Goal: Task Accomplishment & Management: Use online tool/utility

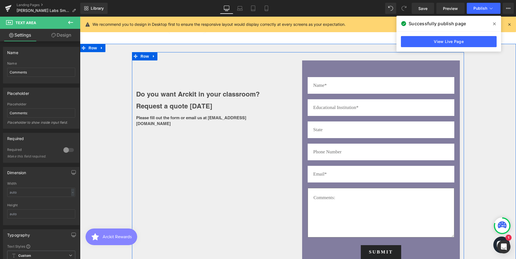
scroll to position [1519, 432]
click at [343, 86] on input "text" at bounding box center [381, 85] width 147 height 17
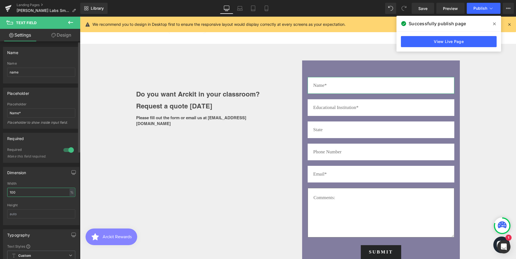
click at [61, 192] on input "100" at bounding box center [41, 191] width 68 height 9
drag, startPoint x: 19, startPoint y: 190, endPoint x: 3, endPoint y: 191, distance: 15.8
click at [3, 191] on div "Dimension 100% Width 100 % % px Height" at bounding box center [41, 193] width 83 height 62
click at [56, 202] on div at bounding box center [41, 201] width 68 height 4
click at [43, 180] on div "Dimension auto Width auto - % px Height" at bounding box center [41, 196] width 76 height 58
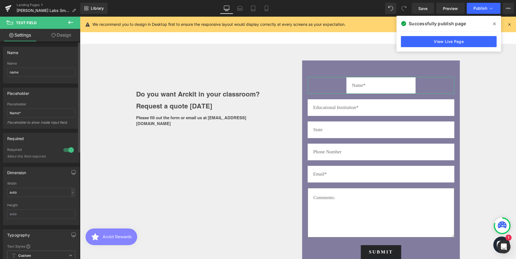
click at [71, 192] on div "-" at bounding box center [72, 191] width 3 height 7
click at [68, 207] on li "px" at bounding box center [71, 209] width 7 height 8
click at [46, 193] on input "auto" at bounding box center [41, 191] width 68 height 9
click at [58, 204] on div "Height" at bounding box center [41, 205] width 68 height 4
click at [69, 192] on div "px" at bounding box center [72, 191] width 6 height 7
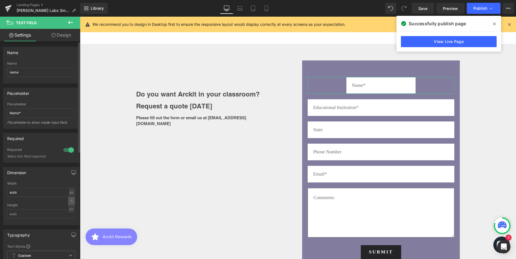
click at [69, 201] on li "%" at bounding box center [71, 201] width 7 height 8
click at [40, 192] on input "auto" at bounding box center [41, 191] width 68 height 9
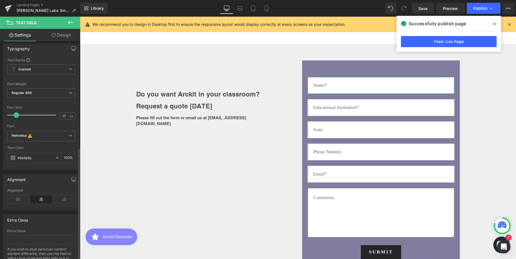
scroll to position [211, 0]
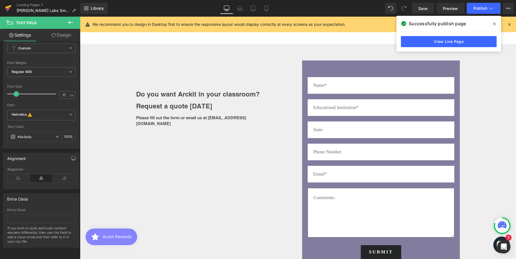
type input "100"
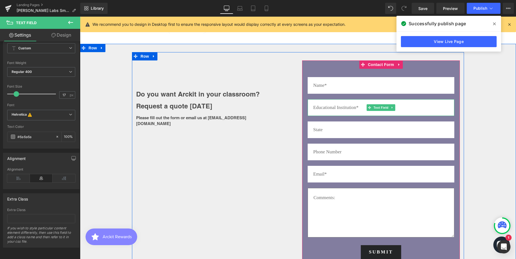
click at [399, 106] on input "text" at bounding box center [381, 107] width 147 height 17
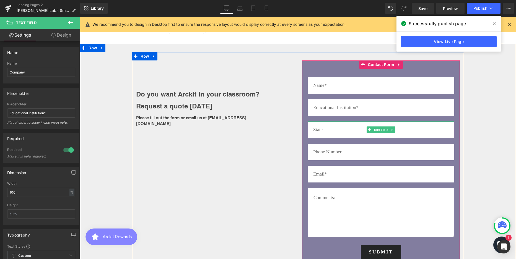
click at [350, 128] on input "text" at bounding box center [381, 129] width 147 height 17
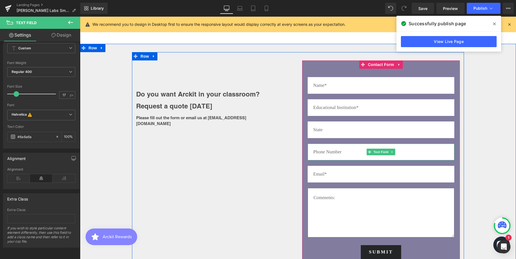
click at [335, 151] on input "text" at bounding box center [381, 151] width 147 height 17
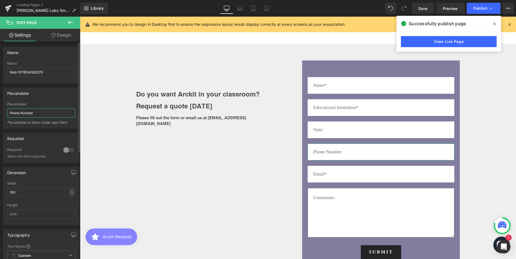
click at [32, 113] on input "Phone Number" at bounding box center [41, 112] width 68 height 9
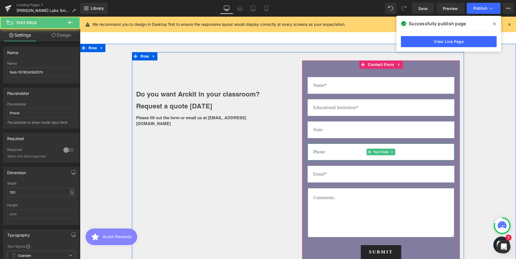
click at [325, 152] on input "text" at bounding box center [381, 151] width 147 height 17
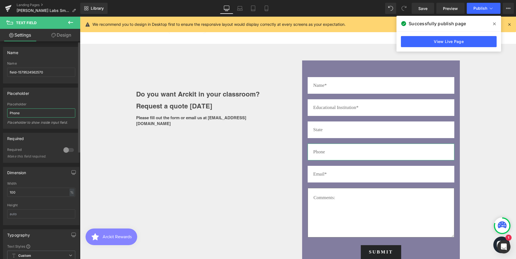
click at [37, 113] on input "Phone" at bounding box center [41, 112] width 68 height 9
click at [22, 111] on input "Phone number" at bounding box center [41, 112] width 68 height 9
type input "Phone Number"
click at [72, 22] on icon at bounding box center [70, 22] width 7 height 7
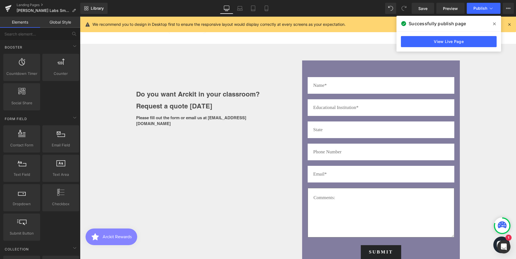
scroll to position [664, 0]
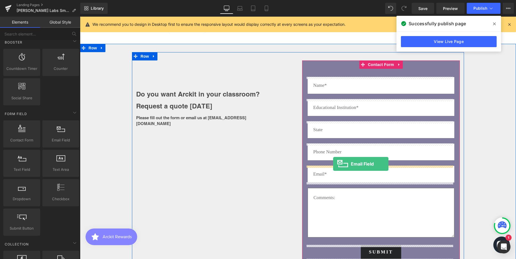
drag, startPoint x: 142, startPoint y: 155, endPoint x: 333, endPoint y: 164, distance: 191.7
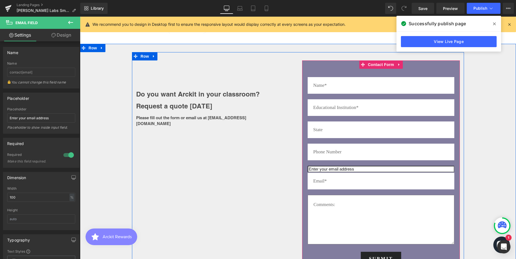
scroll to position [1526, 432]
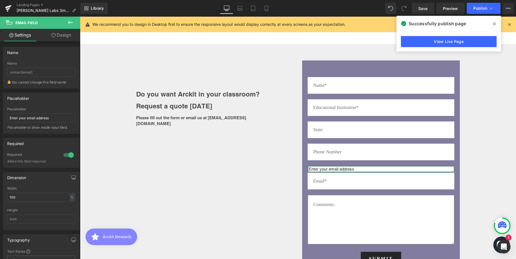
drag, startPoint x: 69, startPoint y: 34, endPoint x: 51, endPoint y: 64, distance: 34.4
click at [69, 34] on link "Design" at bounding box center [61, 35] width 40 height 12
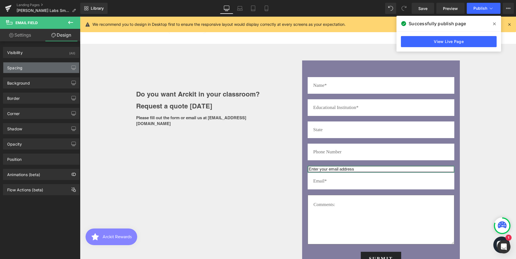
click at [51, 64] on div "Spacing" at bounding box center [41, 67] width 76 height 11
type input "0"
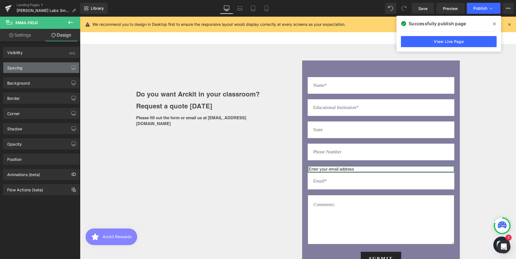
type input "1"
type input "2"
type input "1"
type input "2"
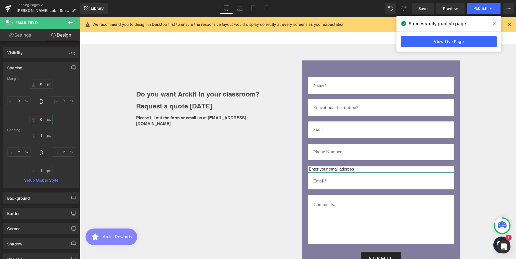
click at [43, 120] on input "0" at bounding box center [41, 119] width 23 height 9
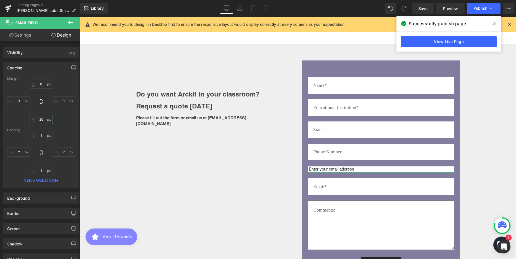
scroll to position [1532, 432]
type input "20"
click at [39, 133] on input "1" at bounding box center [41, 135] width 23 height 9
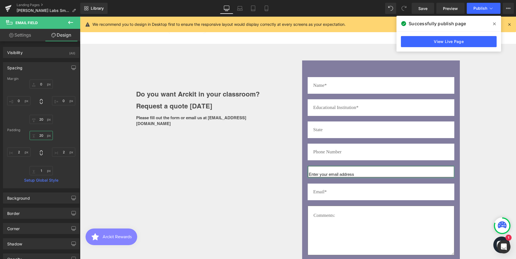
scroll to position [1537, 432]
type input "20"
click at [42, 169] on input "1" at bounding box center [41, 170] width 23 height 9
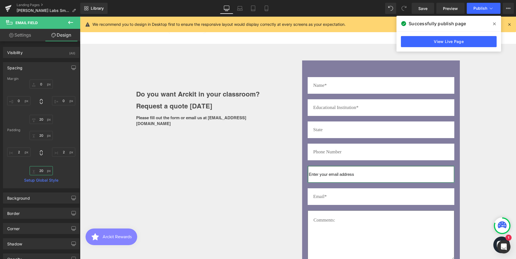
scroll to position [1542, 432]
type input "20"
click at [25, 36] on link "Settings" at bounding box center [20, 35] width 40 height 12
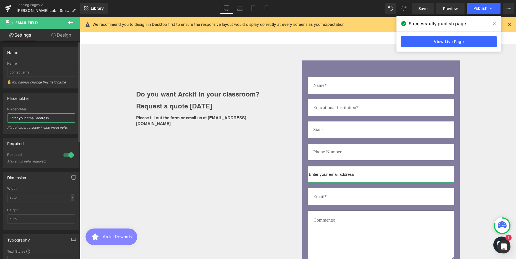
drag, startPoint x: 56, startPoint y: 117, endPoint x: 7, endPoint y: 118, distance: 49.0
click at [7, 118] on input "Enter your email address" at bounding box center [41, 117] width 68 height 9
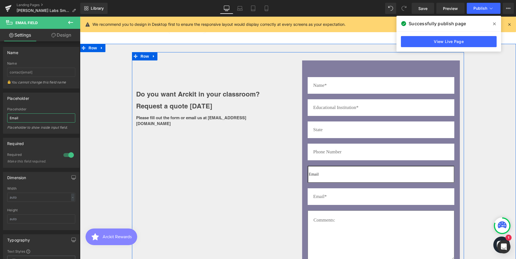
type input "Email*"
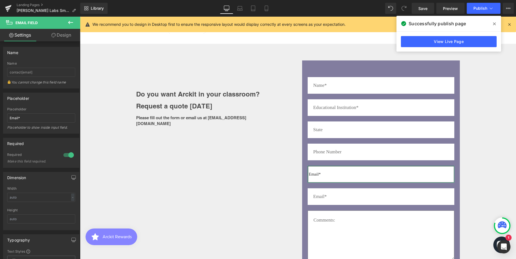
click at [71, 34] on link "Design" at bounding box center [61, 35] width 40 height 12
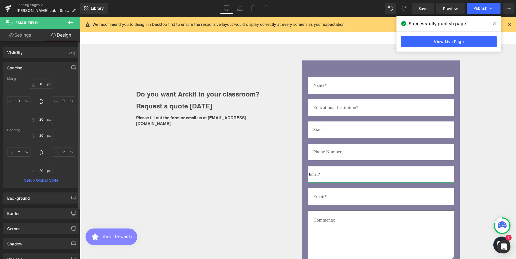
type input "0"
type input "20"
type input "0"
type input "20"
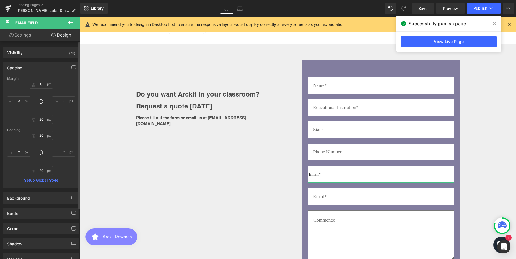
type input "2"
type input "20"
click at [21, 152] on input "2" at bounding box center [18, 151] width 23 height 9
type input "5"
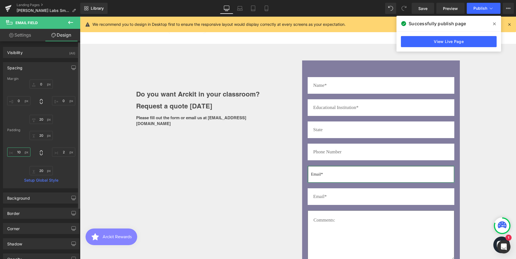
type input "1"
type input "20"
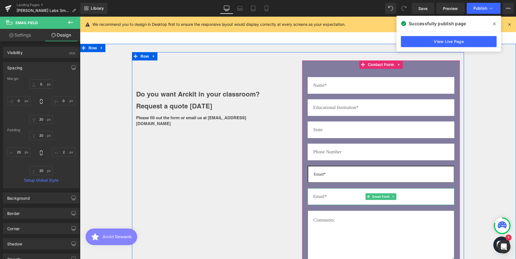
click at [341, 194] on input "email" at bounding box center [381, 196] width 147 height 17
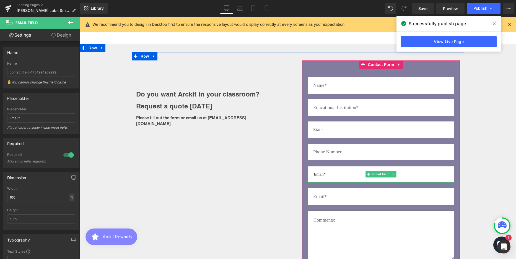
click at [415, 173] on input "email" at bounding box center [381, 174] width 147 height 17
click at [237, 169] on div "Do you want Arckit in your classroom? Request a quote [DATE] Heading Please fil…" at bounding box center [298, 172] width 332 height 240
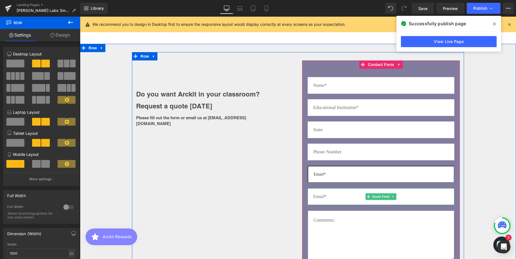
click at [351, 195] on input "email" at bounding box center [381, 196] width 147 height 17
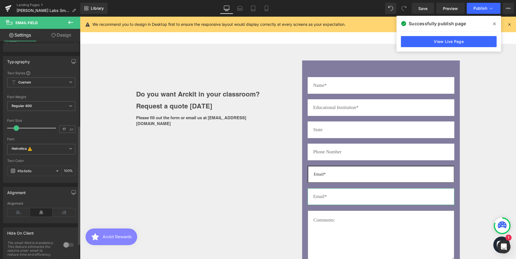
scroll to position [194, 0]
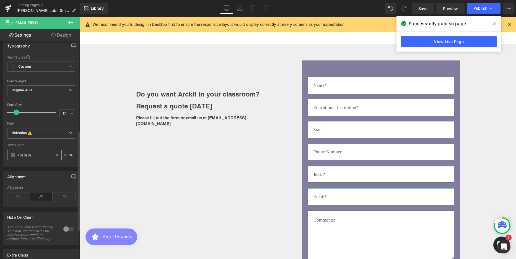
click at [25, 154] on input "#6a6a6a" at bounding box center [34, 155] width 35 height 6
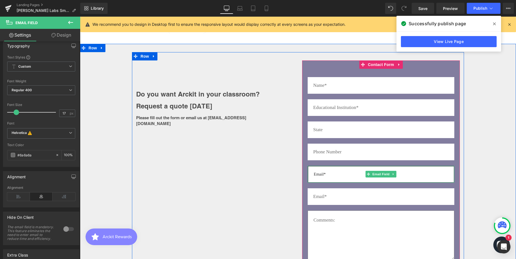
click at [323, 175] on input "email" at bounding box center [381, 174] width 147 height 17
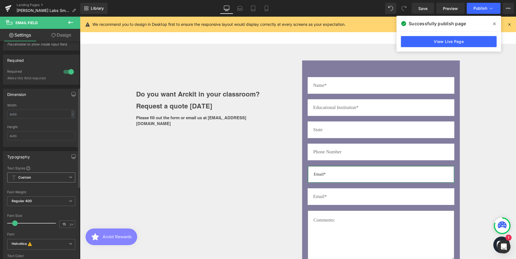
scroll to position [138, 0]
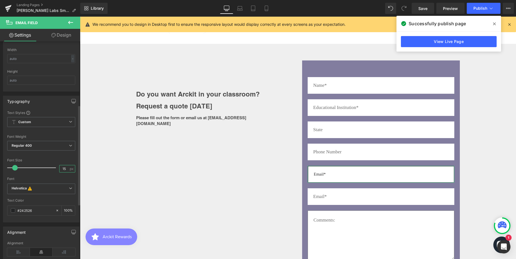
click at [60, 166] on input "15" at bounding box center [65, 168] width 10 height 7
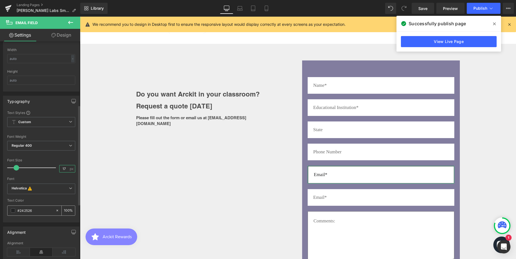
type input "17"
click at [25, 211] on input "#242526" at bounding box center [34, 210] width 35 height 6
click at [25, 210] on input "#242526" at bounding box center [34, 210] width 35 height 6
paste input "6a6a6a"
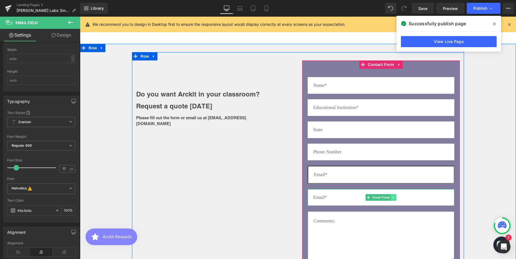
type input "#6a6a6a"
click at [393, 196] on link at bounding box center [394, 197] width 6 height 7
click at [395, 196] on icon at bounding box center [396, 196] width 3 height 3
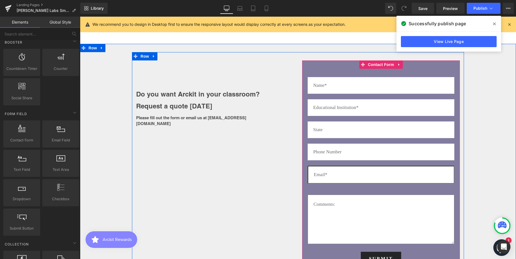
scroll to position [1526, 432]
click at [349, 174] on input "email" at bounding box center [381, 175] width 147 height 18
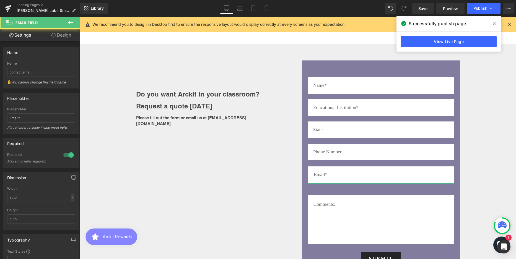
click at [63, 33] on link "Design" at bounding box center [61, 35] width 40 height 12
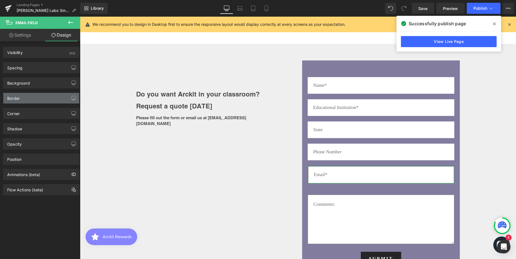
click at [12, 96] on div "Border" at bounding box center [13, 97] width 12 height 8
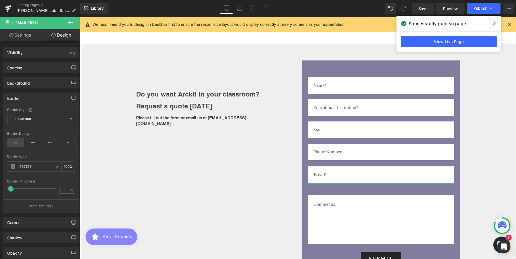
click at [16, 141] on icon at bounding box center [15, 142] width 17 height 8
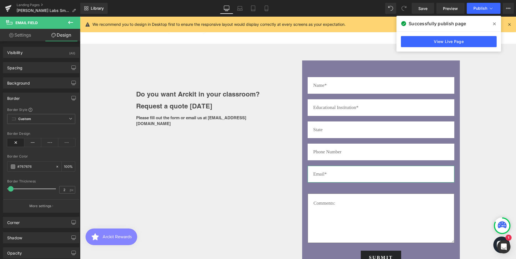
scroll to position [1525, 432]
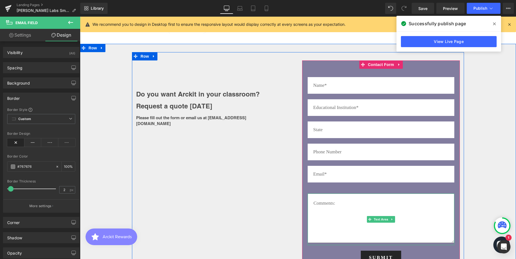
click at [373, 208] on textarea at bounding box center [381, 217] width 147 height 49
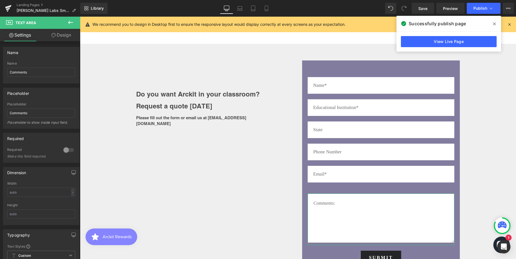
click at [61, 36] on link "Design" at bounding box center [61, 35] width 40 height 12
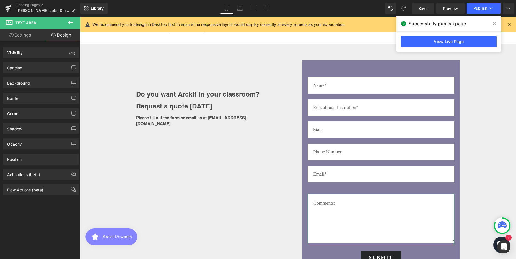
type input "20"
type input "0"
type input "20"
type input "0"
type input "20"
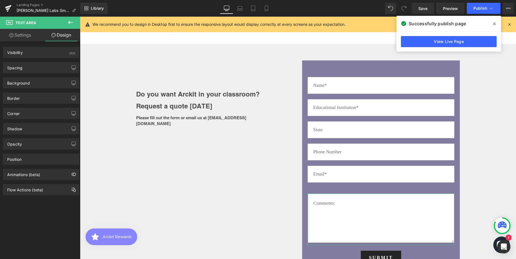
type input "20"
type input "100"
type input "20"
click at [14, 67] on div "Spacing" at bounding box center [14, 66] width 15 height 8
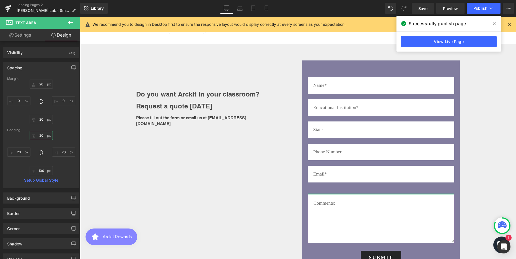
click at [40, 135] on input "20" at bounding box center [41, 135] width 23 height 9
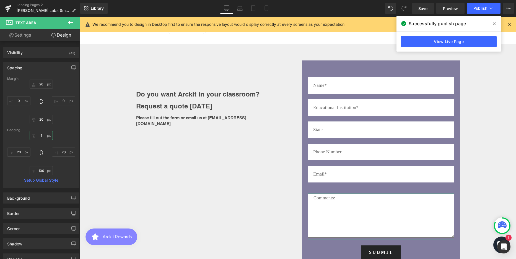
scroll to position [1520, 432]
click at [39, 83] on input "20" at bounding box center [41, 83] width 23 height 9
click at [42, 134] on input "1" at bounding box center [41, 135] width 23 height 9
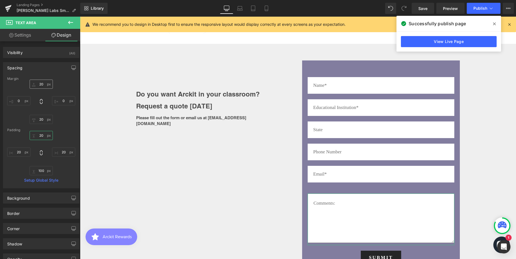
type input "20"
click at [44, 83] on input "20" at bounding box center [41, 83] width 23 height 9
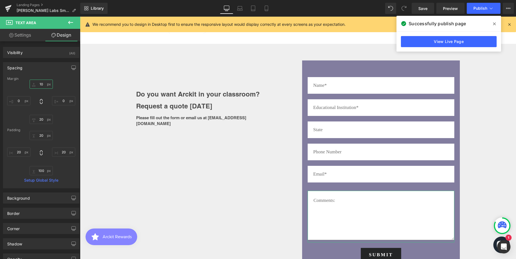
scroll to position [1522, 432]
type input "10"
click at [480, 7] on span "Publish" at bounding box center [481, 8] width 14 height 4
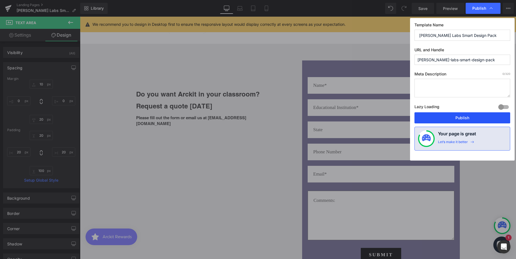
click at [465, 117] on button "Publish" at bounding box center [463, 117] width 96 height 11
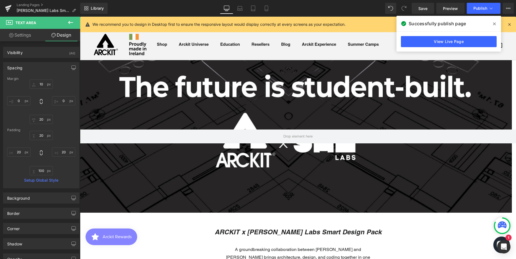
scroll to position [9, 0]
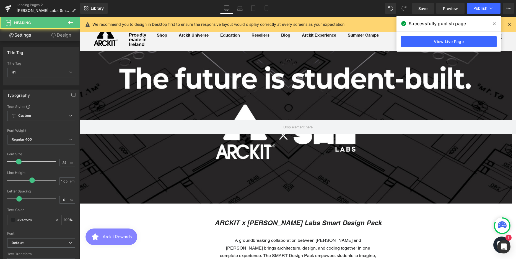
click at [277, 218] on icon "ARCKIT x [PERSON_NAME] Labs Smart Design Pack" at bounding box center [298, 222] width 167 height 8
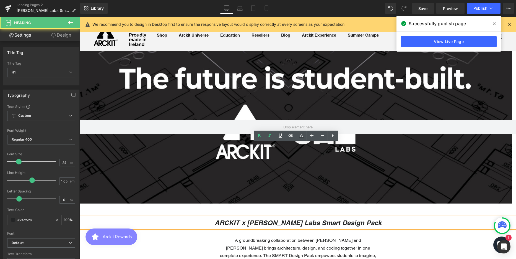
scroll to position [83, 0]
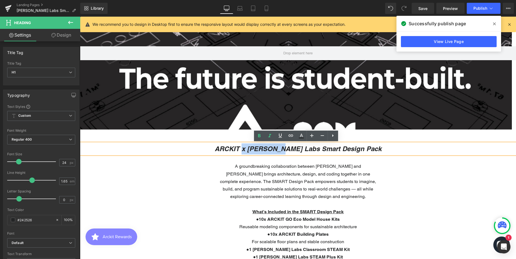
drag, startPoint x: 299, startPoint y: 149, endPoint x: 261, endPoint y: 149, distance: 38.2
click at [261, 149] on icon "ARCKIT x [PERSON_NAME] Labs Smart Design Pack" at bounding box center [298, 148] width 167 height 8
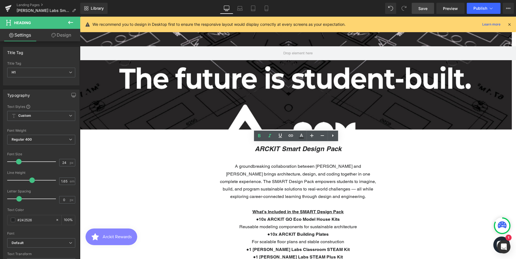
click at [424, 9] on span "Save" at bounding box center [422, 9] width 9 height 6
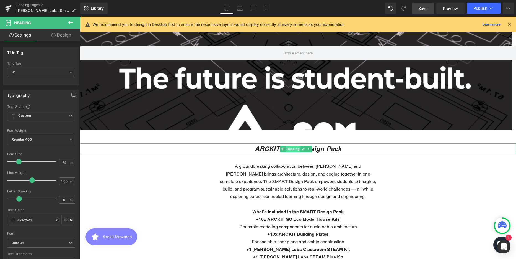
click at [288, 149] on span "Heading" at bounding box center [293, 148] width 15 height 7
click at [279, 149] on icon "ARCKIT Smart Design Pack" at bounding box center [298, 148] width 87 height 8
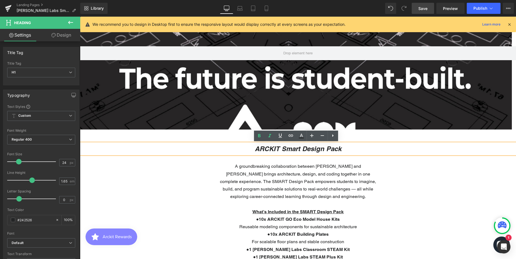
click at [283, 149] on icon "ARCKIT Smart Design Pack" at bounding box center [298, 148] width 87 height 8
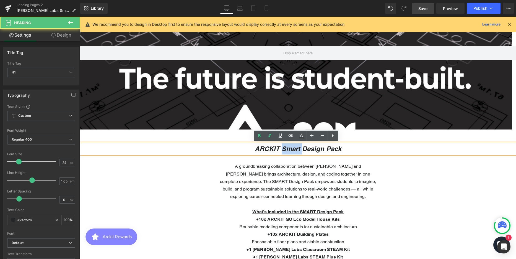
click at [283, 149] on icon "ARCKIT Smart Design Pack" at bounding box center [298, 148] width 87 height 8
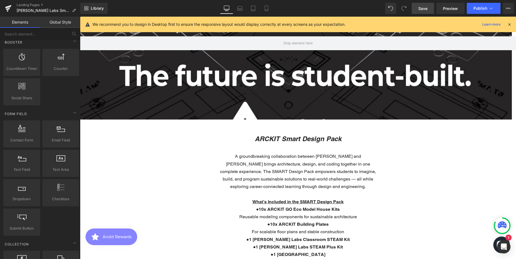
scroll to position [111, 0]
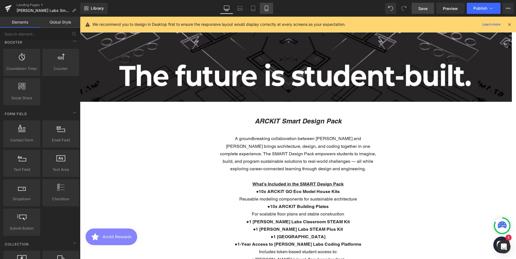
click at [267, 8] on icon at bounding box center [267, 9] width 6 height 6
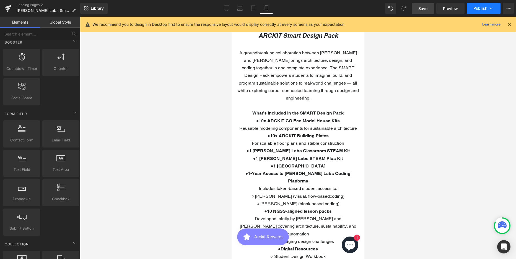
click at [474, 9] on span "Publish" at bounding box center [481, 8] width 14 height 4
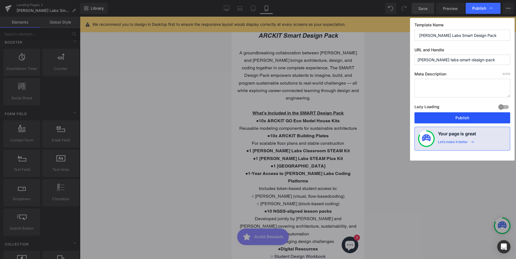
scroll to position [2462, 129]
click at [446, 117] on button "Publish" at bounding box center [463, 117] width 96 height 11
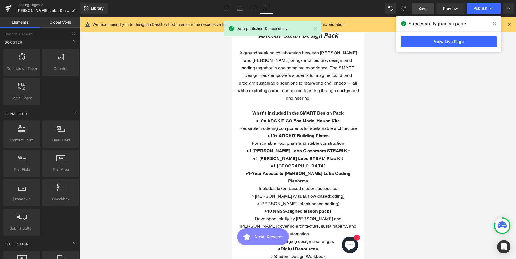
click at [407, 155] on div at bounding box center [298, 138] width 436 height 242
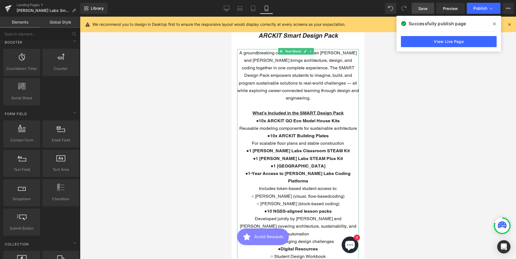
click at [297, 69] on p "A groundbreaking collaboration between [PERSON_NAME] and [PERSON_NAME] brings a…" at bounding box center [298, 75] width 122 height 53
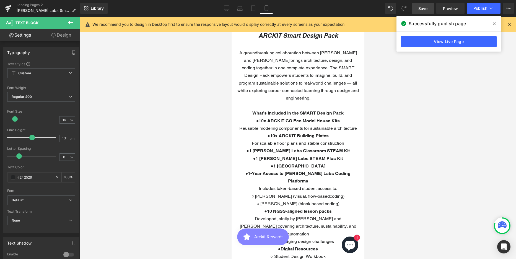
click at [62, 34] on link "Design" at bounding box center [61, 35] width 40 height 12
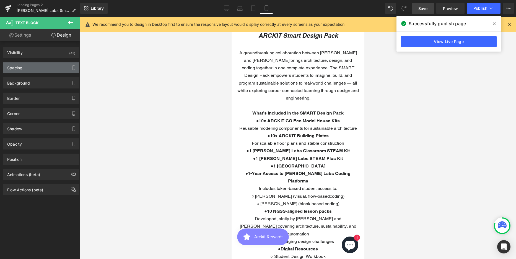
type input "30"
type input "20"
type input "0"
type input "20"
type input "0"
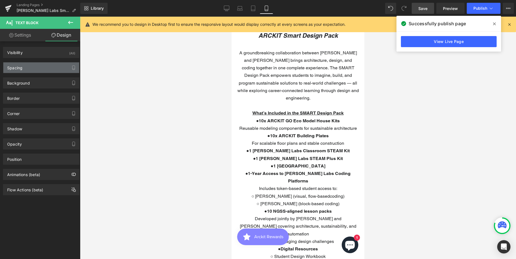
type input "0"
click at [32, 67] on div "Spacing" at bounding box center [41, 67] width 76 height 11
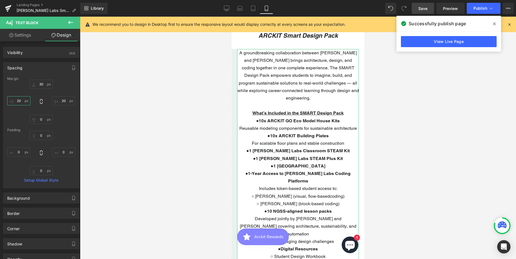
click at [21, 100] on input "20" at bounding box center [18, 100] width 23 height 9
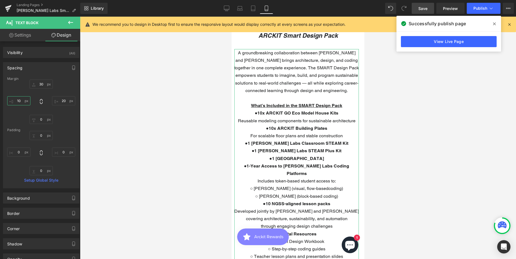
scroll to position [2447, 129]
type input "10"
click at [60, 102] on input "20" at bounding box center [63, 100] width 23 height 9
type input "10"
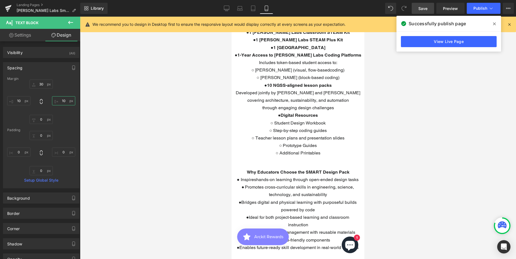
scroll to position [402, 0]
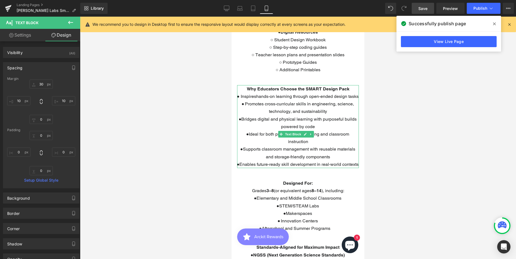
click at [273, 98] on span "Inspireshands-on learning through open-ended design tasks" at bounding box center [300, 96] width 118 height 5
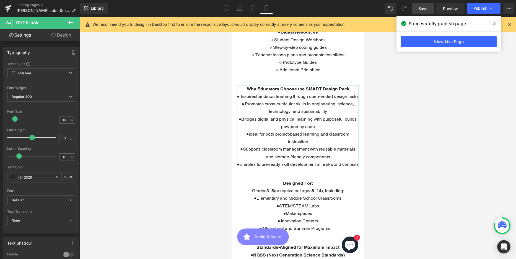
click at [58, 33] on link "Design" at bounding box center [61, 35] width 40 height 12
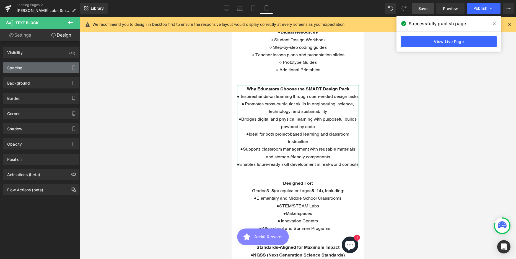
type input "0"
type input "20"
type input "0"
type input "20"
type input "0"
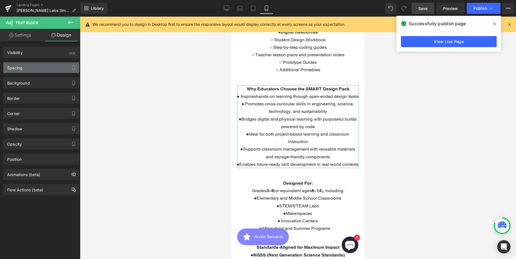
type input "0"
drag, startPoint x: 17, startPoint y: 66, endPoint x: 17, endPoint y: 83, distance: 16.9
click at [17, 66] on div "Spacing" at bounding box center [14, 66] width 15 height 8
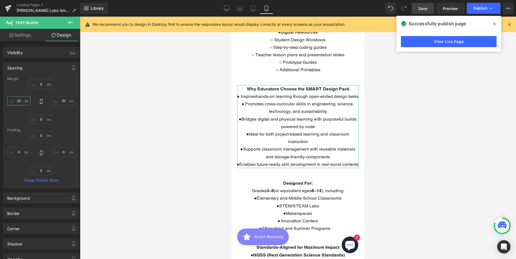
click at [18, 100] on input "20" at bounding box center [18, 100] width 23 height 9
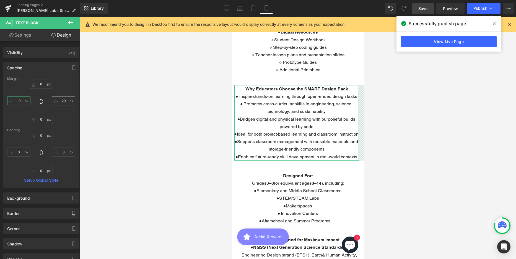
type input "10"
click at [63, 100] on input "20" at bounding box center [63, 100] width 23 height 9
type input "10"
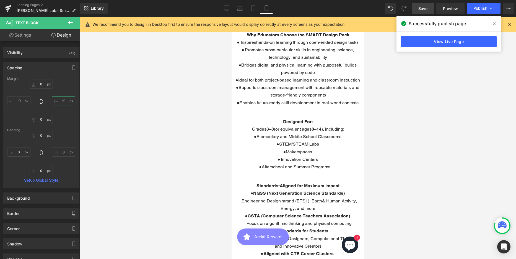
scroll to position [457, 0]
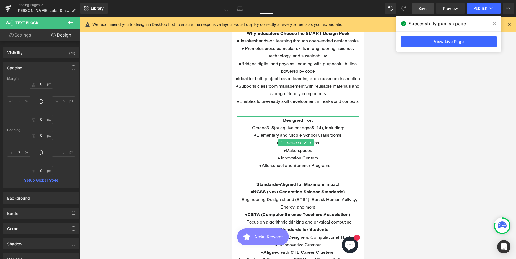
click at [302, 138] on span "Elementary and Middle School Classrooms" at bounding box center [299, 134] width 85 height 5
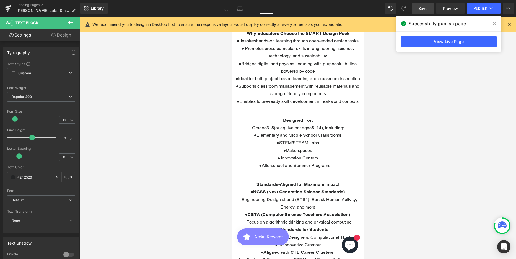
drag, startPoint x: 64, startPoint y: 35, endPoint x: 19, endPoint y: 67, distance: 55.6
click at [64, 35] on link "Design" at bounding box center [61, 35] width 40 height 12
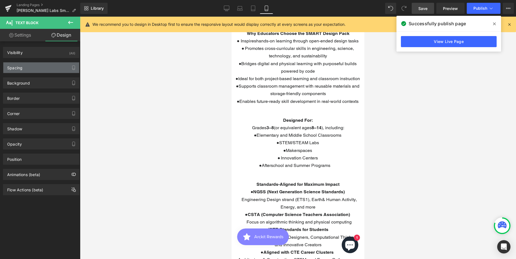
click at [19, 67] on div "Spacing" at bounding box center [14, 66] width 15 height 8
type input "0"
type input "20"
type input "0"
type input "20"
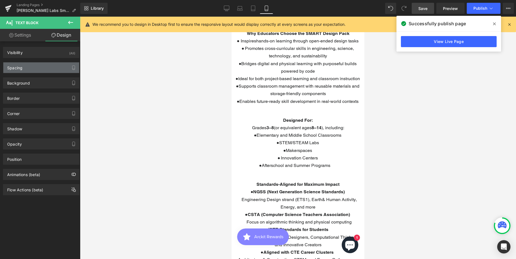
type input "0"
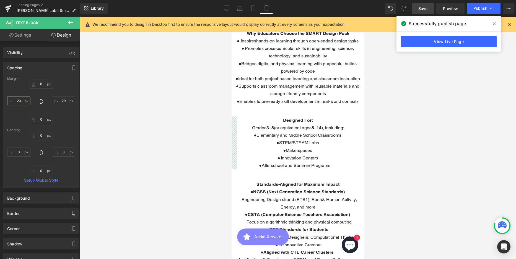
click at [22, 101] on input "20" at bounding box center [18, 100] width 23 height 9
type input "10"
click at [61, 102] on input "20" at bounding box center [63, 100] width 23 height 9
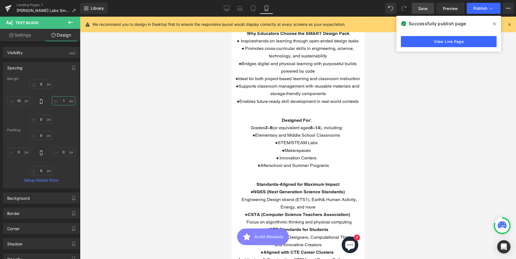
type input "10"
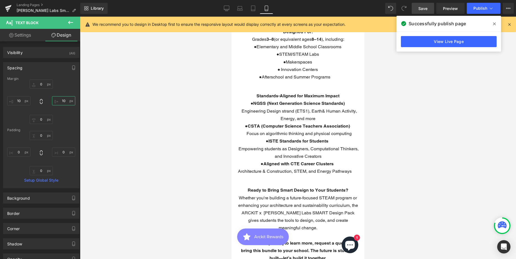
scroll to position [568, 0]
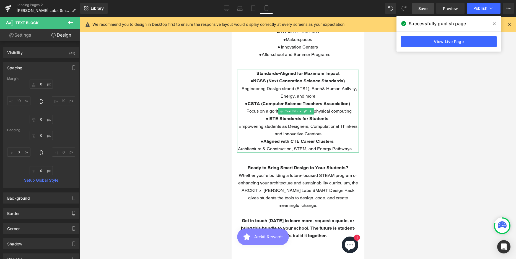
click at [299, 106] on span "CSTA (Computer Science Teachers Association)" at bounding box center [299, 103] width 102 height 5
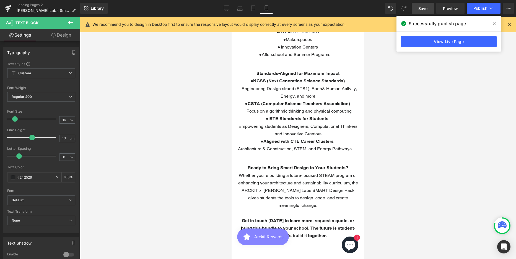
click at [59, 35] on link "Design" at bounding box center [61, 35] width 40 height 12
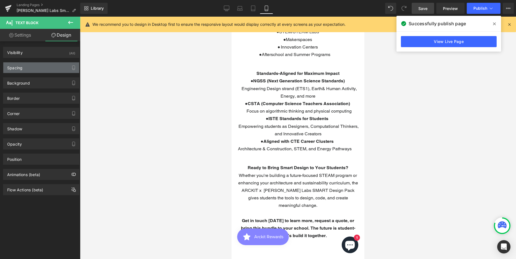
click at [22, 66] on div "Spacing" at bounding box center [14, 66] width 15 height 8
type input "0"
type input "20"
type input "0"
type input "20"
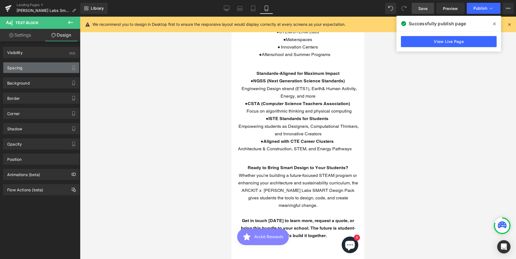
type input "0"
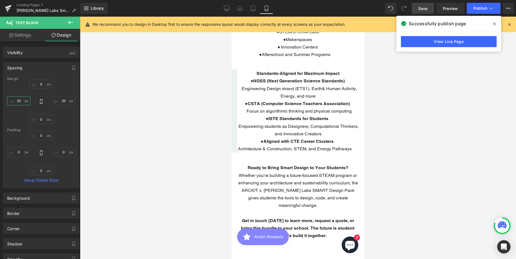
click at [21, 101] on input "20" at bounding box center [18, 100] width 23 height 9
type input "10"
click at [62, 101] on input "20" at bounding box center [63, 100] width 23 height 9
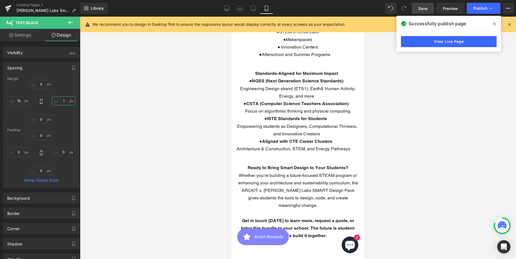
type input "10"
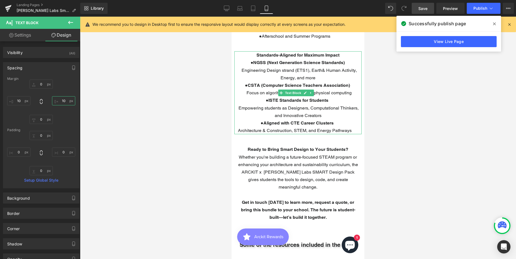
scroll to position [623, 0]
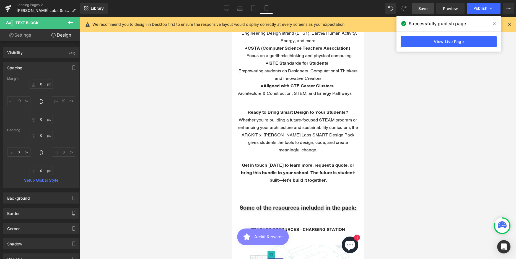
click at [302, 132] on span "Whether you're building a future-focused STEAM program or enhancing your archit…" at bounding box center [298, 134] width 120 height 35
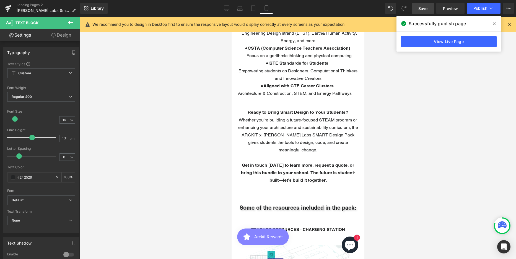
click at [62, 34] on link "Design" at bounding box center [61, 35] width 40 height 12
click at [0, 0] on div "Spacing" at bounding box center [0, 0] width 0 height 0
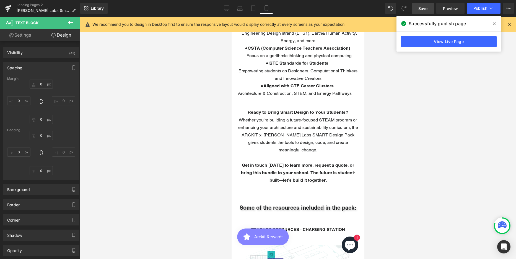
type input "0"
type input "20"
type input "0"
type input "20"
type input "0"
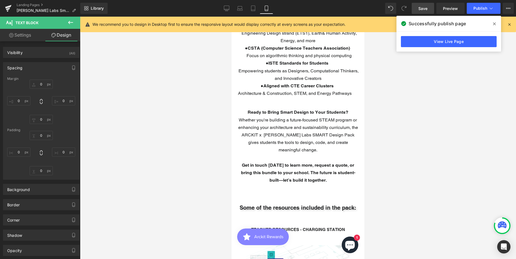
type input "0"
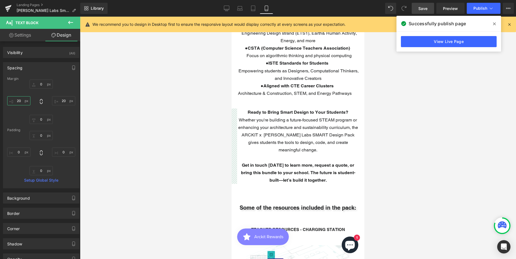
click at [16, 98] on input "20" at bounding box center [18, 100] width 23 height 9
type input "10"
click at [61, 101] on input "20" at bounding box center [63, 100] width 23 height 9
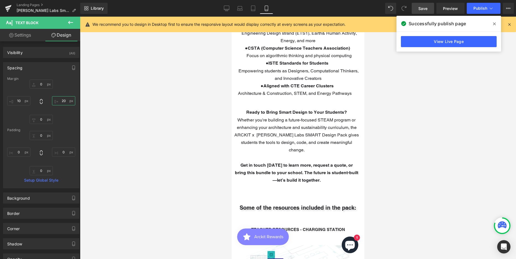
click at [61, 101] on input "20" at bounding box center [63, 100] width 23 height 9
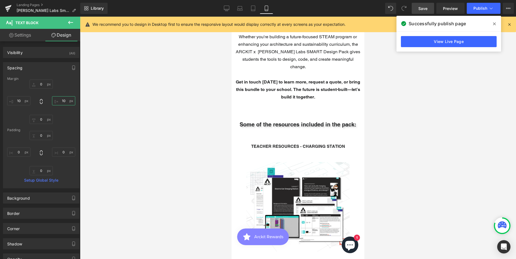
scroll to position [568, 0]
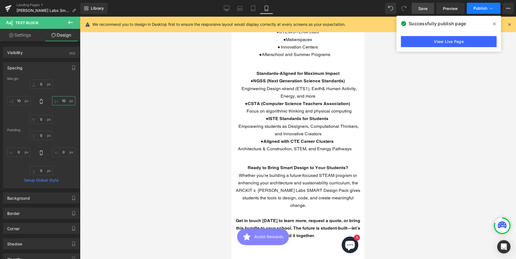
type input "10"
click at [485, 8] on span "Publish" at bounding box center [481, 8] width 14 height 4
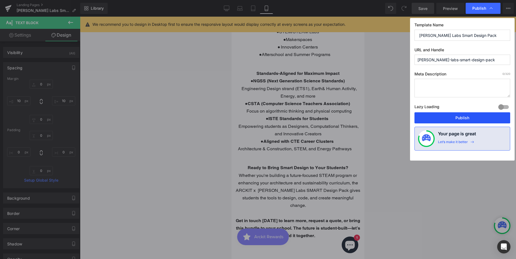
click at [450, 116] on button "Publish" at bounding box center [463, 117] width 96 height 11
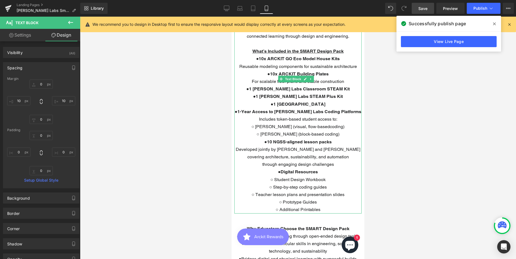
scroll to position [236, 0]
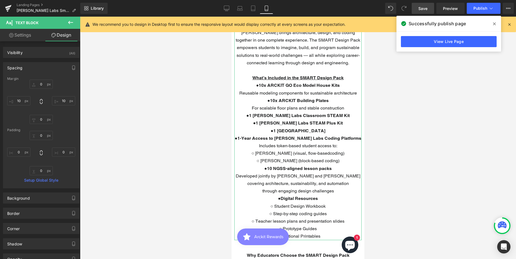
click at [237, 69] on p at bounding box center [297, 69] width 127 height 7
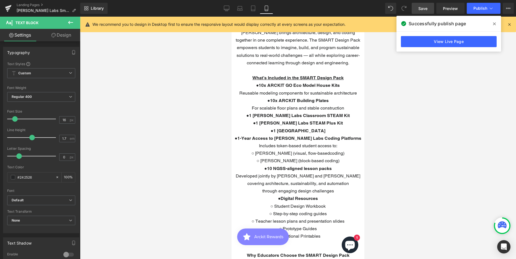
click at [63, 36] on link "Design" at bounding box center [61, 35] width 40 height 12
click at [0, 0] on div "Spacing" at bounding box center [0, 0] width 0 height 0
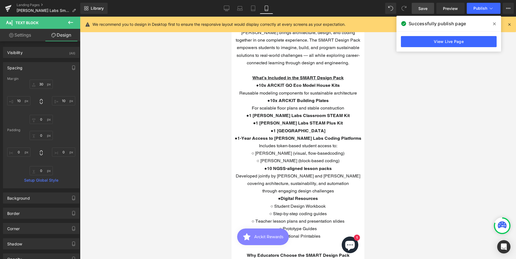
type input "30"
type input "10"
type input "0"
type input "10"
type input "0"
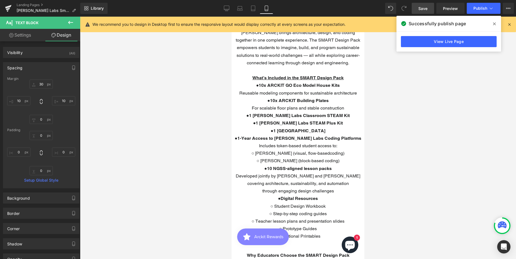
type input "0"
click at [19, 100] on input "10" at bounding box center [18, 100] width 23 height 9
type input "7"
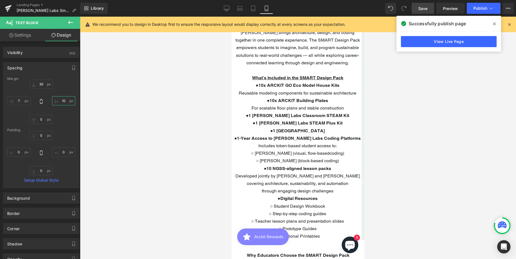
click at [60, 100] on input "10" at bounding box center [63, 100] width 23 height 9
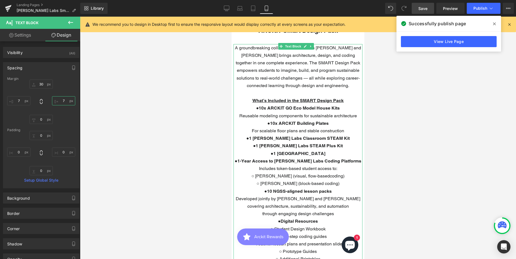
scroll to position [153, 0]
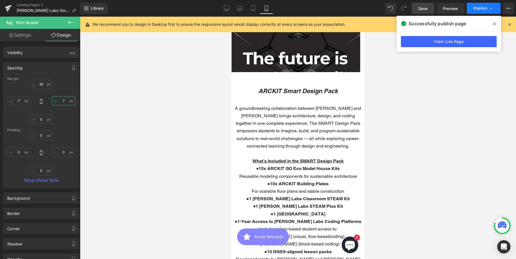
type input "7"
click at [483, 7] on span "Publish" at bounding box center [481, 8] width 14 height 4
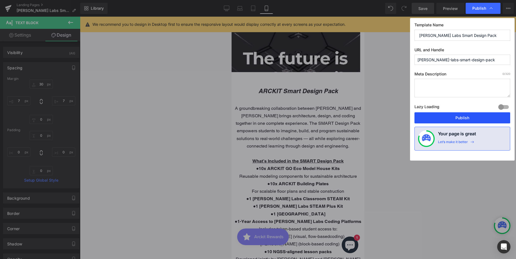
click at [463, 118] on button "Publish" at bounding box center [463, 117] width 96 height 11
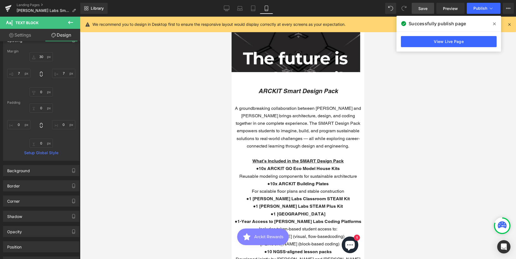
scroll to position [55, 0]
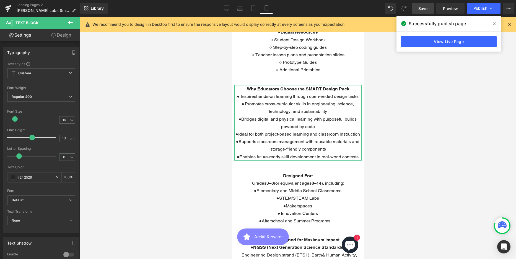
click at [67, 33] on link "Design" at bounding box center [61, 35] width 40 height 12
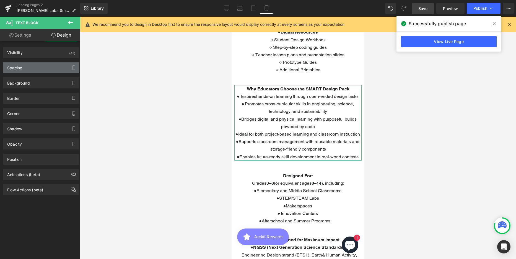
click at [15, 68] on div "Spacing" at bounding box center [14, 66] width 15 height 8
type input "0"
type input "10"
type input "0"
type input "10"
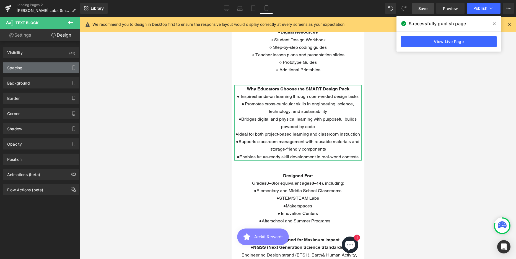
type input "0"
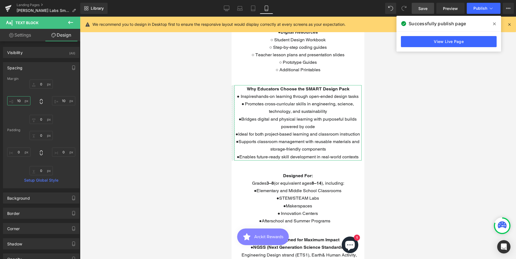
click at [20, 99] on input "10" at bounding box center [18, 100] width 23 height 9
type input "5"
click at [63, 102] on input "10" at bounding box center [63, 100] width 23 height 9
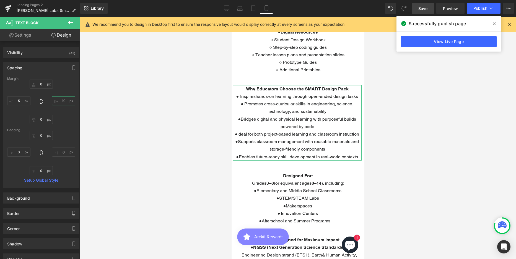
type input "5"
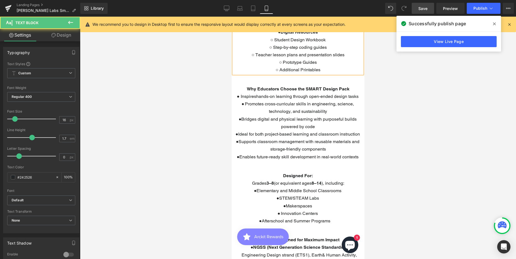
click at [62, 36] on link "Design" at bounding box center [61, 35] width 40 height 12
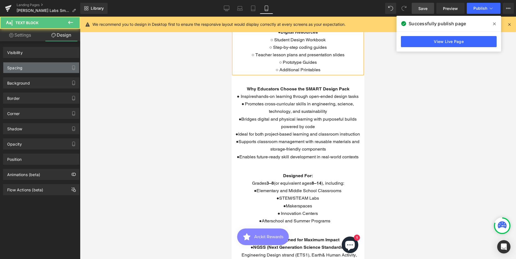
click at [17, 69] on div "Spacing" at bounding box center [14, 66] width 15 height 8
click at [17, 67] on div "Spacing" at bounding box center [14, 66] width 15 height 8
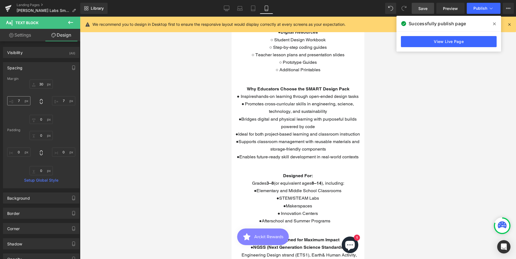
scroll to position [263, 0]
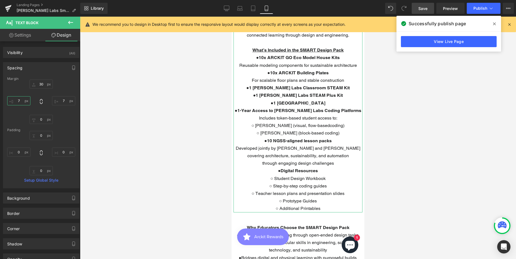
click at [21, 100] on input "7" at bounding box center [18, 100] width 23 height 9
type input "5"
click at [63, 100] on input "7" at bounding box center [63, 100] width 23 height 9
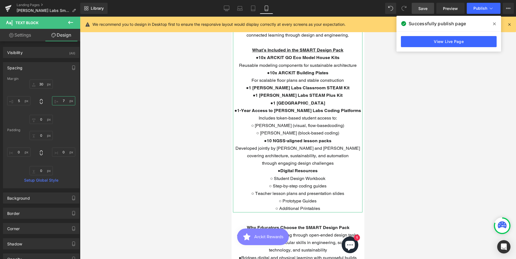
type input "5"
click at [468, 71] on div at bounding box center [298, 138] width 436 height 242
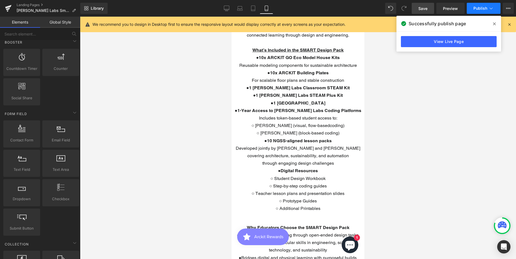
click at [479, 10] on span "Publish" at bounding box center [481, 8] width 14 height 4
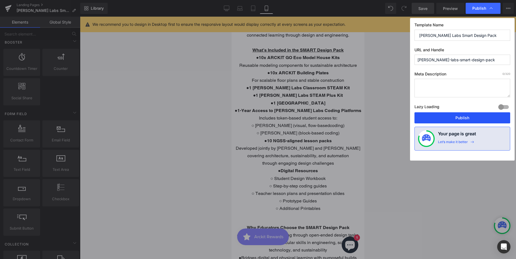
click at [463, 114] on button "Publish" at bounding box center [463, 117] width 96 height 11
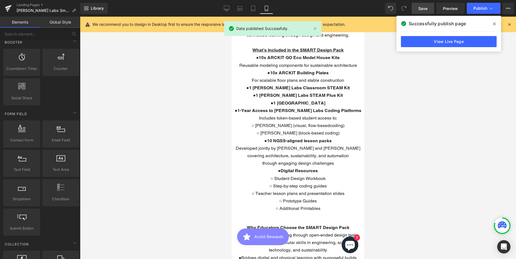
click at [478, 118] on div at bounding box center [298, 138] width 436 height 242
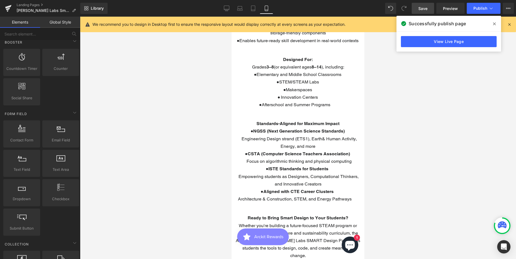
scroll to position [568, 0]
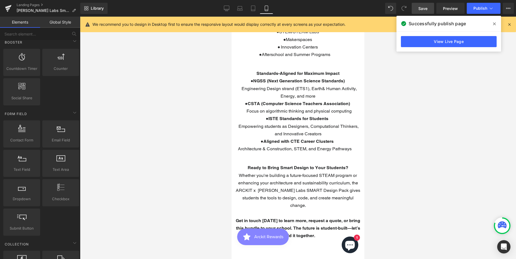
click at [304, 126] on span "Empowering students as Designers, Computational Thinkers, and Innovative Creato…" at bounding box center [295, 129] width 128 height 13
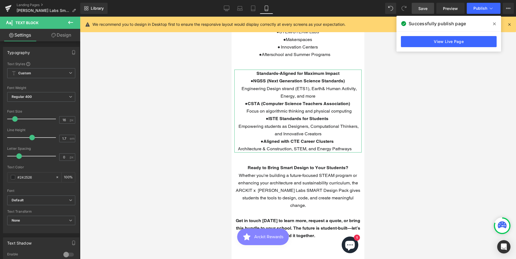
click at [63, 34] on link "Design" at bounding box center [61, 35] width 40 height 12
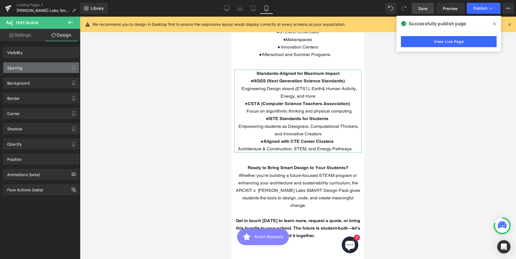
click at [16, 69] on div "Spacing" at bounding box center [14, 66] width 15 height 8
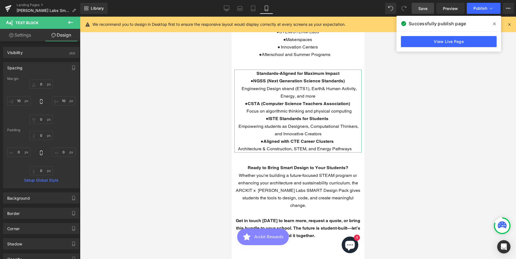
type input "0"
type input "10"
type input "0"
type input "10"
type input "0"
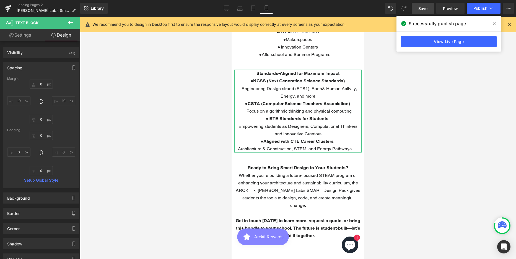
type input "0"
click at [19, 100] on input "10" at bounding box center [18, 100] width 23 height 9
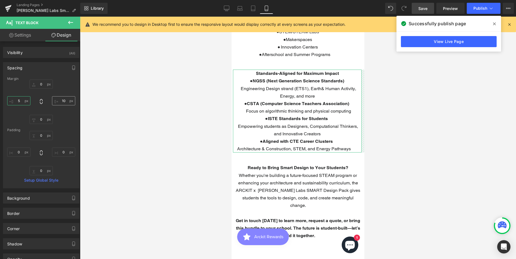
type input "5"
click at [63, 100] on input "10" at bounding box center [63, 100] width 23 height 9
type input "5"
click at [126, 84] on div at bounding box center [298, 138] width 436 height 242
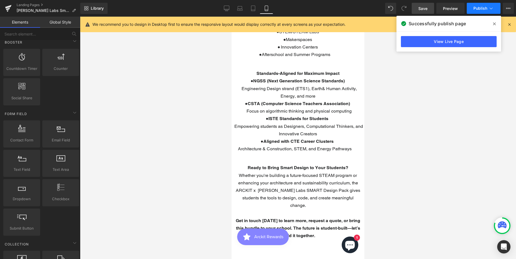
click at [477, 9] on span "Publish" at bounding box center [481, 8] width 14 height 4
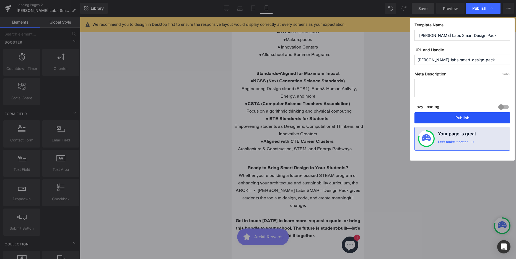
click at [459, 117] on button "Publish" at bounding box center [463, 117] width 96 height 11
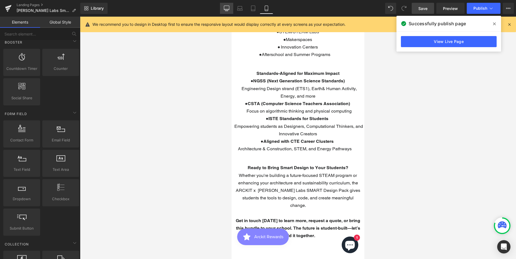
click at [227, 7] on icon at bounding box center [227, 9] width 6 height 6
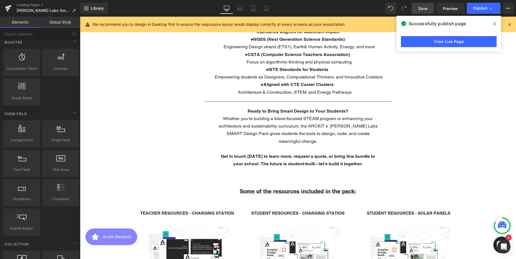
drag, startPoint x: 509, startPoint y: 24, endPoint x: 436, endPoint y: 24, distance: 72.8
click at [509, 24] on icon at bounding box center [509, 24] width 5 height 5
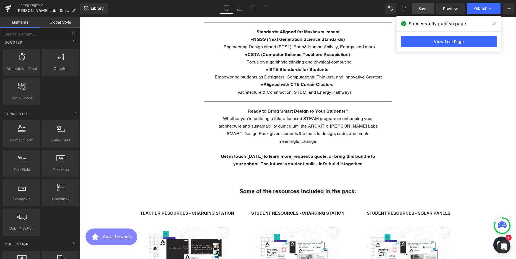
click at [495, 24] on icon at bounding box center [494, 23] width 3 height 3
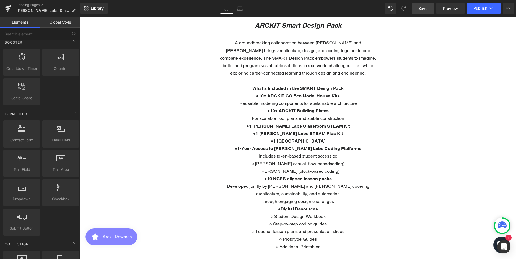
scroll to position [125, 0]
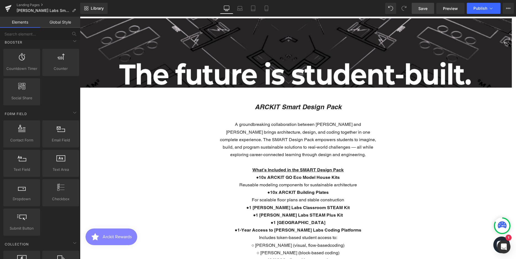
click at [224, 7] on link "Desktop" at bounding box center [226, 8] width 13 height 11
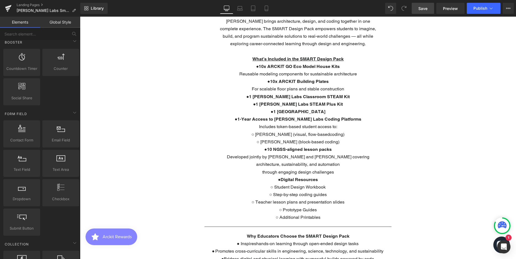
scroll to position [77, 0]
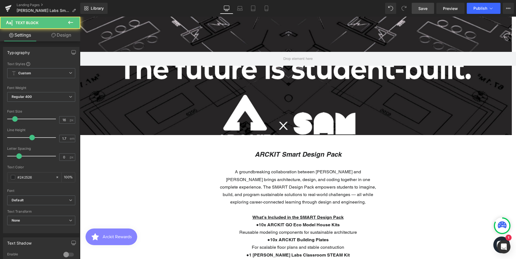
click at [356, 168] on p "A groundbreaking collaboration between [PERSON_NAME] and [PERSON_NAME] brings a…" at bounding box center [297, 187] width 159 height 38
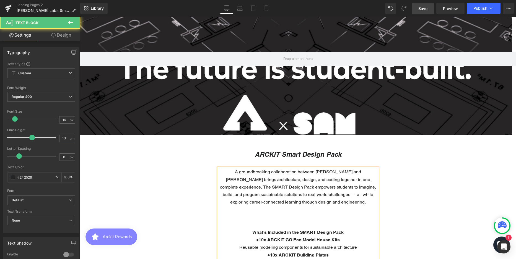
drag, startPoint x: 71, startPoint y: 21, endPoint x: 201, endPoint y: 37, distance: 131.1
click at [71, 21] on icon at bounding box center [70, 22] width 7 height 7
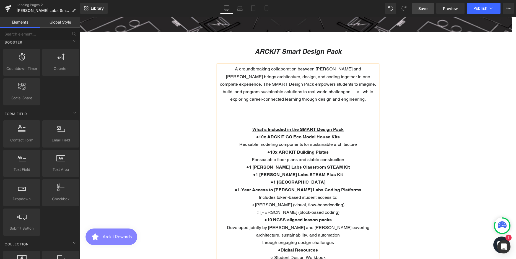
scroll to position [0, 0]
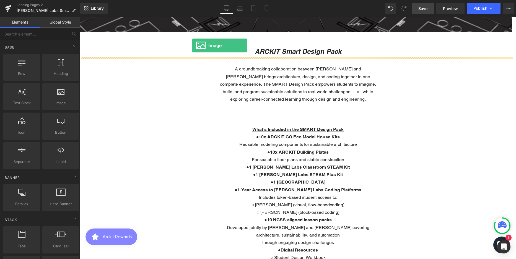
drag, startPoint x: 139, startPoint y: 118, endPoint x: 192, endPoint y: 45, distance: 89.8
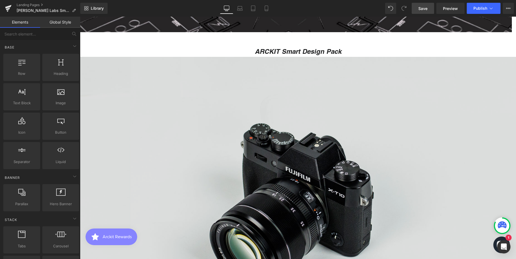
scroll to position [1823, 432]
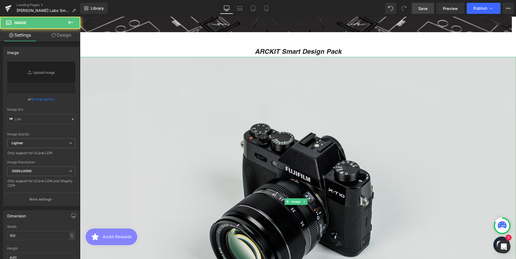
type input "//[DOMAIN_NAME][URL]"
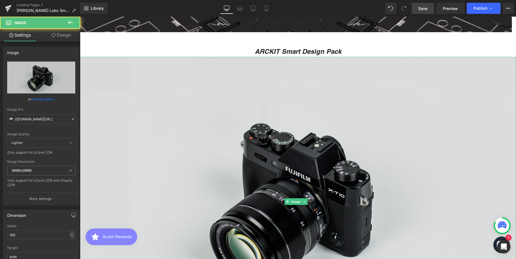
click at [415, 104] on img at bounding box center [298, 201] width 436 height 289
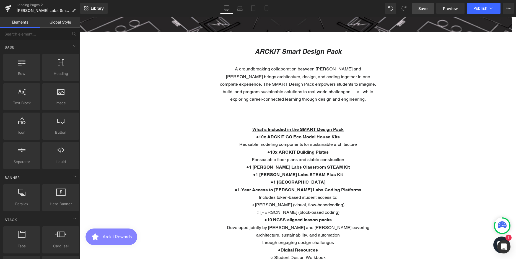
scroll to position [1537, 432]
drag, startPoint x: 349, startPoint y: 99, endPoint x: 225, endPoint y: 70, distance: 127.4
click at [225, 70] on p "A groundbreaking collaboration between [PERSON_NAME] and [PERSON_NAME] brings a…" at bounding box center [297, 84] width 159 height 38
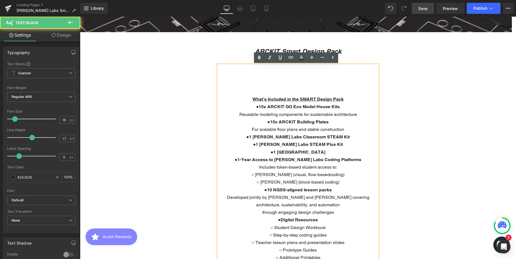
click at [290, 87] on p at bounding box center [297, 83] width 159 height 7
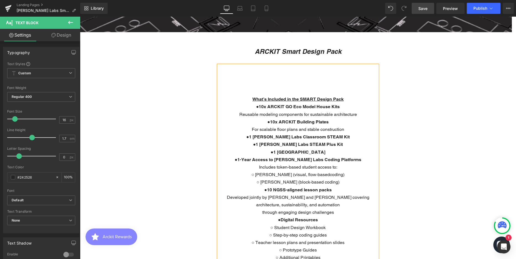
scroll to position [1484, 432]
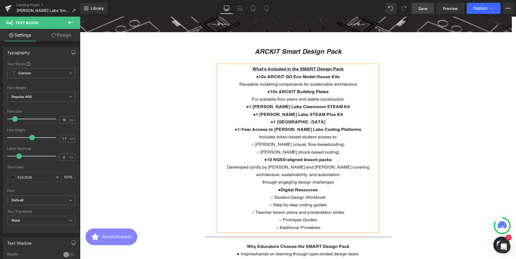
click at [300, 87] on p "● 10x ARCKIT GO Eco Model House Kits Reusable modeling components for sustainab…" at bounding box center [297, 80] width 159 height 15
click at [357, 108] on p "● 1 [PERSON_NAME] Labs Classroom STEAM Kit" at bounding box center [297, 106] width 159 height 7
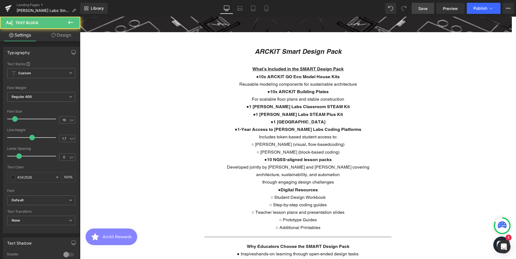
drag, startPoint x: 160, startPoint y: 115, endPoint x: 268, endPoint y: 107, distance: 108.8
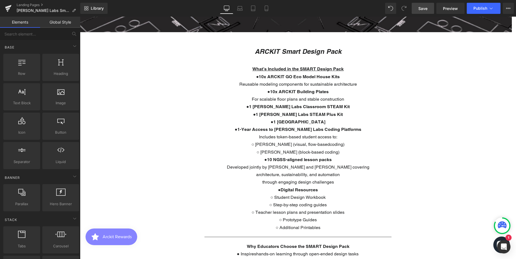
scroll to position [1477, 432]
click at [310, 68] on icon at bounding box center [310, 67] width 3 height 3
click at [309, 67] on icon at bounding box center [307, 67] width 3 height 3
click at [297, 126] on b "1-Year Access to [PERSON_NAME] Labs Coding Platforms" at bounding box center [299, 128] width 124 height 5
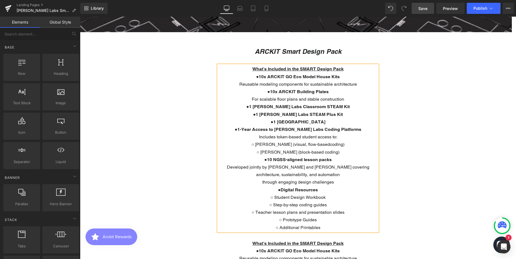
scroll to position [1651, 432]
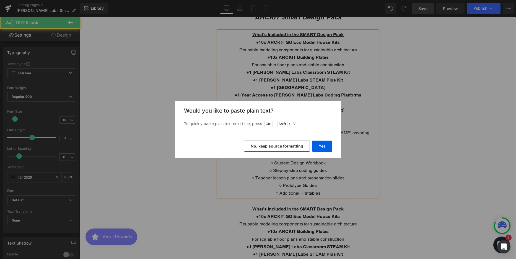
click at [291, 144] on button "No, keep source formatting" at bounding box center [277, 145] width 66 height 11
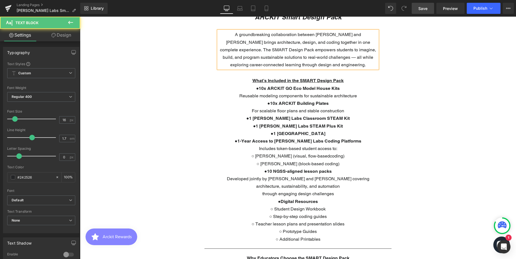
click at [338, 129] on p "● 1 [PERSON_NAME] Labs STEAM Plus Kit" at bounding box center [297, 125] width 159 height 7
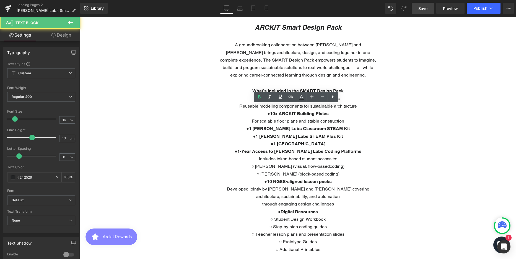
scroll to position [1523, 432]
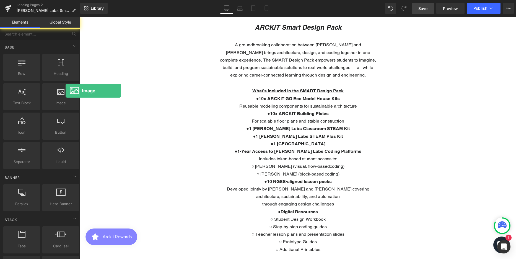
drag, startPoint x: 66, startPoint y: 91, endPoint x: -8, endPoint y: 85, distance: 74.1
click at [0, 85] on html "Image You are previewing how the will restyle your page. You can not edit Eleme…" at bounding box center [258, 129] width 516 height 259
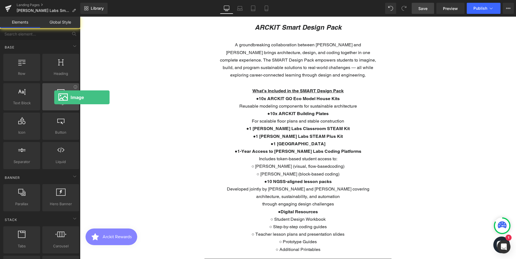
click at [52, 97] on div at bounding box center [60, 93] width 33 height 12
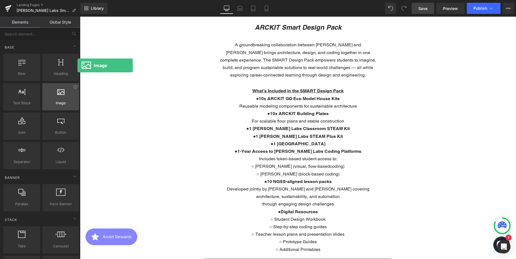
drag, startPoint x: 63, startPoint y: 99, endPoint x: 41, endPoint y: 100, distance: 21.6
click at [42, 100] on div "Image images, photos, alts, uploads" at bounding box center [60, 96] width 37 height 27
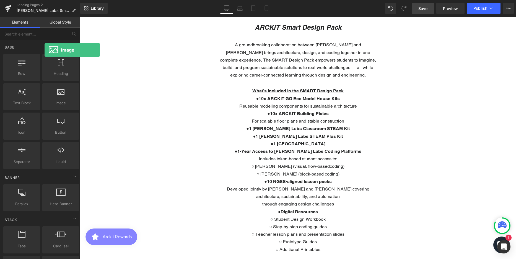
drag, startPoint x: 61, startPoint y: 92, endPoint x: 1, endPoint y: 104, distance: 61.1
click at [423, 7] on span "Save" at bounding box center [422, 9] width 9 height 6
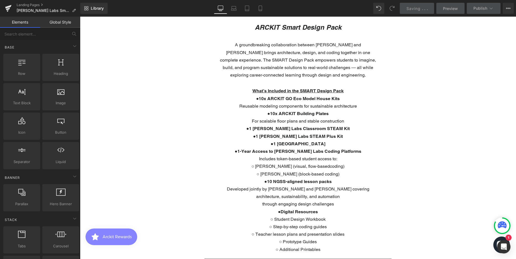
drag, startPoint x: 135, startPoint y: 118, endPoint x: 281, endPoint y: 79, distance: 151.8
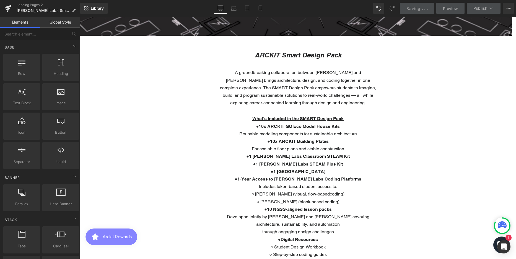
click at [407, 8] on span "Saving" at bounding box center [414, 8] width 14 height 5
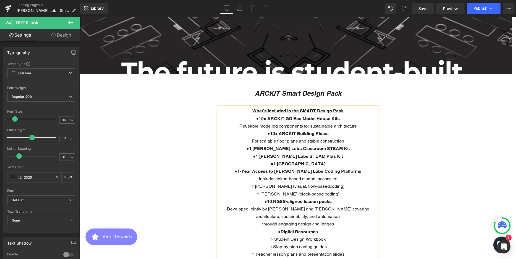
scroll to position [1477, 432]
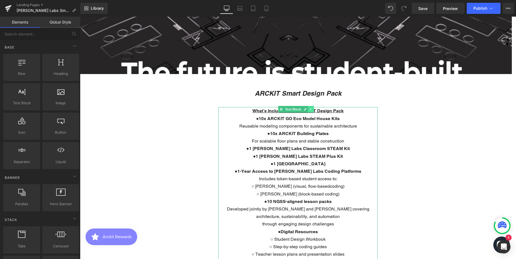
click at [313, 110] on link at bounding box center [311, 109] width 6 height 7
click at [307, 108] on icon at bounding box center [307, 109] width 3 height 3
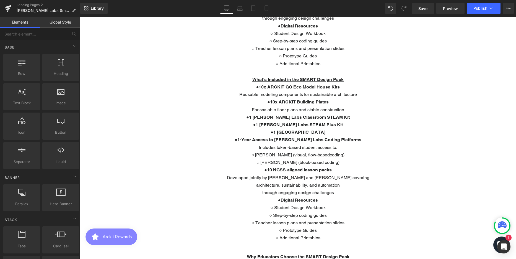
scroll to position [270, 0]
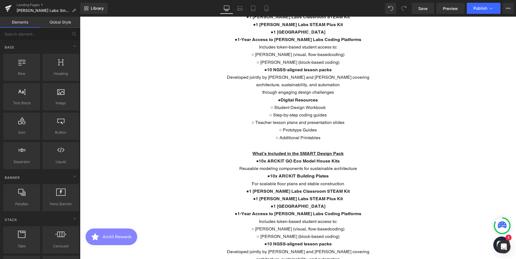
click at [306, 93] on p "through engaging design challenges" at bounding box center [297, 91] width 159 height 7
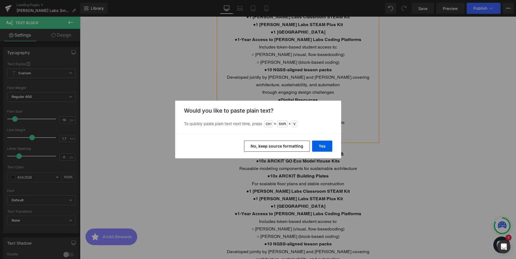
click at [285, 144] on button "No, keep source formatting" at bounding box center [277, 145] width 66 height 11
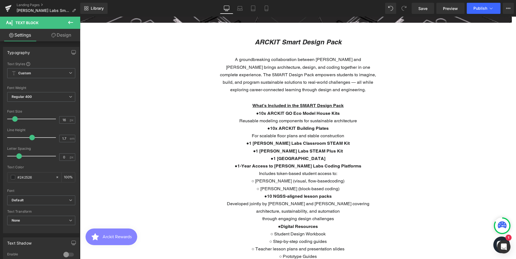
scroll to position [104, 0]
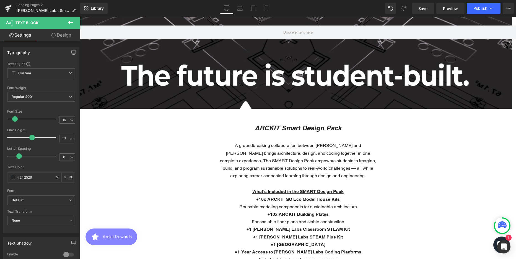
click at [71, 23] on icon at bounding box center [70, 22] width 5 height 3
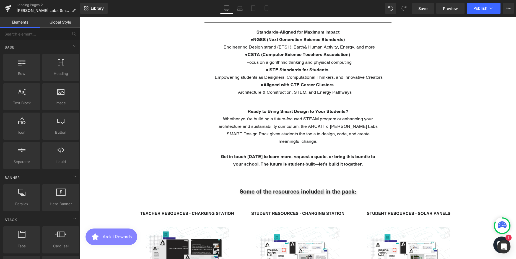
scroll to position [657, 0]
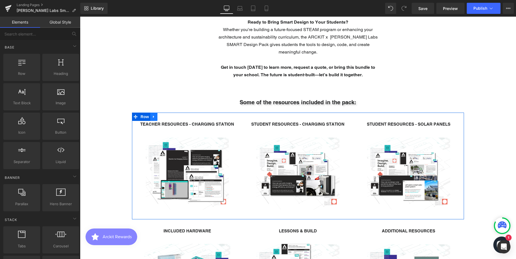
click at [152, 118] on icon at bounding box center [154, 117] width 4 height 4
click at [159, 117] on icon at bounding box center [161, 117] width 4 height 4
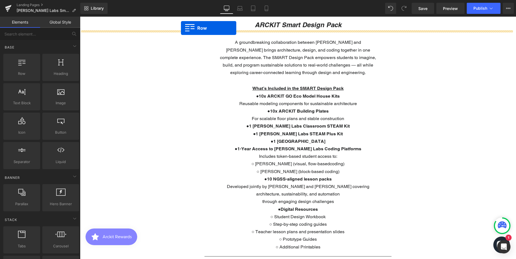
scroll to position [179, 0]
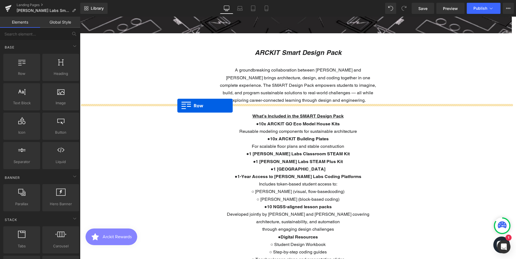
drag, startPoint x: 134, startPoint y: 213, endPoint x: 177, endPoint y: 105, distance: 116.2
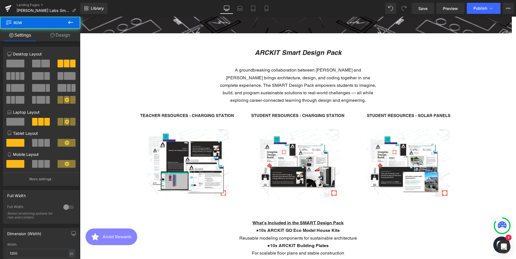
scroll to position [1629, 432]
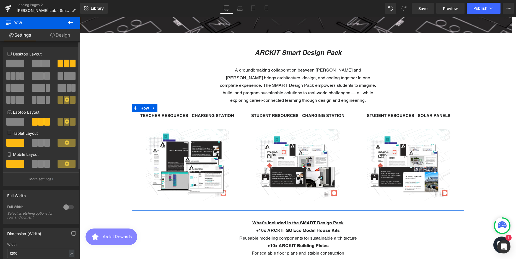
click at [16, 62] on span at bounding box center [15, 64] width 18 height 8
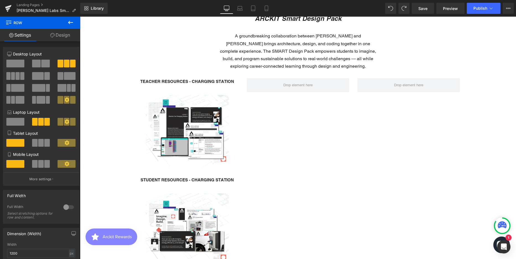
scroll to position [185, 0]
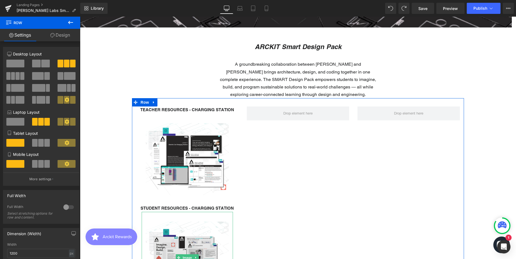
click at [197, 227] on img at bounding box center [187, 256] width 91 height 91
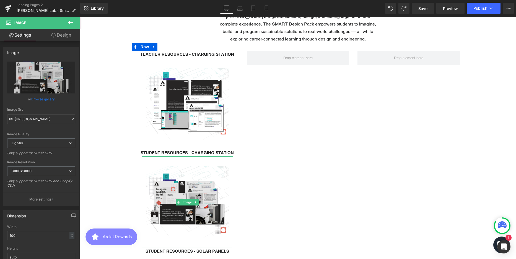
scroll to position [1734, 432]
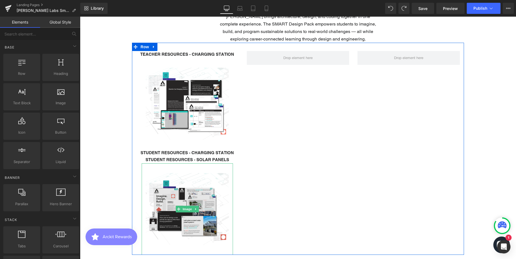
click at [211, 191] on img at bounding box center [187, 208] width 91 height 91
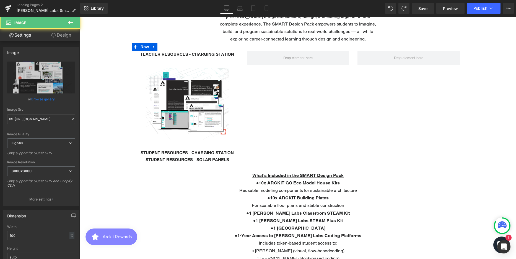
scroll to position [1643, 432]
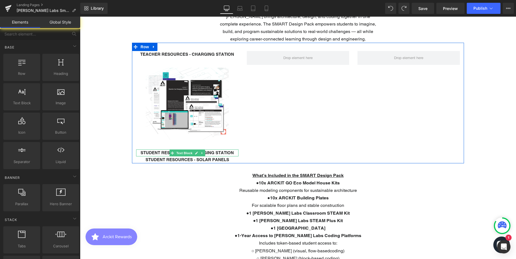
click at [207, 150] on div at bounding box center [187, 149] width 102 height 1
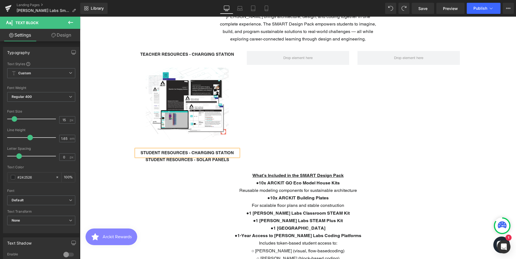
click at [251, 153] on div "TEACHER RESOURCES - CHARGING STATION Text Block Image STUDENT RESOURCES - CHARG…" at bounding box center [298, 103] width 332 height 120
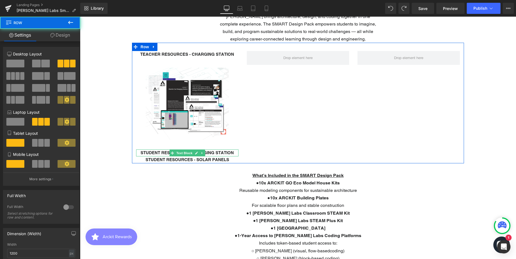
click at [227, 153] on strong "STUDENT RESOURCES - CHARGING STATION" at bounding box center [187, 152] width 93 height 5
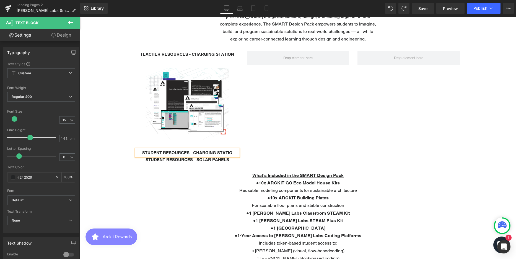
click at [246, 153] on div "TEACHER RESOURCES - CHARGING STATION Text Block Image STUDENT RESOURCES - CHARG…" at bounding box center [298, 103] width 332 height 120
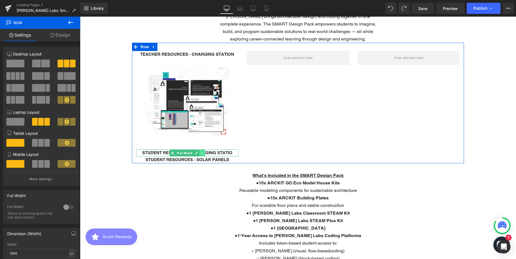
click at [201, 153] on link at bounding box center [202, 152] width 6 height 7
click at [204, 153] on icon at bounding box center [205, 152] width 3 height 3
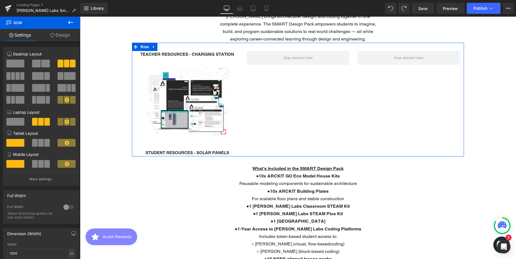
scroll to position [0, 0]
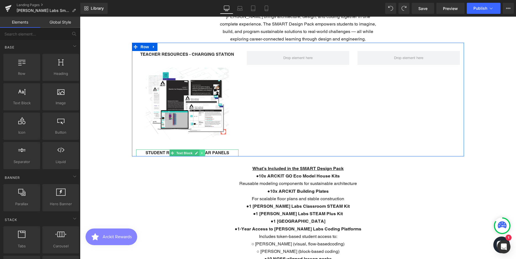
click at [201, 151] on icon at bounding box center [202, 152] width 3 height 3
click at [202, 151] on link at bounding box center [205, 152] width 6 height 7
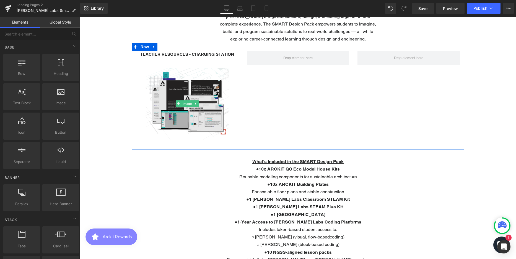
click at [212, 145] on img at bounding box center [187, 103] width 91 height 91
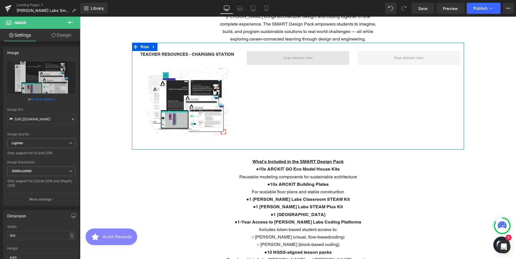
click at [277, 58] on span at bounding box center [298, 58] width 102 height 14
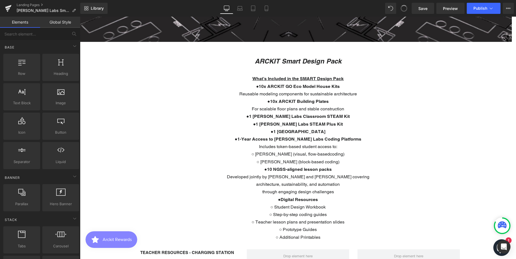
scroll to position [1651, 432]
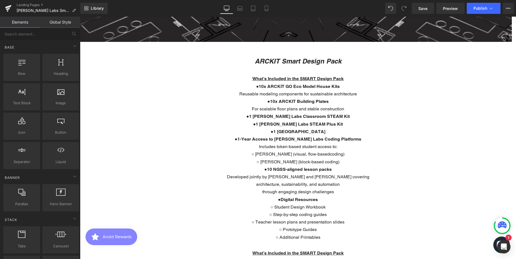
click at [402, 7] on icon at bounding box center [404, 8] width 5 height 5
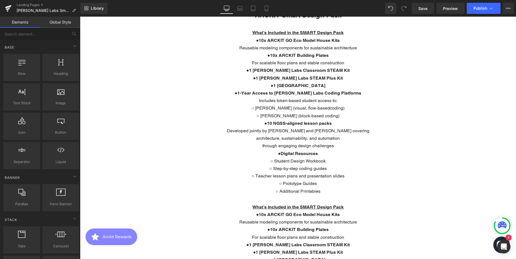
scroll to position [170, 0]
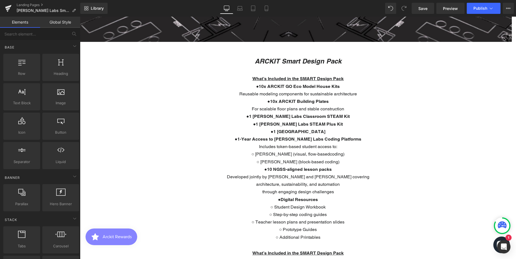
click at [286, 130] on b "1 [GEOGRAPHIC_DATA]" at bounding box center [299, 131] width 52 height 5
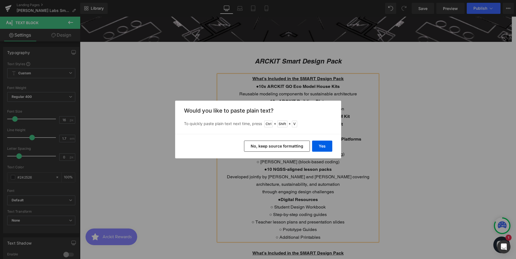
drag, startPoint x: 287, startPoint y: 146, endPoint x: 377, endPoint y: 145, distance: 90.0
click at [287, 146] on button "No, keep source formatting" at bounding box center [277, 145] width 66 height 11
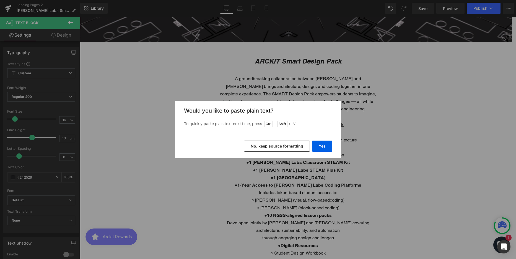
scroll to position [1523, 432]
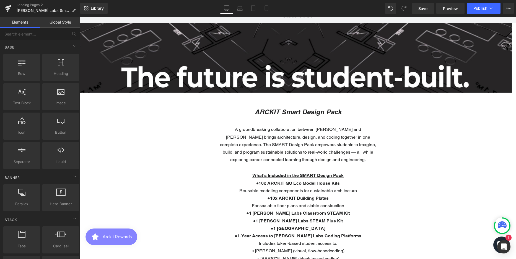
scroll to position [143, 0]
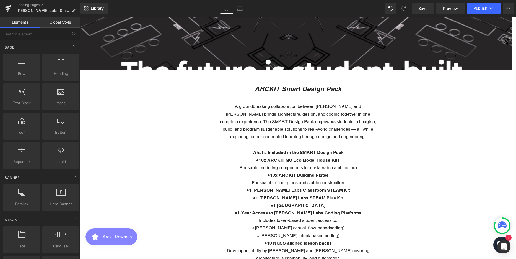
click at [307, 114] on p "A groundbreaking collaboration between [PERSON_NAME] and [PERSON_NAME] brings a…" at bounding box center [297, 121] width 159 height 38
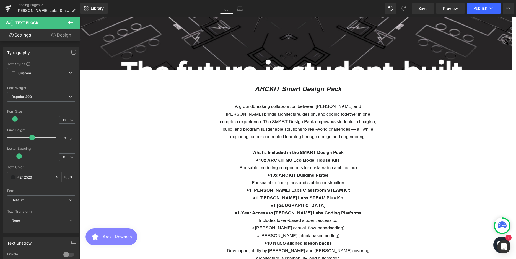
click at [66, 33] on link "Design" at bounding box center [61, 35] width 40 height 12
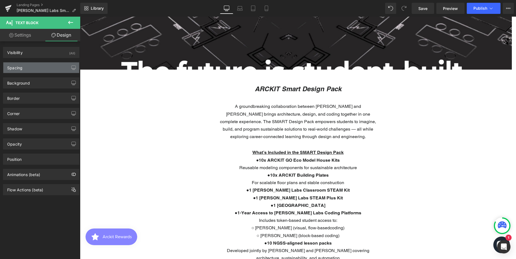
click at [25, 68] on div "Spacing" at bounding box center [41, 67] width 76 height 11
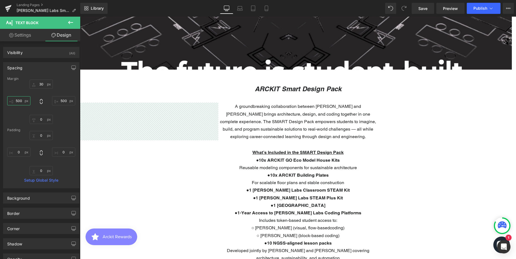
click at [18, 99] on input "500" at bounding box center [18, 100] width 23 height 9
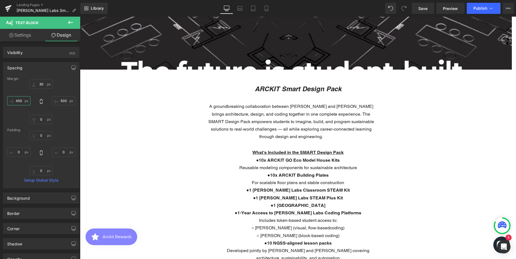
scroll to position [3, 3]
type input "450"
click at [58, 101] on input "500" at bounding box center [63, 100] width 23 height 9
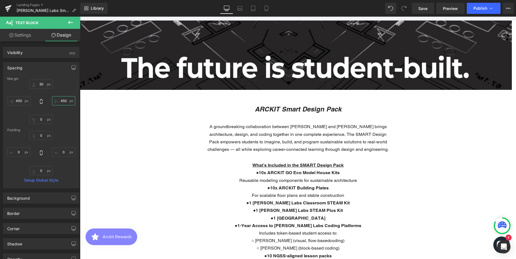
scroll to position [115, 0]
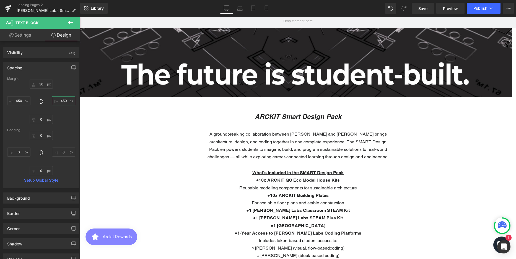
type input "450"
click at [71, 20] on icon at bounding box center [70, 22] width 7 height 7
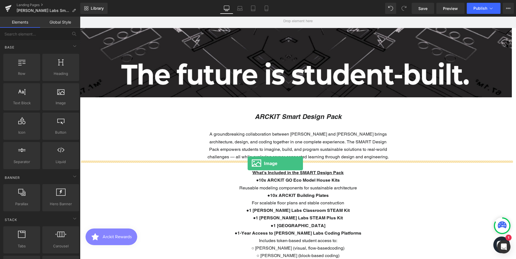
drag, startPoint x: 143, startPoint y: 119, endPoint x: 248, endPoint y: 163, distance: 114.1
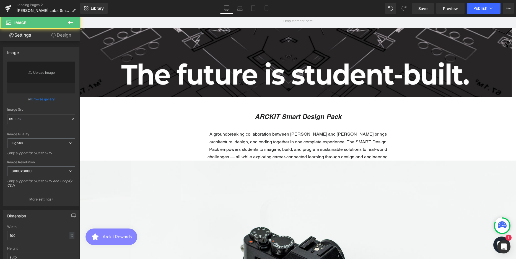
scroll to position [1522, 432]
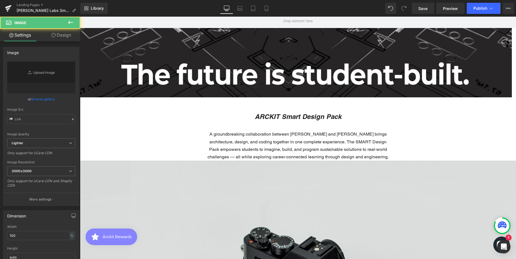
type input "//[DOMAIN_NAME][URL]"
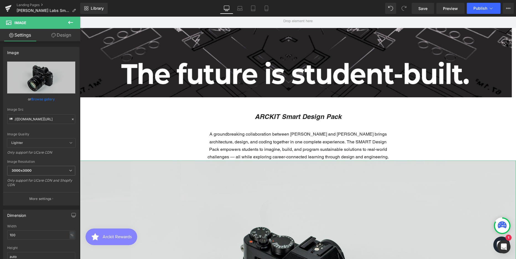
scroll to position [198, 0]
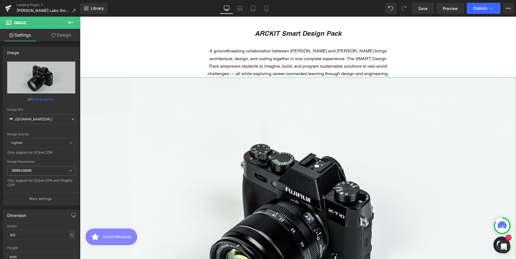
click at [63, 35] on link "Design" at bounding box center [61, 35] width 40 height 12
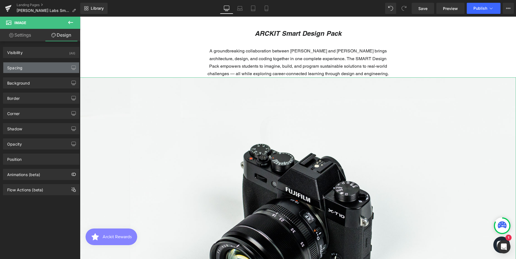
click at [19, 69] on div "Spacing" at bounding box center [14, 66] width 15 height 8
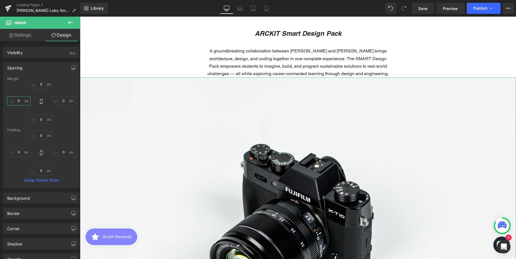
click at [17, 99] on input "0" at bounding box center [18, 100] width 23 height 9
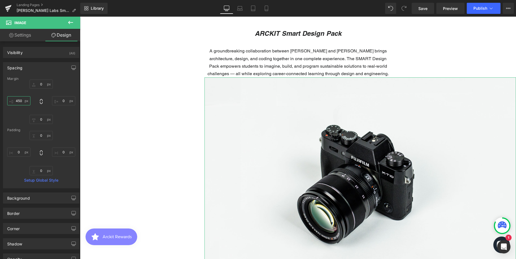
scroll to position [1719, 432]
type input "450"
click at [57, 102] on input "0" at bounding box center [63, 100] width 23 height 9
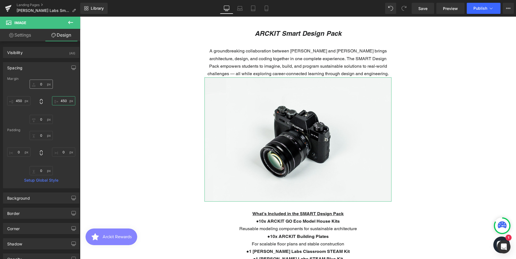
type input "450"
click at [41, 81] on input "0" at bounding box center [41, 83] width 23 height 9
type input "20"
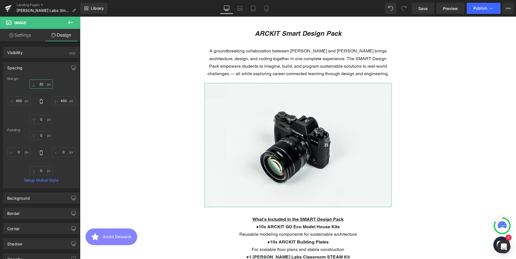
scroll to position [1642, 432]
click at [293, 143] on span "Image" at bounding box center [296, 145] width 12 height 7
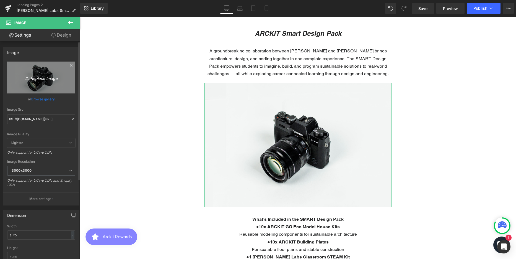
click at [40, 78] on icon "Replace Image" at bounding box center [41, 77] width 44 height 7
type input "C:\fakepath\Included Hardware.png"
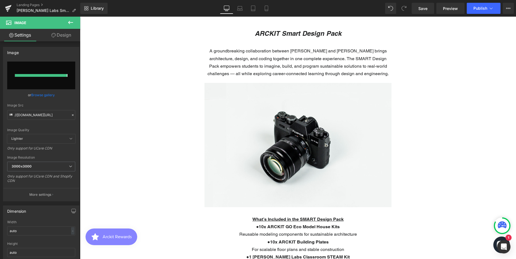
type input "https://ucarecdn.com/33d1929e-7b97-41c4-a9f7-7ecc7f054d16/-/format/auto/-/previ…"
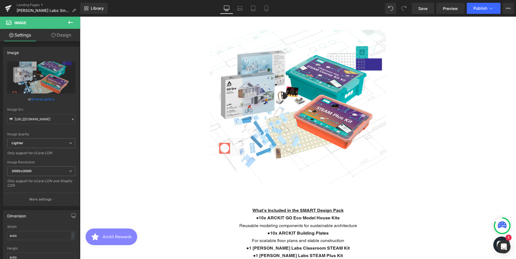
scroll to position [281, 0]
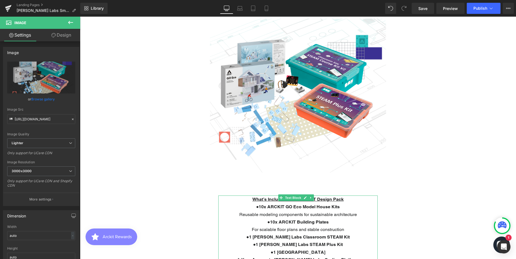
click at [269, 198] on p "What’s Included in the SMART Design Pack" at bounding box center [297, 198] width 159 height 7
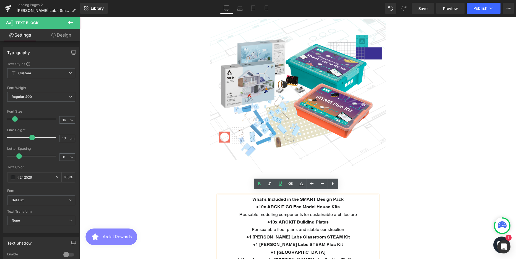
click at [67, 35] on link "Design" at bounding box center [61, 35] width 40 height 12
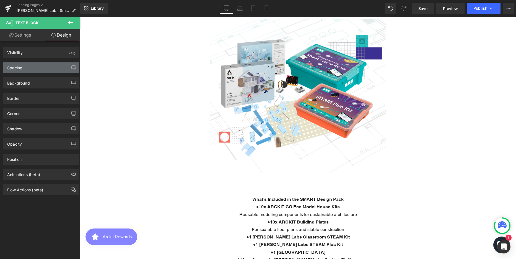
click at [29, 69] on div "Spacing" at bounding box center [41, 67] width 76 height 11
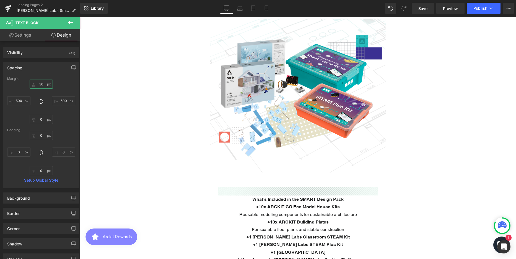
click at [42, 84] on input "30" at bounding box center [41, 83] width 23 height 9
type input "0"
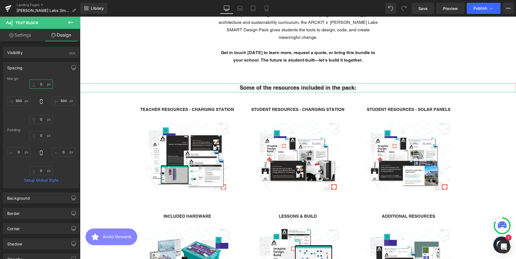
scroll to position [835, 0]
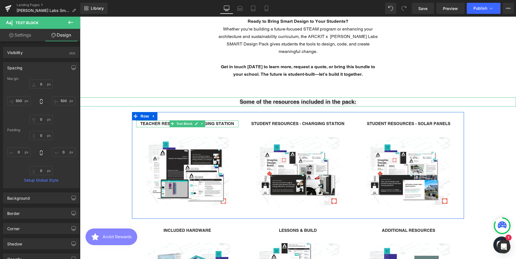
click at [214, 121] on strong "TEACHER RESOURCES - CHARGING STATION" at bounding box center [187, 123] width 94 height 5
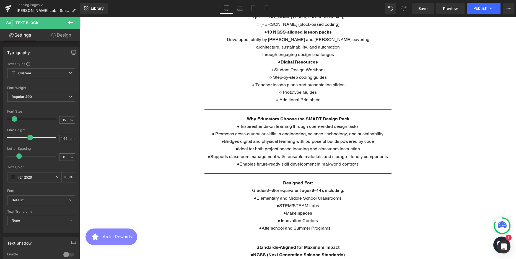
scroll to position [392, 0]
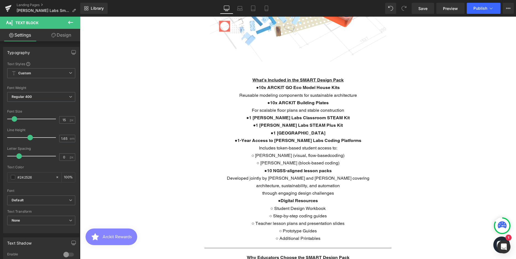
click at [67, 21] on button at bounding box center [70, 23] width 19 height 12
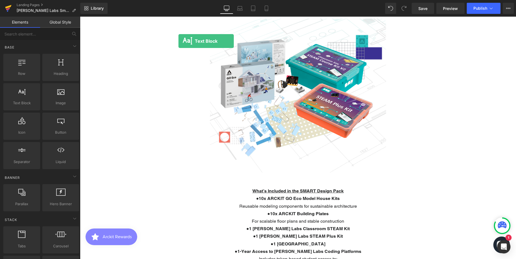
scroll to position [270, 0]
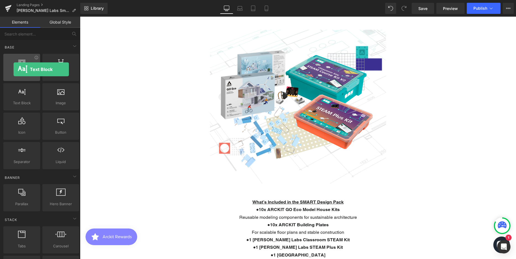
drag, startPoint x: 29, startPoint y: 101, endPoint x: 13, endPoint y: 69, distance: 35.4
click at [13, 69] on div "Row rows, columns, layouts, div Heading headings, titles, h1,h2,h3,h4,h5,h6 Tex…" at bounding box center [41, 111] width 78 height 117
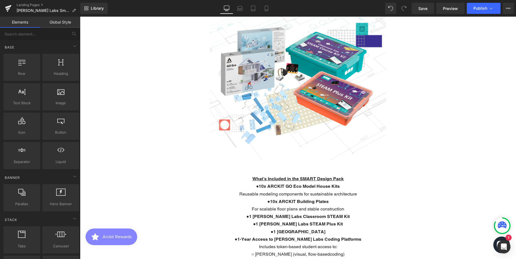
scroll to position [298, 0]
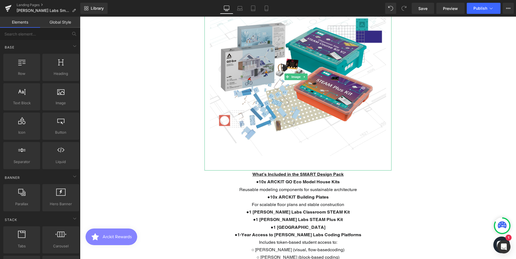
click at [329, 126] on img at bounding box center [298, 76] width 187 height 187
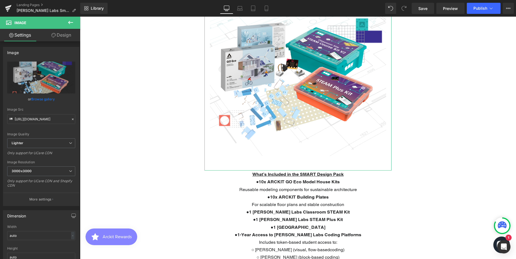
drag, startPoint x: 60, startPoint y: 36, endPoint x: 45, endPoint y: 74, distance: 41.7
click at [60, 36] on link "Design" at bounding box center [61, 35] width 40 height 12
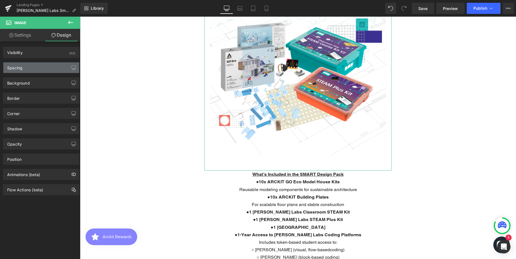
click at [30, 66] on div "Spacing" at bounding box center [41, 67] width 76 height 11
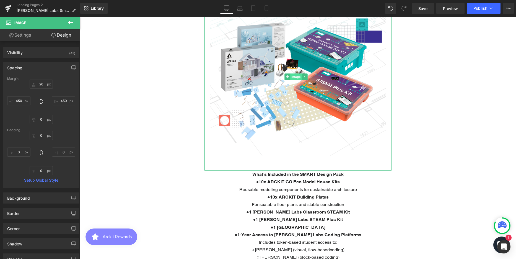
click at [295, 73] on span "Image" at bounding box center [296, 76] width 12 height 7
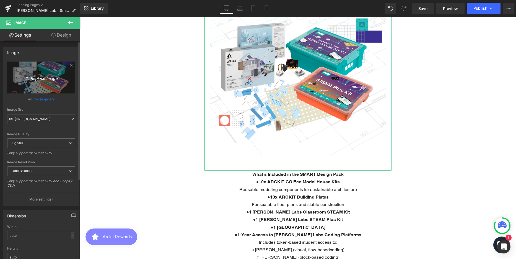
click at [43, 76] on icon "Replace Image" at bounding box center [41, 77] width 44 height 7
type input "C:\fakepath\Included Hardware cut.png"
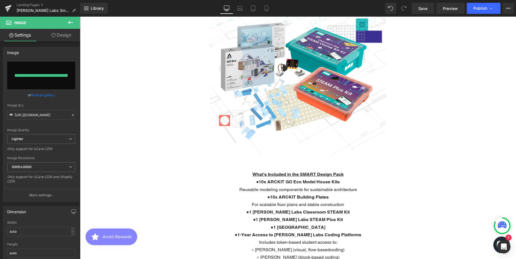
type input "https://ucarecdn.com/58d69dad-b897-4a75-ad42-d9b740462aa0/-/format/auto/-/previ…"
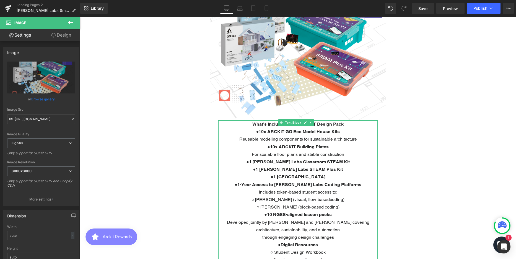
click at [285, 133] on p "● 10x ARCKIT GO Eco Model House Kits Reusable modeling components for sustainab…" at bounding box center [297, 135] width 159 height 15
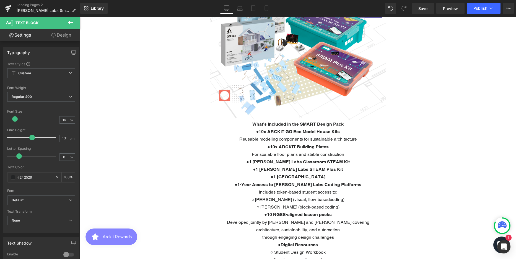
drag, startPoint x: 60, startPoint y: 33, endPoint x: 37, endPoint y: 69, distance: 42.5
click at [60, 33] on link "Design" at bounding box center [61, 35] width 40 height 12
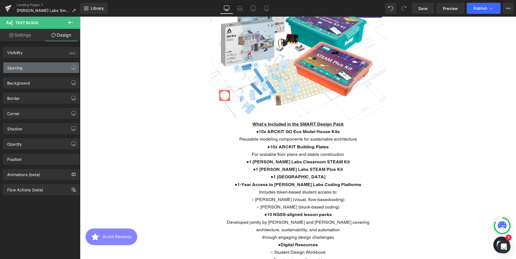
type input "0"
type input "500"
type input "0"
type input "500"
type input "0"
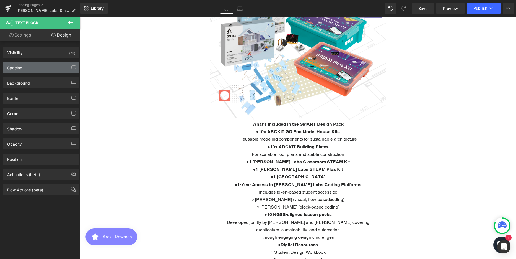
type input "0"
click at [37, 69] on div "Spacing" at bounding box center [41, 67] width 76 height 11
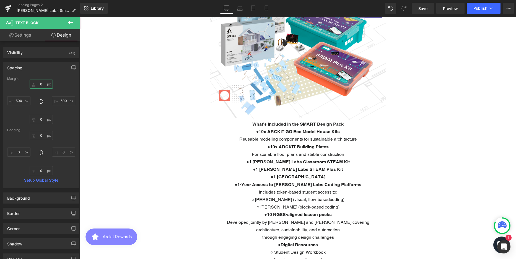
click at [42, 85] on input "0" at bounding box center [41, 83] width 23 height 9
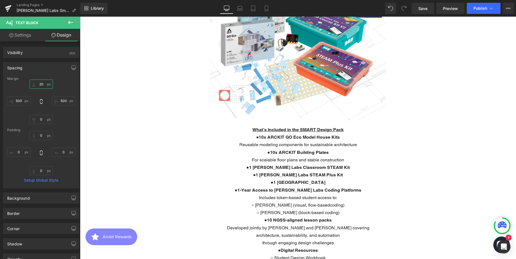
type input "2"
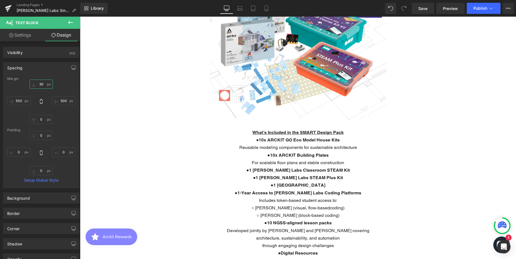
scroll to position [1655, 432]
type input "30"
click at [73, 24] on icon at bounding box center [70, 22] width 7 height 7
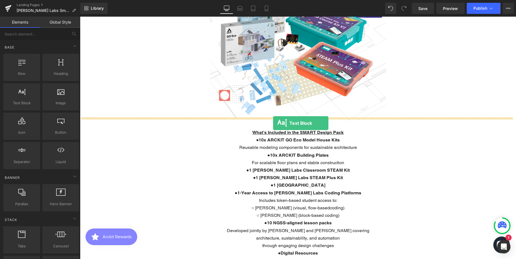
drag, startPoint x: 99, startPoint y: 111, endPoint x: 273, endPoint y: 123, distance: 174.8
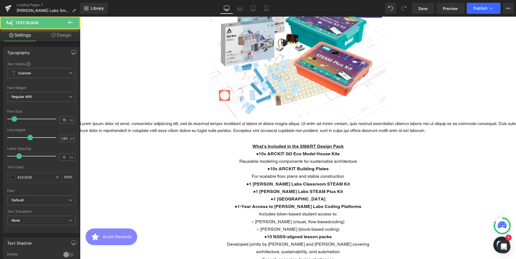
scroll to position [1668, 432]
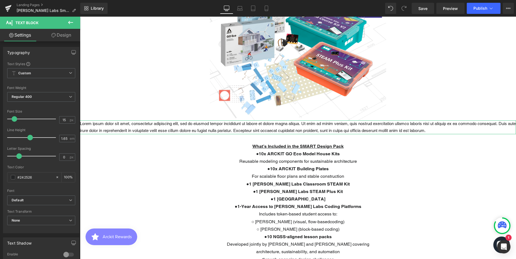
drag, startPoint x: 62, startPoint y: 34, endPoint x: 36, endPoint y: 76, distance: 49.1
click at [62, 34] on link "Design" at bounding box center [61, 35] width 40 height 12
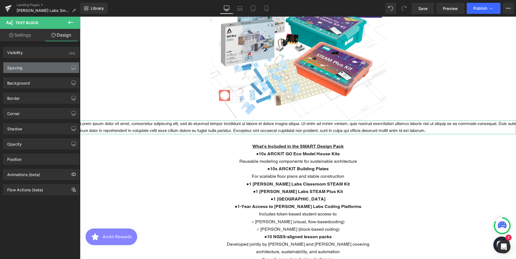
click at [19, 69] on div "Spacing" at bounding box center [14, 66] width 15 height 8
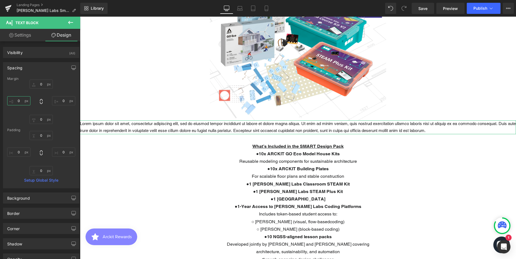
click at [21, 99] on input "0" at bounding box center [18, 100] width 23 height 9
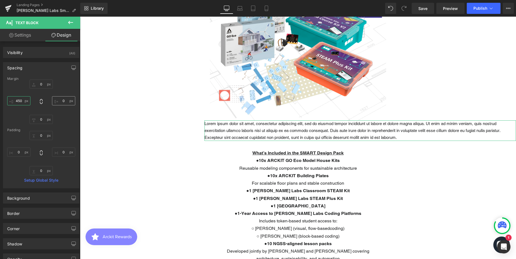
type input "450"
click at [61, 99] on input "0" at bounding box center [63, 100] width 23 height 9
type input "450"
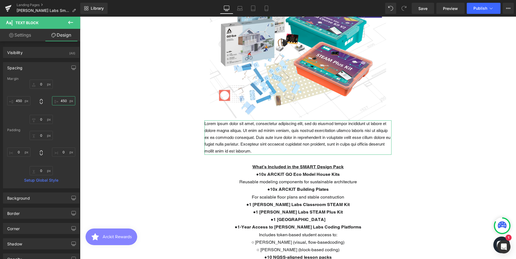
scroll to position [1689, 432]
click at [259, 134] on p "Lorem ipsum dolor sit amet, consectetur adipiscing elit, sed do eiusmod tempor …" at bounding box center [298, 137] width 187 height 34
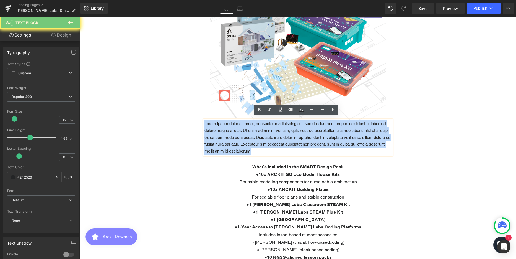
click at [259, 134] on p "Lorem ipsum dolor sit amet, consectetur adipiscing elit, sed do eiusmod tempor …" at bounding box center [298, 137] width 187 height 34
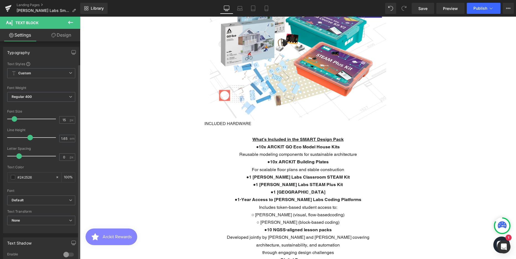
scroll to position [133, 0]
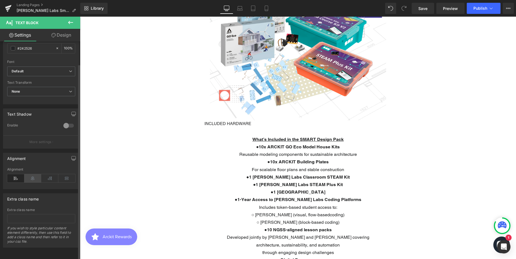
click at [29, 174] on icon at bounding box center [32, 178] width 17 height 8
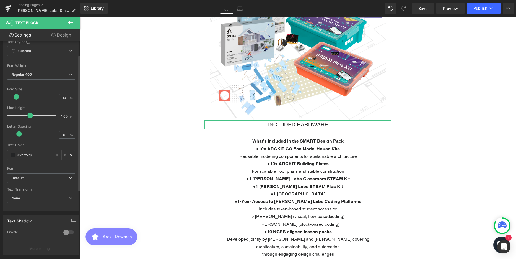
scroll to position [3, 3]
type input "17"
click at [15, 96] on span at bounding box center [15, 97] width 6 height 6
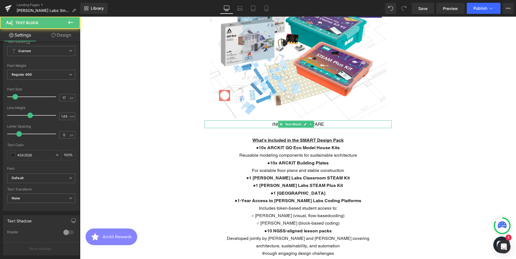
click at [323, 122] on p "INCLUDED HARDWARE" at bounding box center [298, 124] width 187 height 8
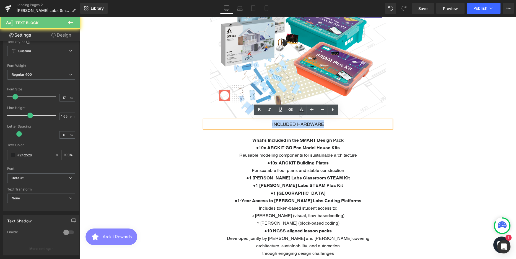
click at [323, 122] on p "INCLUDED HARDWARE" at bounding box center [298, 124] width 187 height 8
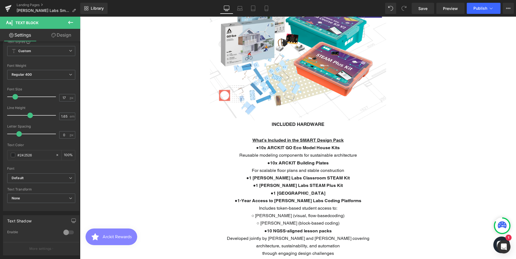
click at [59, 35] on link "Design" at bounding box center [61, 35] width 40 height 12
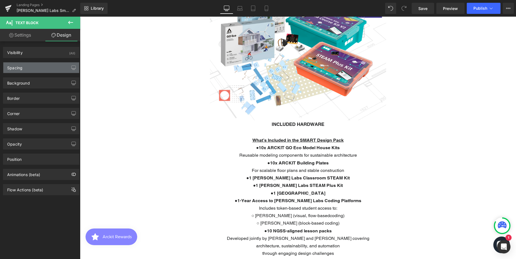
click at [18, 68] on div "Spacing" at bounding box center [14, 66] width 15 height 8
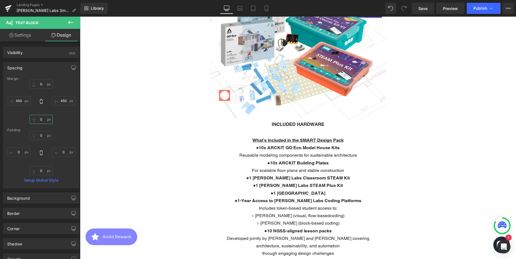
click at [39, 120] on input "0" at bounding box center [41, 119] width 23 height 9
type input "10"
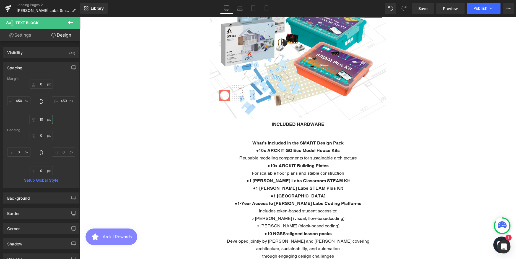
scroll to position [1665, 432]
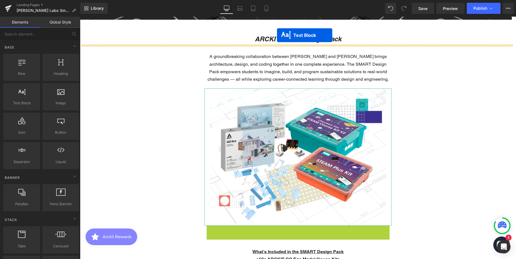
scroll to position [176, 0]
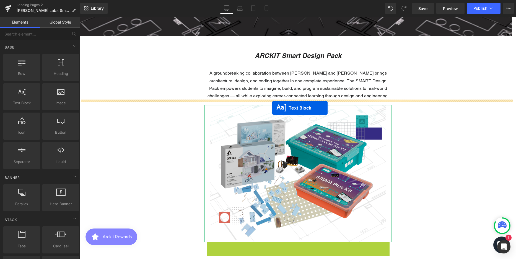
drag, startPoint x: 281, startPoint y: 149, endPoint x: 272, endPoint y: 108, distance: 41.8
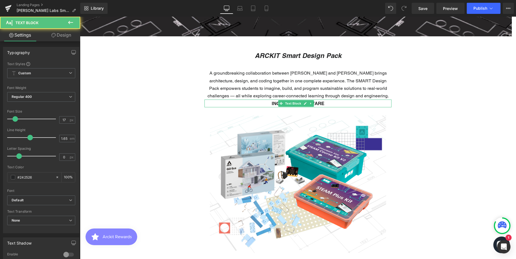
click at [242, 103] on p "INCLUDED HARDWARE" at bounding box center [298, 103] width 187 height 8
click at [61, 33] on link "Design" at bounding box center [61, 35] width 40 height 12
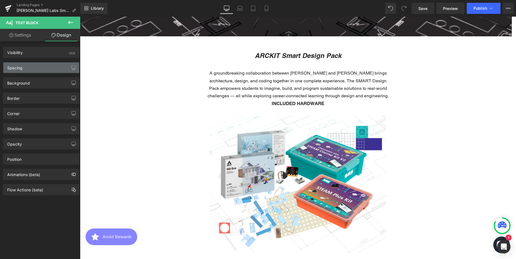
click at [36, 68] on div "Spacing" at bounding box center [41, 67] width 76 height 11
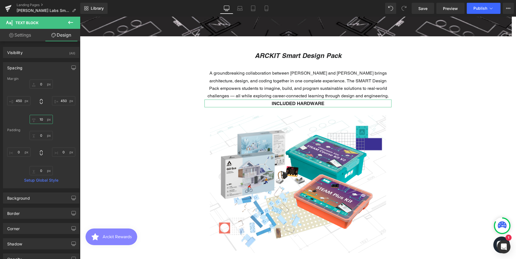
click at [42, 117] on input "10" at bounding box center [41, 119] width 23 height 9
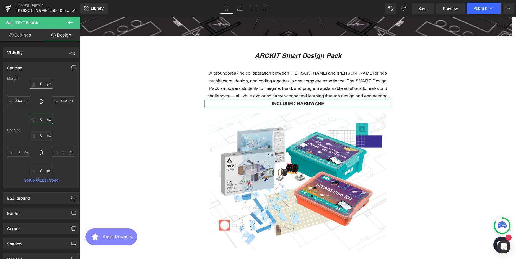
type input "0"
click at [45, 85] on input "0" at bounding box center [41, 83] width 23 height 9
type input "30"
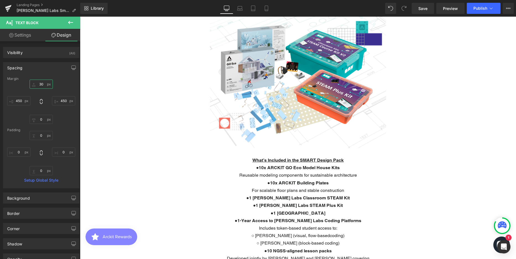
scroll to position [287, 0]
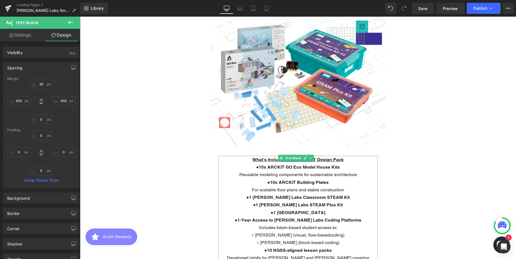
click at [277, 158] on u "What’s Included in the SMART Design Pack" at bounding box center [297, 159] width 91 height 5
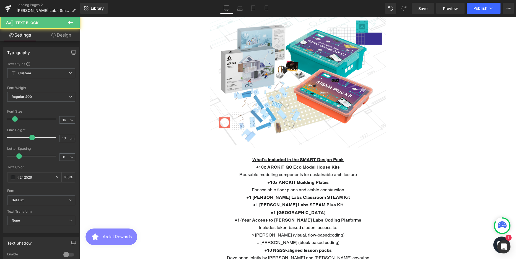
click at [63, 35] on link "Design" at bounding box center [61, 35] width 40 height 12
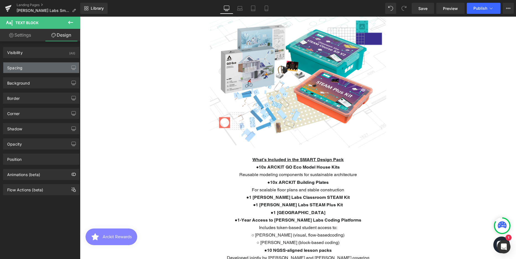
click at [31, 69] on div "Spacing" at bounding box center [41, 67] width 76 height 11
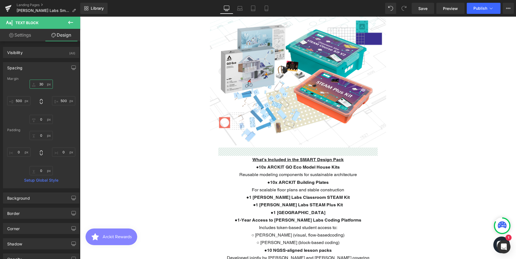
click at [37, 85] on input "30" at bounding box center [41, 83] width 23 height 9
type input "20"
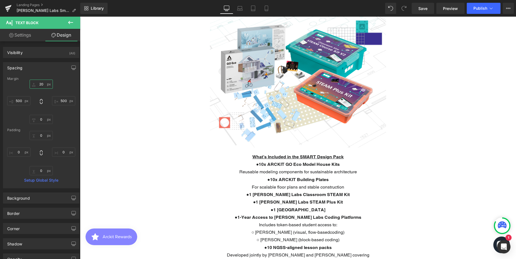
scroll to position [1668, 432]
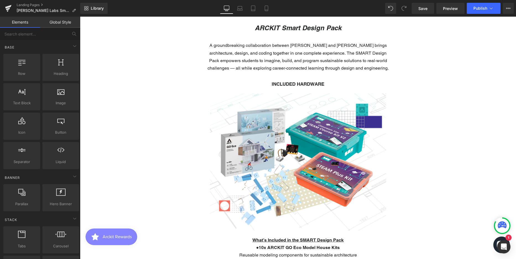
scroll to position [287, 0]
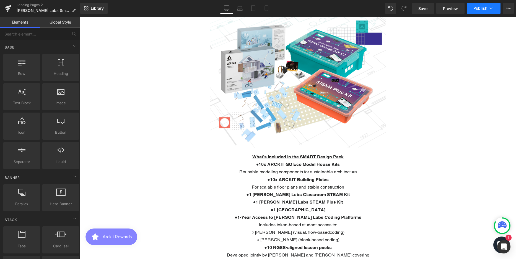
click at [484, 6] on span "Publish" at bounding box center [481, 8] width 14 height 4
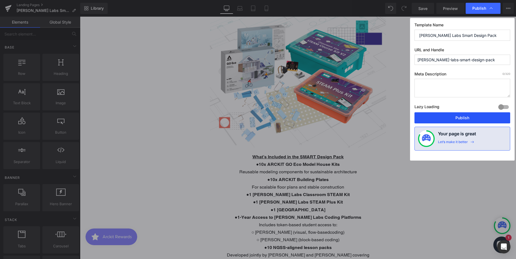
click at [439, 115] on button "Publish" at bounding box center [463, 117] width 96 height 11
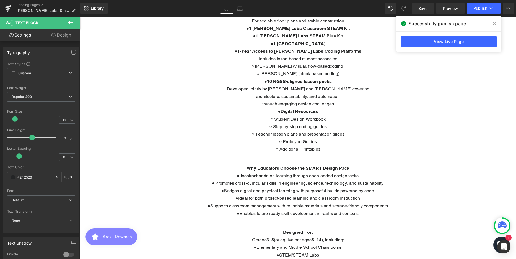
scroll to position [453, 0]
drag, startPoint x: 255, startPoint y: 167, endPoint x: 321, endPoint y: 146, distance: 69.7
click at [321, 146] on div "What’s Included in the SMART Design Pack ● 10x ARCKIT GO Eco Model House Kits R…" at bounding box center [297, 70] width 159 height 166
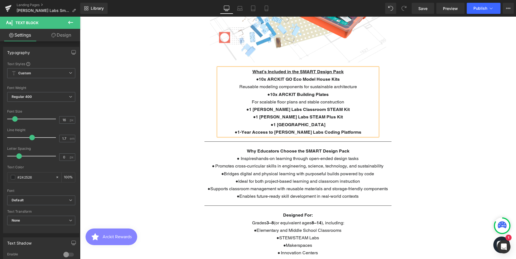
scroll to position [370, 0]
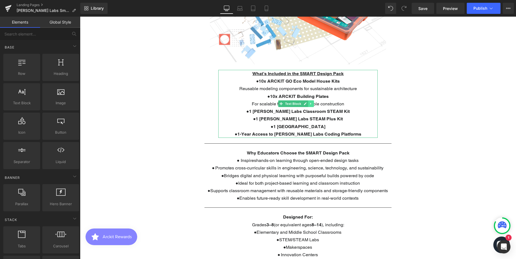
click at [310, 102] on icon at bounding box center [310, 103] width 3 height 3
click at [309, 102] on icon at bounding box center [307, 103] width 3 height 3
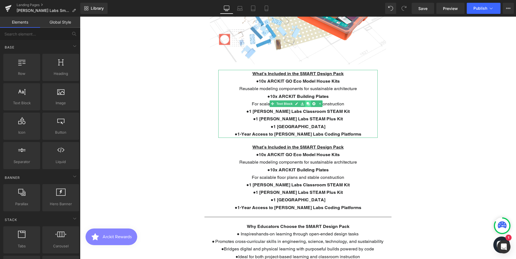
scroll to position [1643, 432]
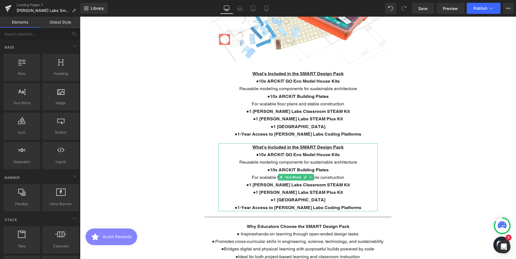
click at [294, 155] on p "● 10x ARCKIT GO Eco Model House Kits Reusable modeling components for sustainab…" at bounding box center [297, 158] width 159 height 15
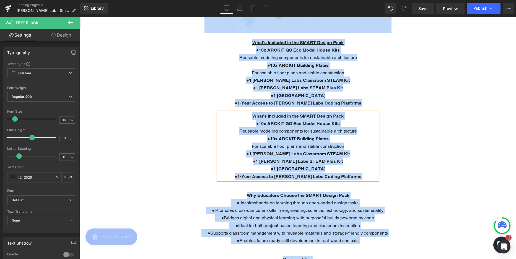
scroll to position [453, 0]
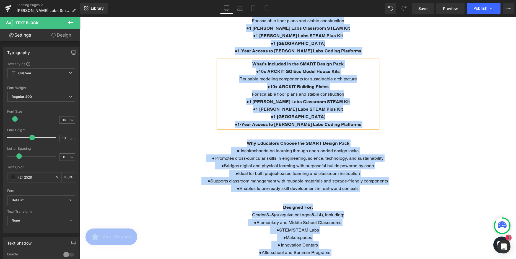
click at [311, 89] on p "● 10x ARCKIT Building Plates For scalable floor plans and stable construction" at bounding box center [297, 90] width 159 height 15
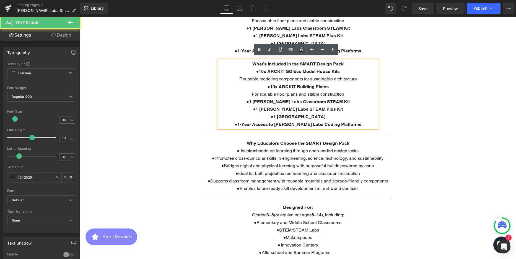
click at [311, 89] on p "● 10x ARCKIT Building Plates For scalable floor plans and stable construction" at bounding box center [297, 90] width 159 height 15
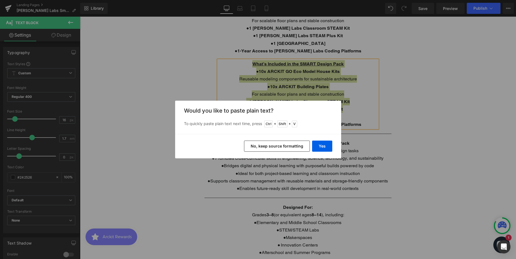
click at [297, 146] on button "No, keep source formatting" at bounding box center [277, 145] width 66 height 11
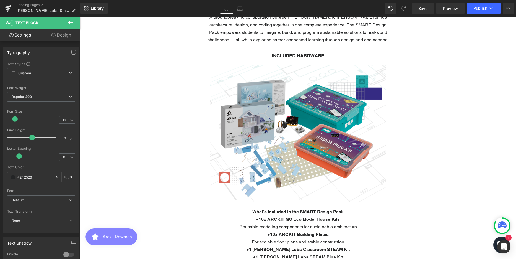
scroll to position [231, 0]
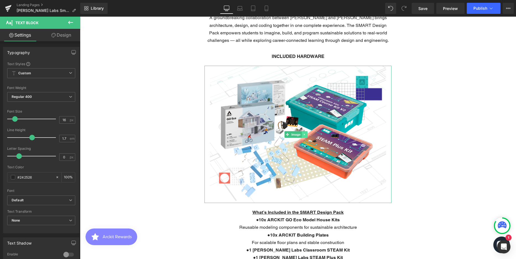
click at [305, 133] on icon at bounding box center [304, 134] width 3 height 3
click at [301, 133] on icon at bounding box center [301, 134] width 3 height 3
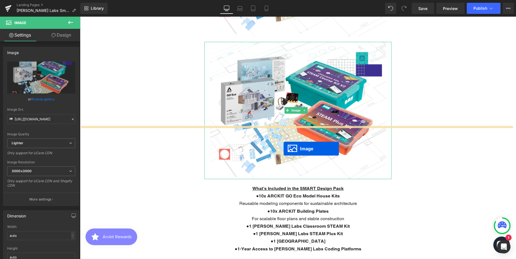
scroll to position [1693, 432]
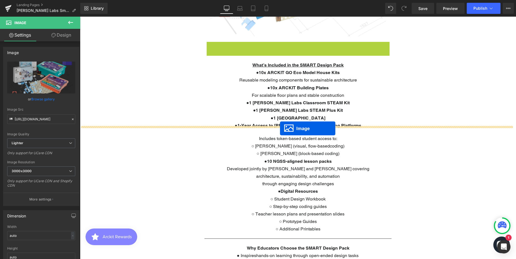
drag, startPoint x: 288, startPoint y: 105, endPoint x: 280, endPoint y: 128, distance: 24.7
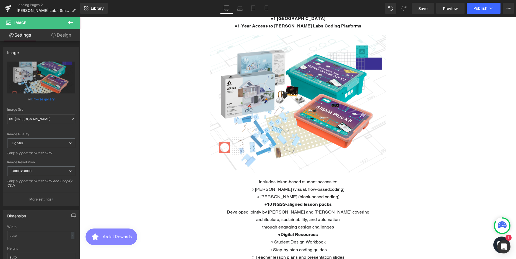
scroll to position [481, 0]
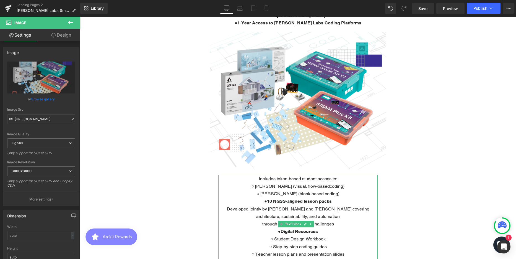
click at [355, 190] on p "○ [PERSON_NAME] (block-based coding)" at bounding box center [297, 193] width 159 height 7
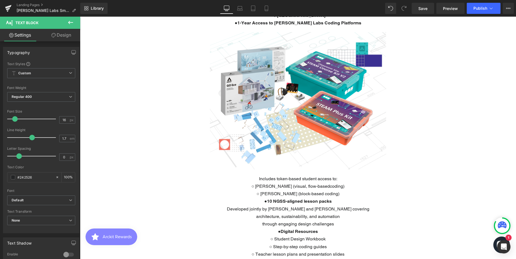
click at [66, 35] on link "Design" at bounding box center [61, 35] width 40 height 12
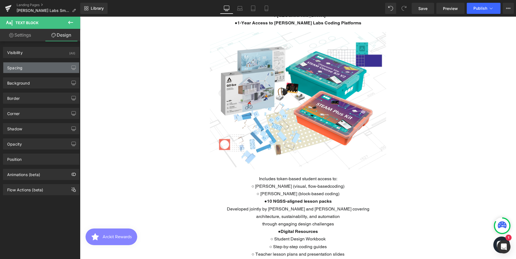
type input "20"
type input "500"
type input "0"
type input "500"
type input "0"
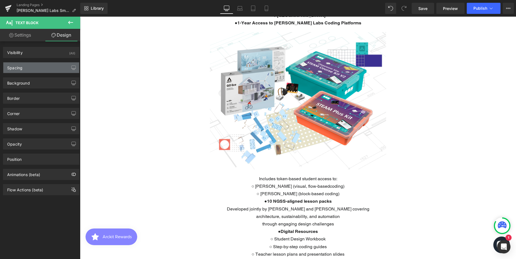
type input "0"
click at [45, 64] on div "Spacing" at bounding box center [41, 67] width 76 height 11
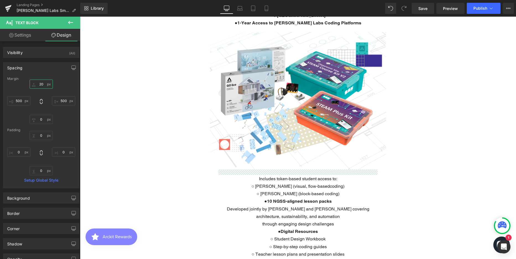
click at [43, 85] on input "20" at bounding box center [41, 83] width 23 height 9
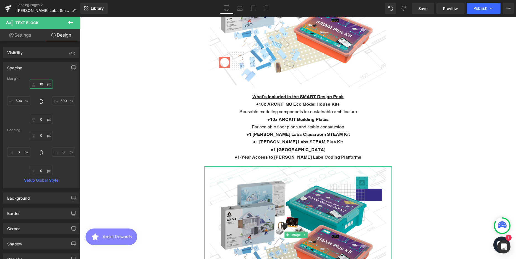
scroll to position [259, 0]
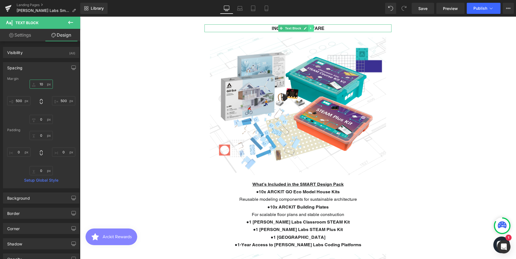
type input "10"
click at [310, 28] on icon at bounding box center [310, 28] width 1 height 2
click at [307, 28] on icon at bounding box center [307, 28] width 3 height 3
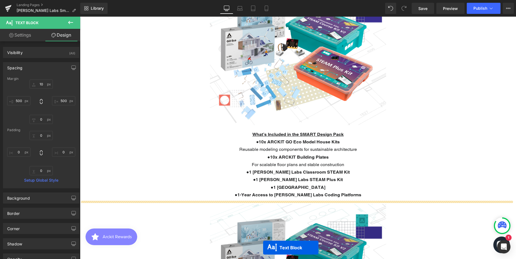
scroll to position [353, 0]
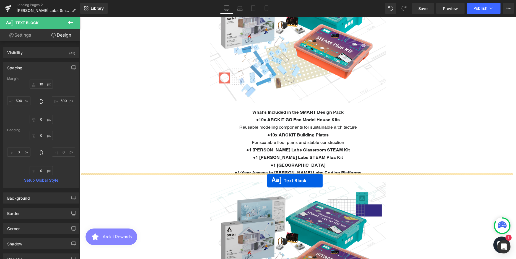
drag, startPoint x: 280, startPoint y: 43, endPoint x: 267, endPoint y: 180, distance: 137.3
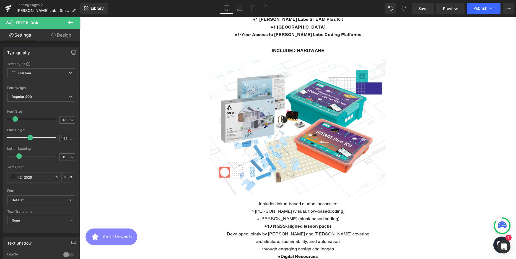
scroll to position [470, 0]
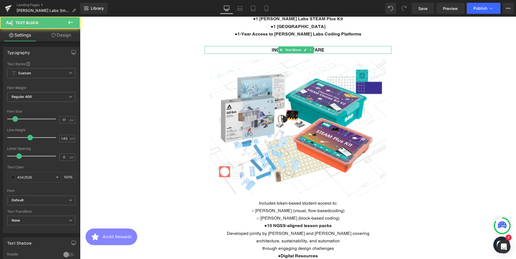
click at [315, 47] on strong "INCLUDED HARDWARE" at bounding box center [298, 50] width 53 height 6
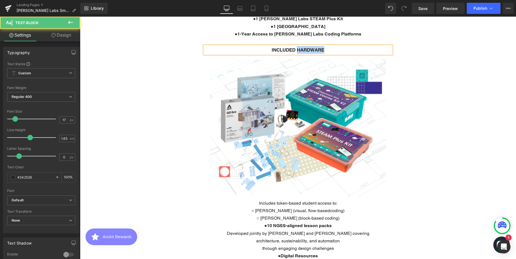
click at [315, 47] on strong "INCLUDED HARDWARE" at bounding box center [298, 50] width 53 height 6
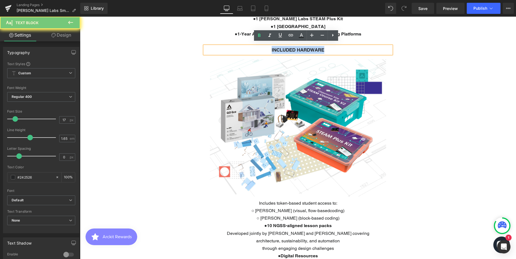
click at [315, 47] on strong "INCLUDED HARDWARE" at bounding box center [298, 50] width 53 height 6
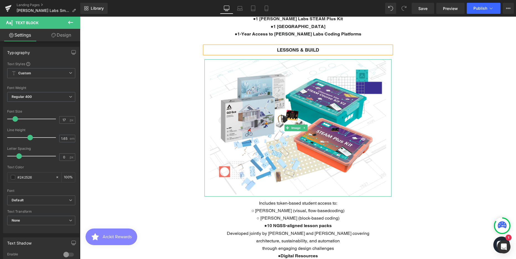
click at [267, 110] on img at bounding box center [298, 127] width 187 height 137
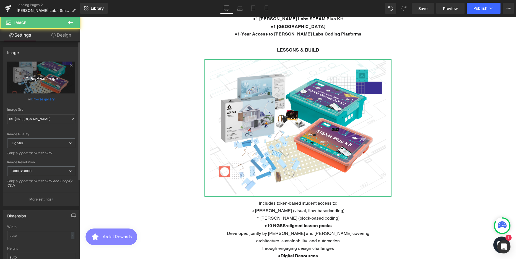
click at [31, 77] on icon "Replace Image" at bounding box center [41, 77] width 44 height 7
type input "C:\fakepath\Lessons and Build - Capstone CUT.png"
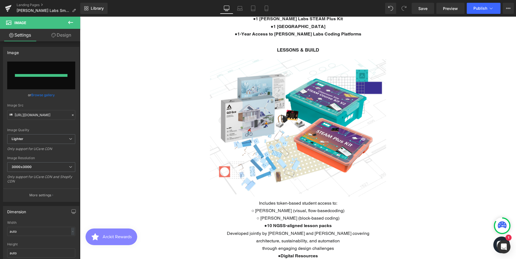
type input "https://ucarecdn.com/9774b34b-4f05-414e-baa8-f6b36e150db7/-/format/auto/-/previ…"
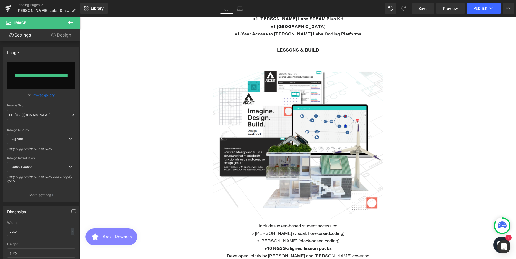
scroll to position [1849, 432]
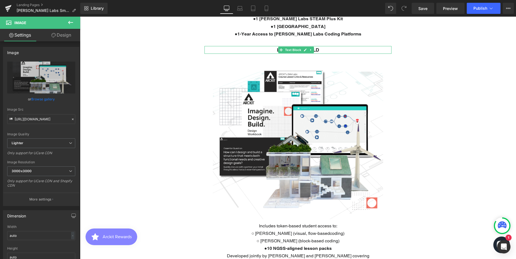
click at [335, 46] on p "LESSONS & BUILD" at bounding box center [298, 50] width 187 height 8
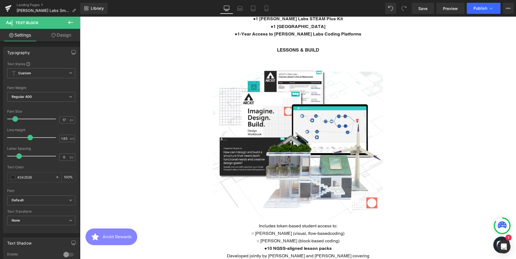
drag, startPoint x: 61, startPoint y: 34, endPoint x: 43, endPoint y: 62, distance: 33.3
click at [61, 34] on link "Design" at bounding box center [61, 35] width 40 height 12
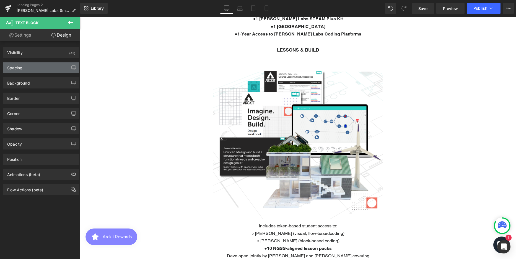
click at [40, 65] on div "Spacing" at bounding box center [41, 67] width 76 height 11
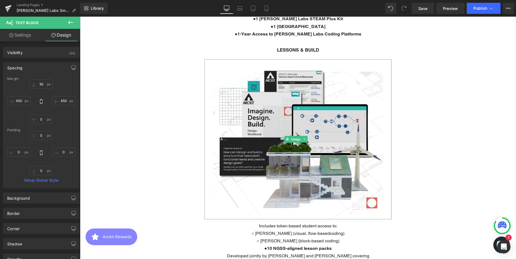
click at [324, 144] on img at bounding box center [298, 139] width 187 height 160
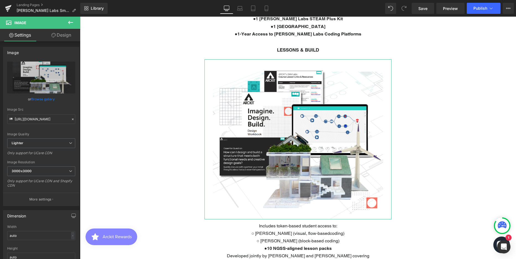
click at [71, 32] on link "Design" at bounding box center [61, 35] width 40 height 12
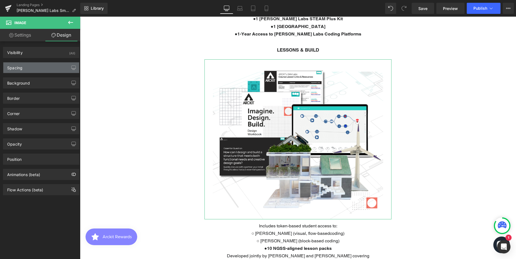
click at [40, 66] on div "Spacing" at bounding box center [41, 67] width 76 height 11
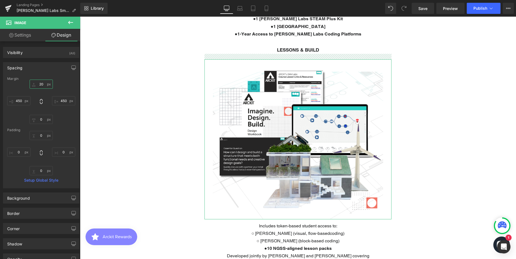
click at [42, 87] on input "20" at bounding box center [41, 83] width 23 height 9
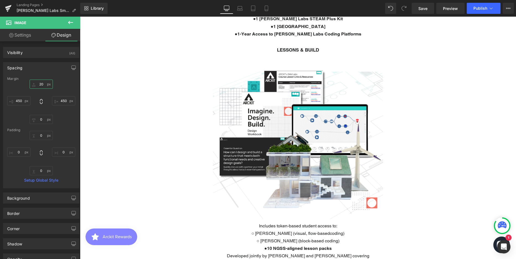
type input "0"
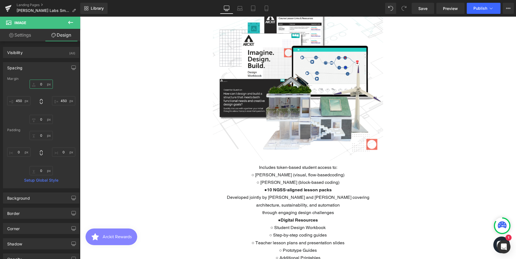
scroll to position [525, 0]
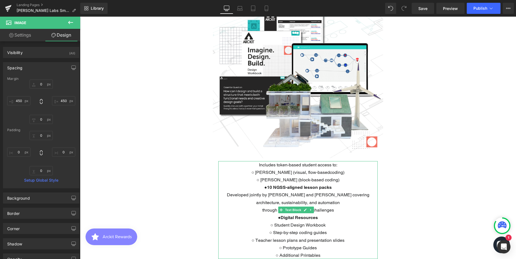
click at [280, 161] on p "Includes token-based student access to:" at bounding box center [297, 164] width 159 height 7
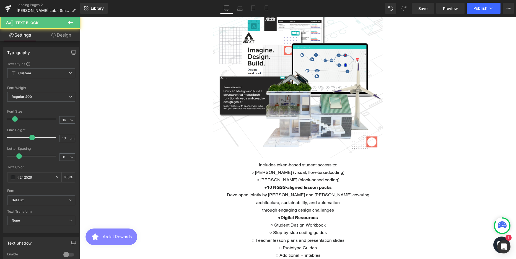
click at [61, 34] on link "Design" at bounding box center [61, 35] width 40 height 12
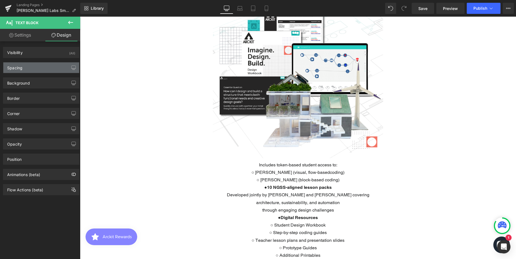
type input "10"
type input "500"
type input "0"
type input "500"
type input "0"
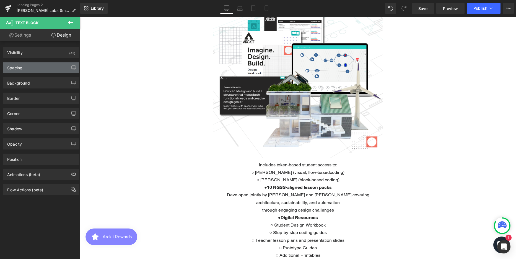
type input "0"
click at [31, 66] on div "Spacing" at bounding box center [41, 67] width 76 height 11
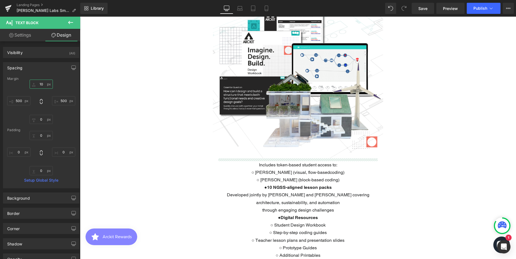
click at [42, 85] on input "10" at bounding box center [41, 83] width 23 height 9
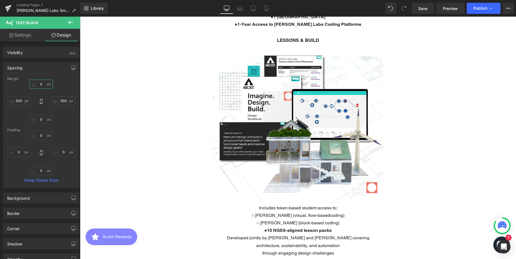
scroll to position [470, 0]
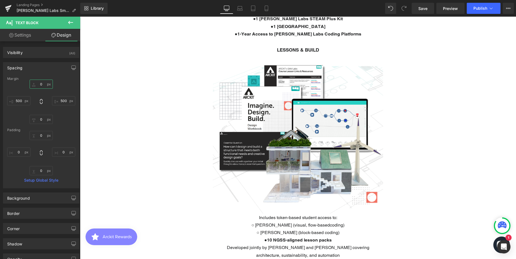
type input "0"
click at [301, 130] on span "Image" at bounding box center [296, 133] width 12 height 7
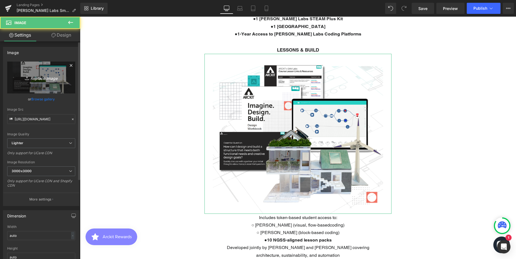
click at [28, 74] on icon "Replace Image" at bounding box center [41, 77] width 44 height 7
type input "C:\fakepath\Lessons and Build - Capstone CUT.png"
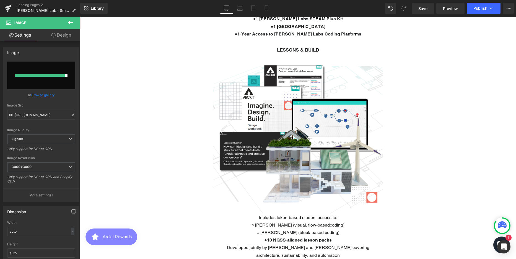
type input "https://ucarecdn.com/5ab4d86d-1c4b-4da0-996d-9828f627f778/-/format/auto/-/previ…"
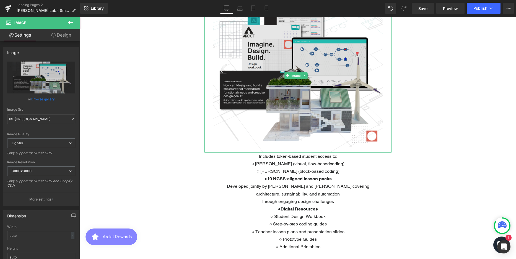
scroll to position [497, 0]
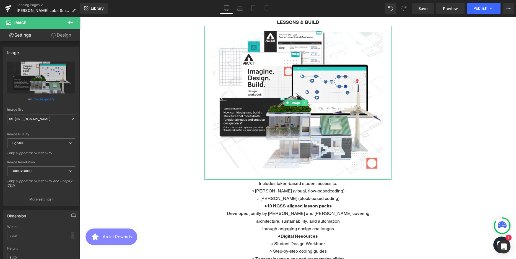
click at [304, 100] on link at bounding box center [305, 102] width 6 height 7
click at [302, 101] on icon at bounding box center [301, 102] width 3 height 3
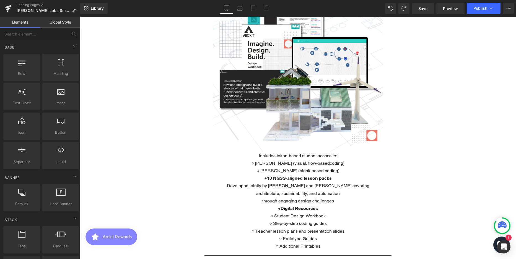
scroll to position [691, 0]
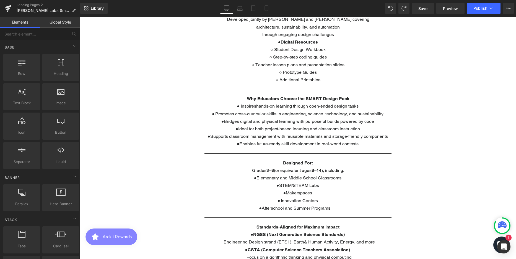
click at [435, 147] on div "Parallax Parallax Parallax Parallax ARCKIT Smart Design Pack Heading A groundbr…" at bounding box center [298, 142] width 436 height 1547
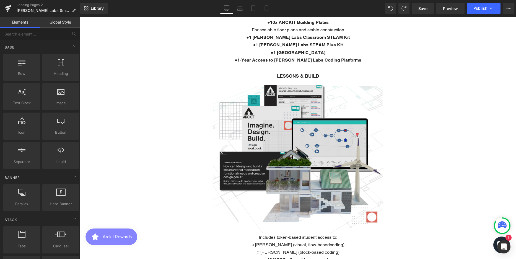
scroll to position [442, 0]
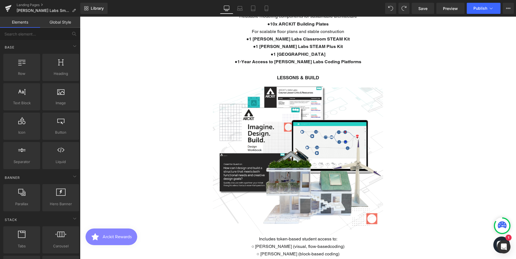
drag, startPoint x: 425, startPoint y: 144, endPoint x: 400, endPoint y: 145, distance: 24.9
click at [301, 156] on icon at bounding box center [301, 157] width 3 height 3
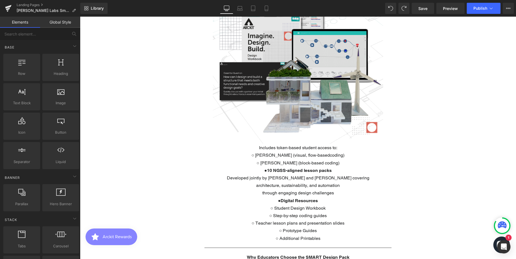
scroll to position [687, 0]
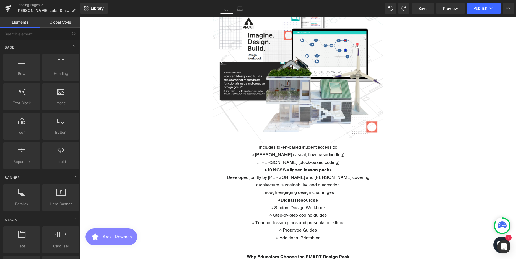
click at [477, 92] on div "Parallax Parallax Parallax Parallax ARCKIT Smart Design Pack Heading A groundbr…" at bounding box center [298, 223] width 436 height 1701
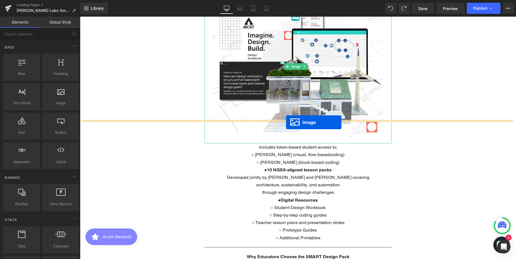
scroll to position [551, 0]
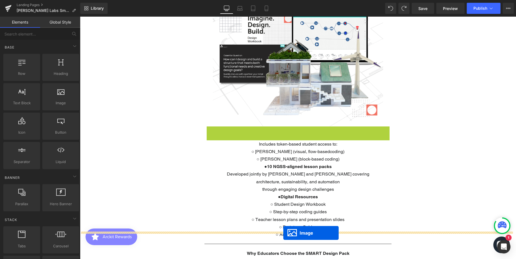
drag, startPoint x: 288, startPoint y: 59, endPoint x: 283, endPoint y: 232, distance: 173.6
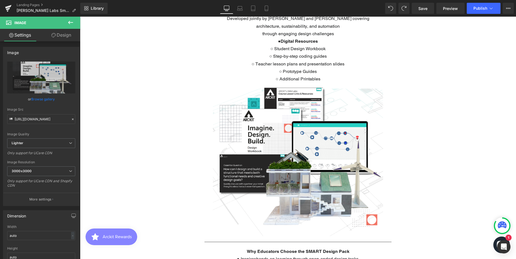
scroll to position [730, 0]
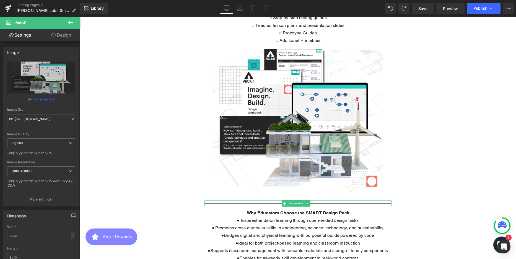
click at [328, 200] on div at bounding box center [298, 203] width 187 height 6
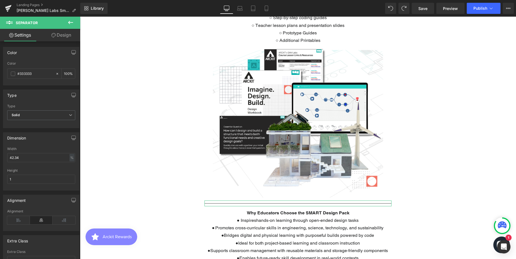
click at [62, 35] on link "Design" at bounding box center [61, 35] width 40 height 12
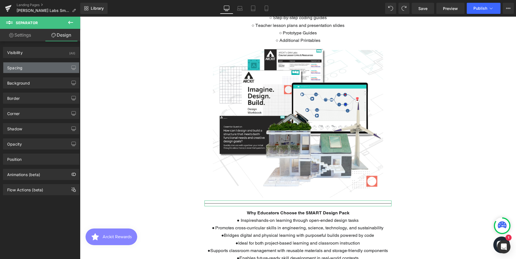
type input "10"
type input "450"
type input "10"
type input "450"
type input "0"
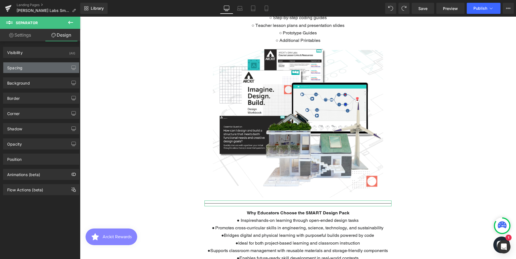
type input "0"
type input "10"
type input "0"
click at [29, 67] on div "Spacing" at bounding box center [41, 67] width 76 height 11
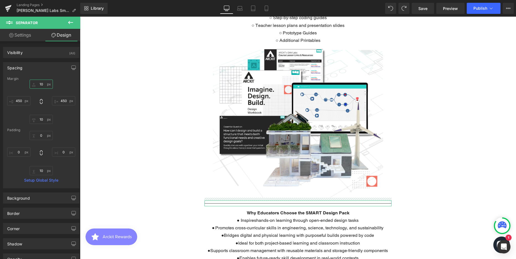
click at [39, 84] on input "10" at bounding box center [41, 83] width 23 height 9
type input "0"
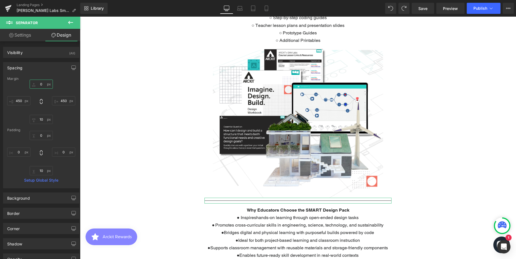
scroll to position [1981, 432]
click at [465, 156] on div "Parallax Parallax Parallax Parallax ARCKIT Smart Design Pack Heading A groundbr…" at bounding box center [298, 179] width 436 height 1698
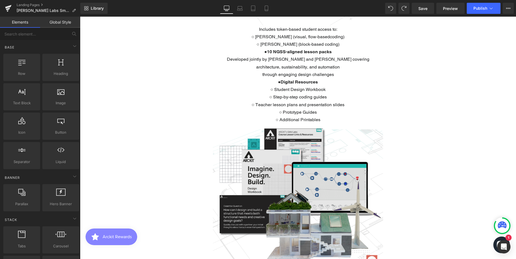
scroll to position [647, 0]
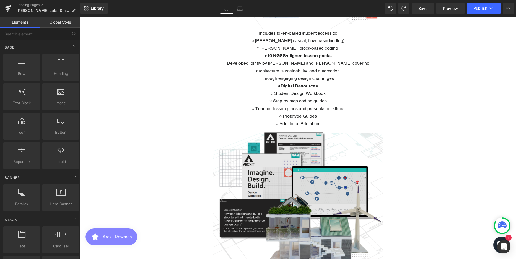
click at [286, 144] on img at bounding box center [298, 203] width 187 height 153
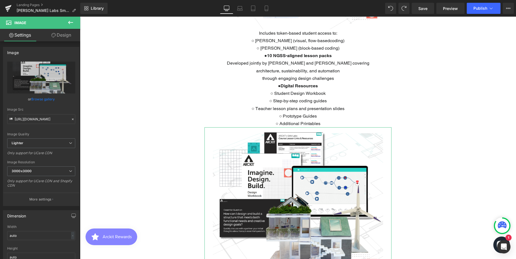
click at [63, 35] on link "Design" at bounding box center [61, 35] width 40 height 12
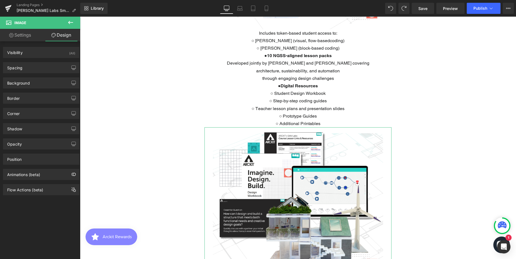
drag, startPoint x: 32, startPoint y: 68, endPoint x: 31, endPoint y: 73, distance: 4.6
click at [32, 68] on div "Spacing" at bounding box center [41, 67] width 76 height 11
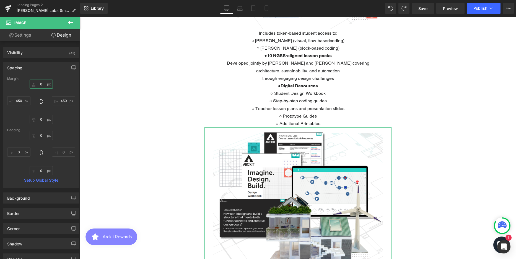
click at [40, 84] on input "0" at bounding box center [41, 83] width 23 height 9
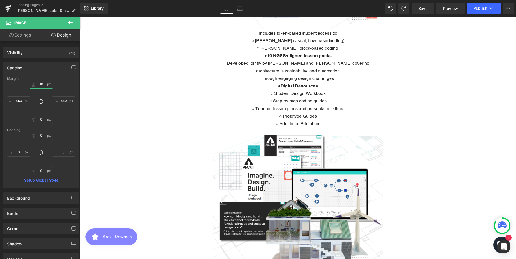
type input "10"
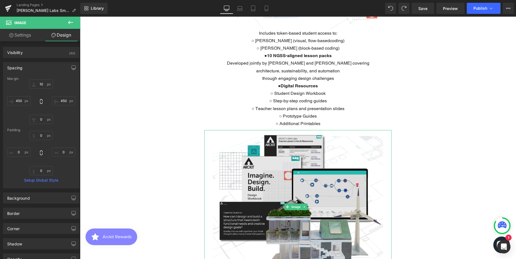
click at [283, 194] on img at bounding box center [298, 206] width 187 height 153
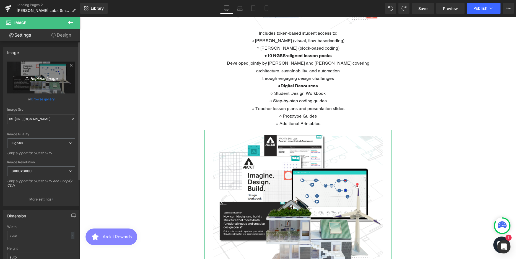
click at [46, 77] on icon "Replace Image" at bounding box center [41, 77] width 44 height 7
type input "C:\fakepath\Teacher Resources - Charging Station CUT.png"
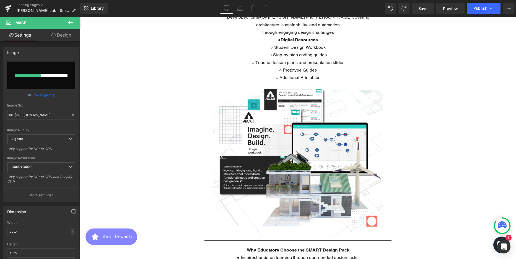
scroll to position [703, 0]
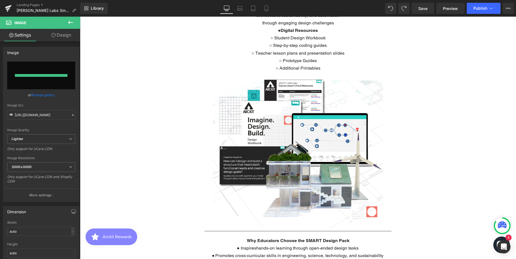
type input "https://ucarecdn.com/b8be458c-0d42-4ad5-867a-c1859a4c1c1a/-/format/auto/-/previ…"
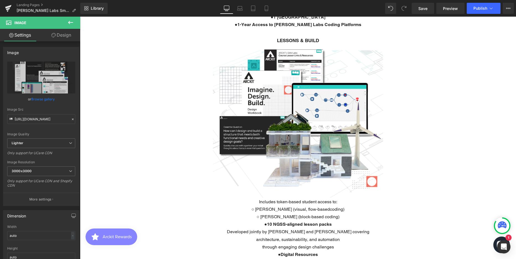
scroll to position [398, 0]
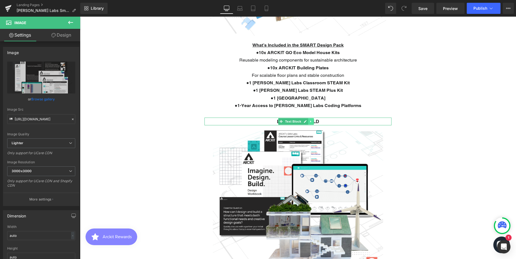
click at [310, 120] on icon at bounding box center [310, 121] width 1 height 2
click at [309, 120] on icon at bounding box center [307, 121] width 3 height 3
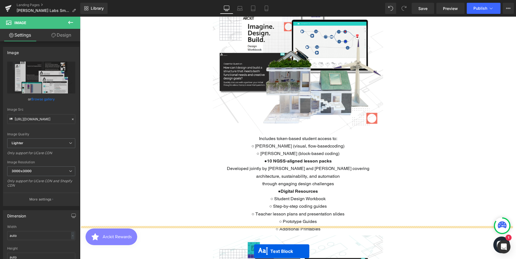
scroll to position [581, 0]
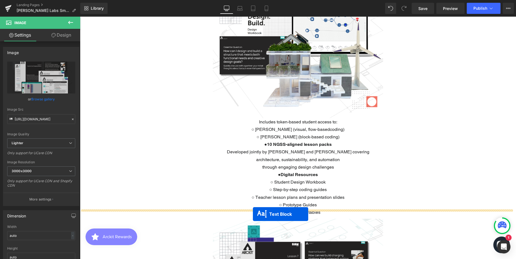
drag, startPoint x: 272, startPoint y: 63, endPoint x: 253, endPoint y: 214, distance: 152.1
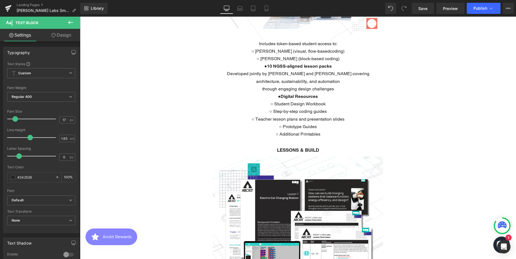
scroll to position [642, 0]
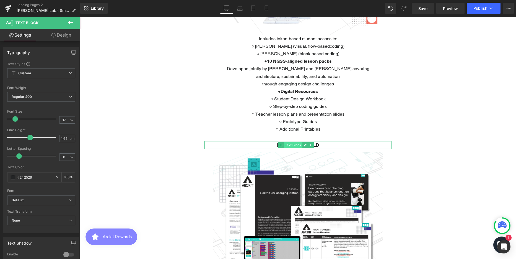
click at [296, 141] on span "Text Block" at bounding box center [293, 144] width 18 height 7
click at [315, 142] on strong "LESSONS & BUILD" at bounding box center [298, 145] width 42 height 6
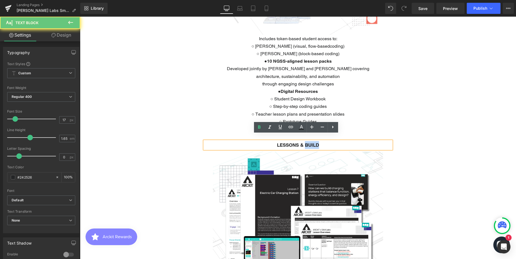
click at [315, 142] on strong "LESSONS & BUILD" at bounding box center [298, 145] width 42 height 6
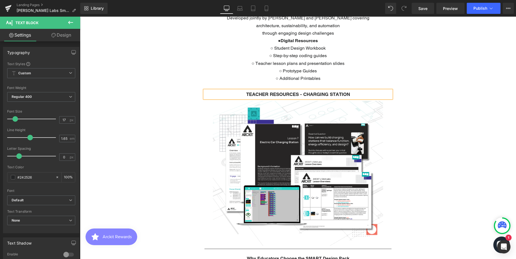
scroll to position [697, 0]
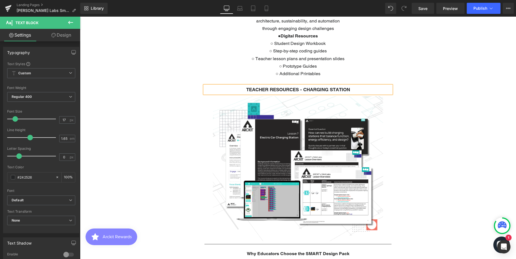
click at [449, 192] on div "Parallax Parallax Parallax Parallax ARCKIT Smart Design Pack Heading A groundbr…" at bounding box center [298, 217] width 436 height 1708
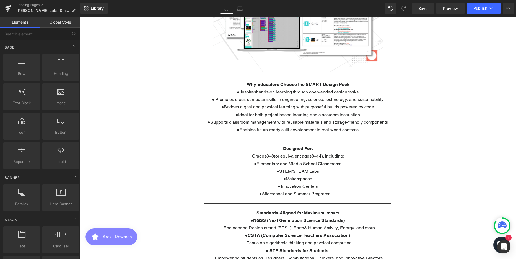
scroll to position [891, 0]
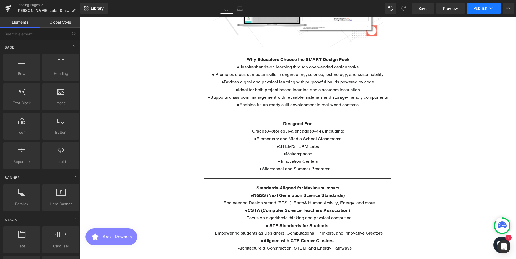
click at [477, 8] on span "Publish" at bounding box center [481, 8] width 14 height 4
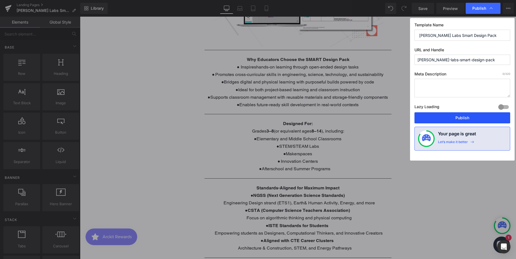
click at [453, 116] on button "Publish" at bounding box center [463, 117] width 96 height 11
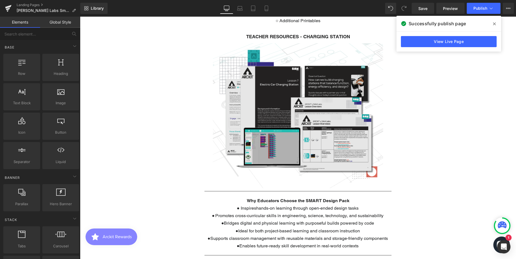
scroll to position [725, 0]
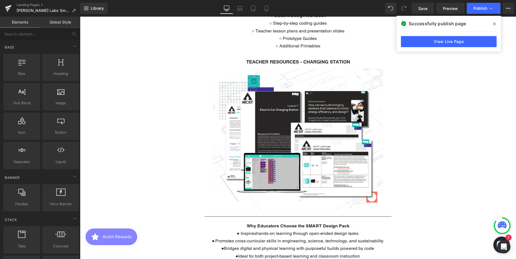
click at [451, 123] on div "Parallax Parallax Parallax Parallax ARCKIT Smart Design Pack Heading A groundbr…" at bounding box center [298, 189] width 436 height 1708
click at [305, 139] on icon at bounding box center [304, 140] width 3 height 3
click at [302, 139] on icon at bounding box center [301, 140] width 3 height 3
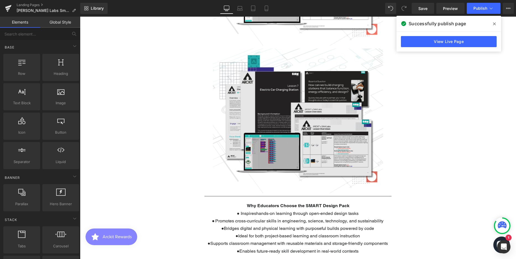
scroll to position [920, 0]
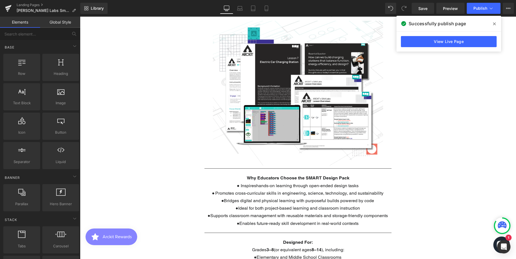
click at [469, 135] on div "Parallax Parallax Parallax Parallax ARCKIT Smart Design Pack Heading A groundbr…" at bounding box center [298, 68] width 436 height 1856
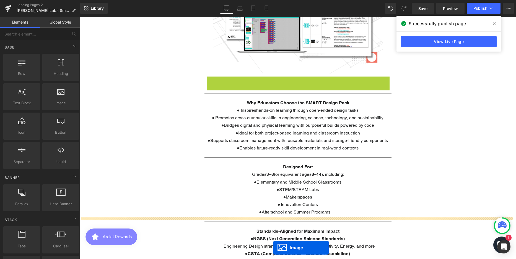
scroll to position [881, 0]
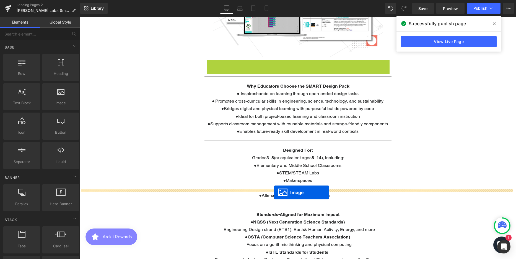
drag, startPoint x: 286, startPoint y: 81, endPoint x: 274, endPoint y: 192, distance: 111.9
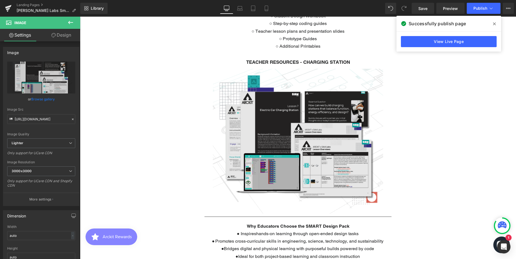
scroll to position [715, 0]
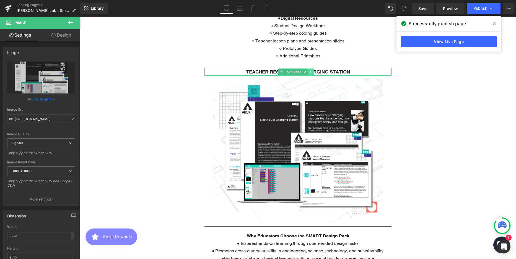
click at [311, 71] on icon at bounding box center [310, 72] width 1 height 2
click at [308, 70] on icon at bounding box center [307, 71] width 3 height 3
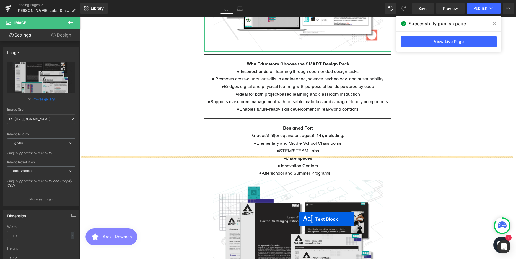
scroll to position [920, 0]
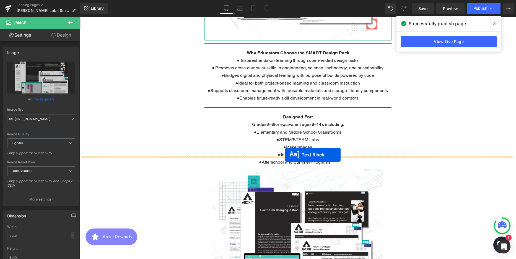
drag, startPoint x: 282, startPoint y: 81, endPoint x: 285, endPoint y: 154, distance: 73.4
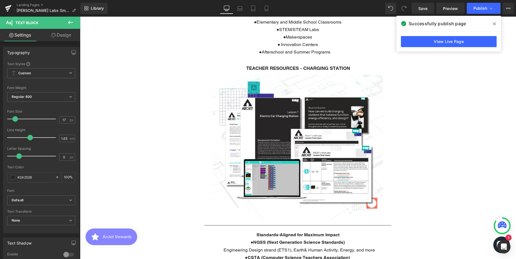
scroll to position [1008, 0]
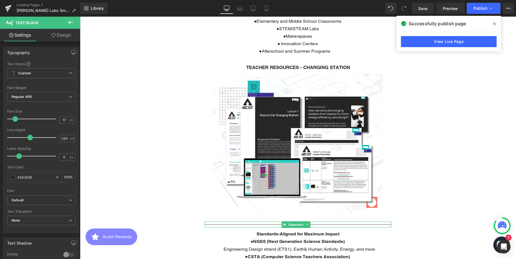
click at [351, 221] on div at bounding box center [298, 224] width 187 height 6
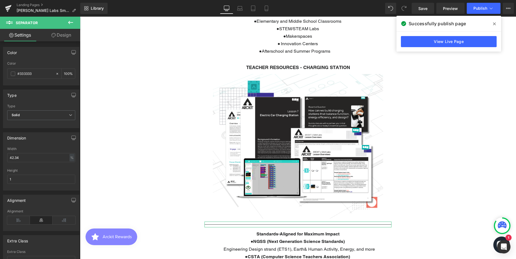
click at [61, 32] on link "Design" at bounding box center [61, 35] width 40 height 12
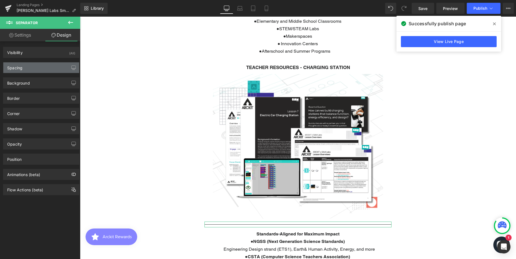
click at [37, 66] on div "Spacing" at bounding box center [41, 67] width 76 height 11
type input "10"
type input "450"
type input "10"
type input "450"
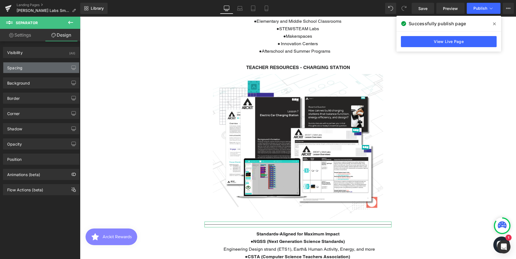
type input "0"
type input "10"
type input "0"
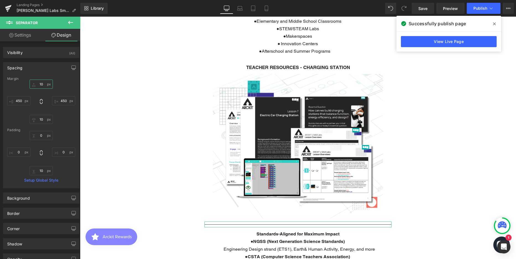
click at [41, 82] on input "10" at bounding box center [41, 83] width 23 height 9
type input "0"
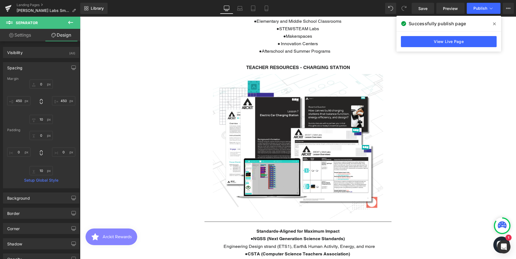
click at [256, 64] on strong "TEACHER RESOURCES - CHARGING STATION" at bounding box center [298, 67] width 104 height 6
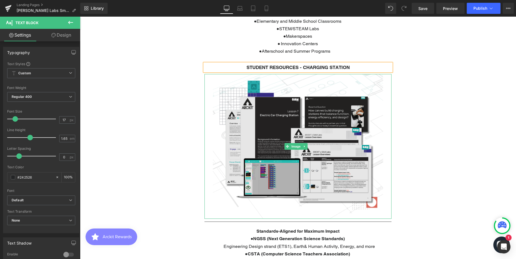
click at [295, 150] on img at bounding box center [298, 146] width 187 height 145
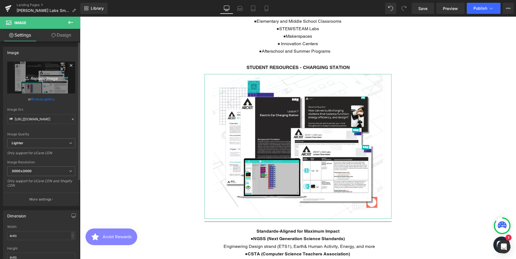
click at [52, 78] on icon "Replace Image" at bounding box center [41, 77] width 44 height 7
type input "C:\fakepath\Student Resources - Charging Station CUT.png"
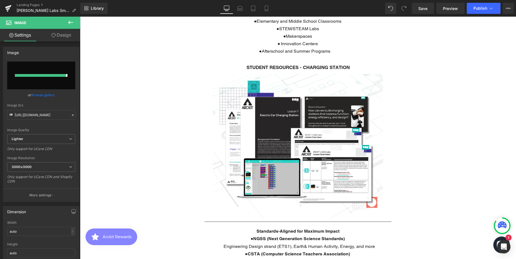
type input "https://ucarecdn.com/fdda8114-9124-470b-8e9c-6c503865279b/-/format/auto/-/previ…"
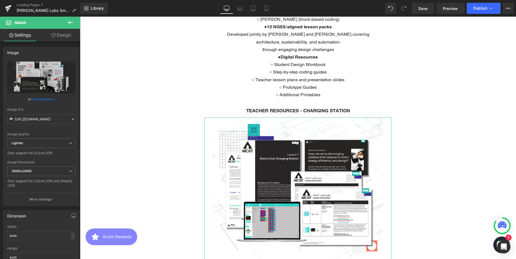
scroll to position [704, 0]
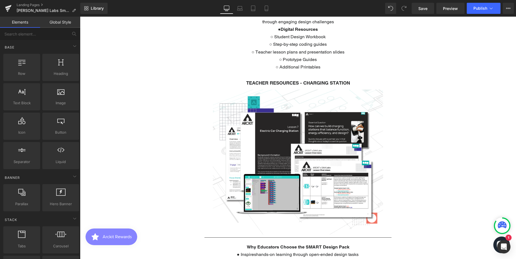
click at [350, 79] on p "TEACHER RESOURCES - CHARGING STATION" at bounding box center [298, 83] width 187 height 8
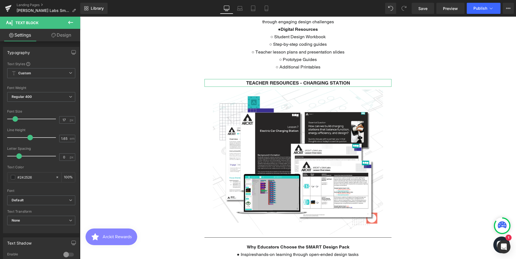
click at [64, 33] on link "Design" at bounding box center [61, 35] width 40 height 12
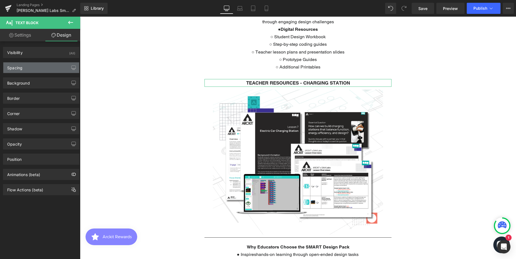
type input "30"
type input "450"
type input "0"
type input "450"
type input "0"
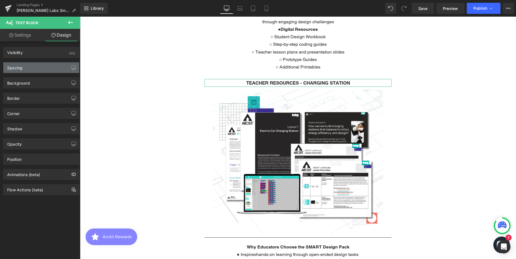
type input "0"
click at [42, 65] on div "Spacing" at bounding box center [41, 67] width 76 height 11
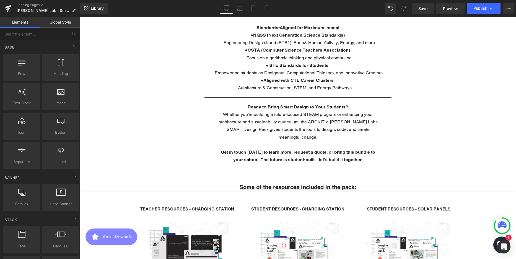
scroll to position [1202, 0]
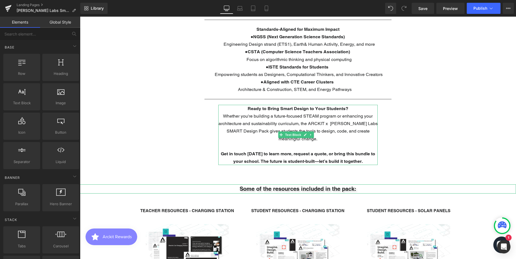
click at [239, 112] on p "Whether you're building a future-focused STEAM program or enhancing your archit…" at bounding box center [297, 127] width 159 height 30
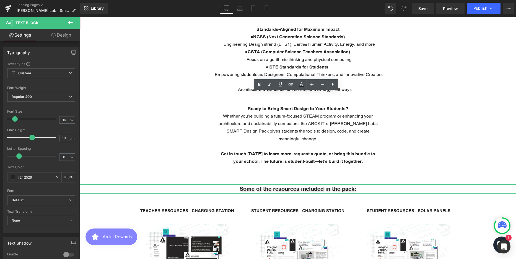
drag, startPoint x: 67, startPoint y: 36, endPoint x: 27, endPoint y: 69, distance: 51.4
click at [67, 36] on link "Design" at bounding box center [61, 35] width 40 height 12
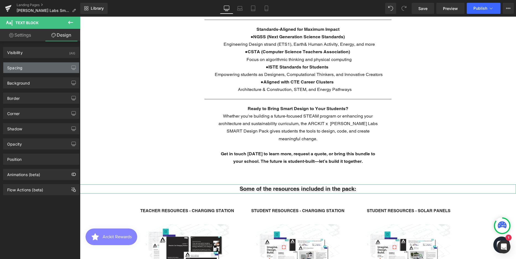
click at [27, 69] on div "Spacing" at bounding box center [41, 67] width 76 height 11
type input "0"
type input "500"
type input "0"
type input "500"
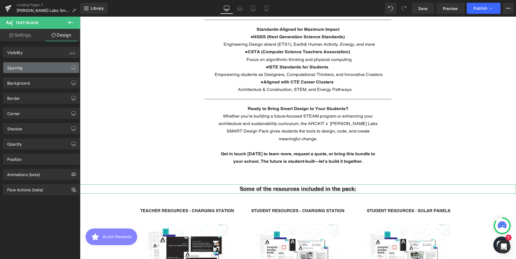
type input "0"
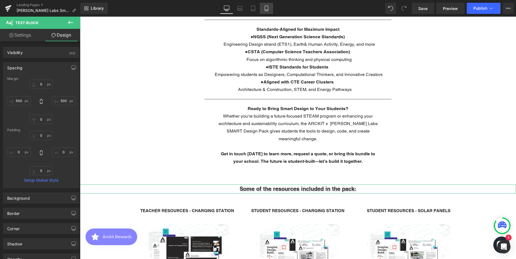
click at [268, 10] on icon at bounding box center [267, 9] width 6 height 6
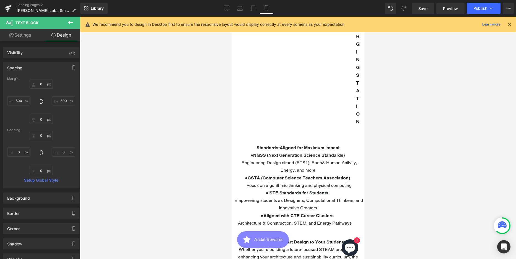
type input "0"
type input "10"
type input "0"
type input "10"
type input "0"
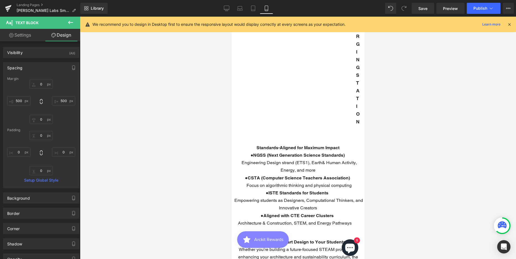
type input "0"
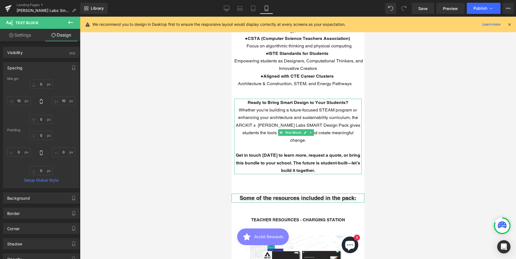
click at [286, 122] on span "Whether you're building a future-focused STEAM program or enhancing your archit…" at bounding box center [298, 124] width 125 height 35
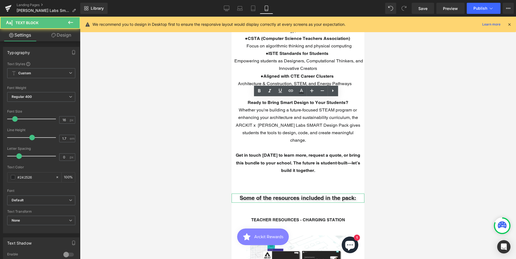
click at [66, 35] on link "Design" at bounding box center [61, 35] width 40 height 12
click at [0, 0] on div "Spacing" at bounding box center [0, 0] width 0 height 0
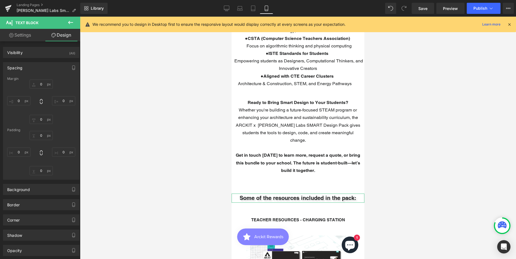
type input "0"
type input "10"
type input "0"
type input "10"
type input "0"
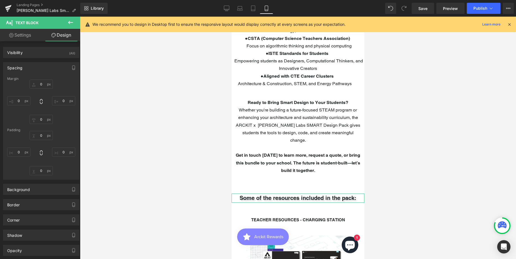
type input "0"
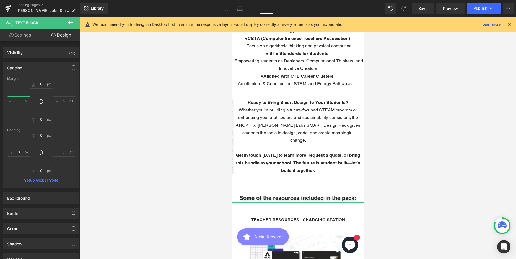
click at [21, 101] on input "10" at bounding box center [18, 100] width 23 height 9
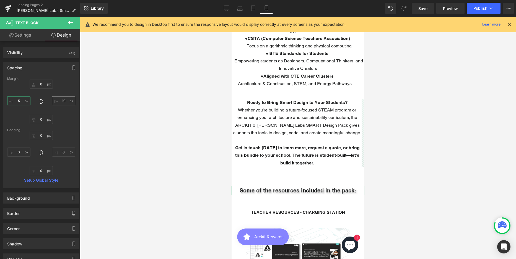
type input "5"
click at [59, 101] on input "10" at bounding box center [63, 100] width 23 height 9
type input "5"
click at [408, 94] on div at bounding box center [298, 138] width 436 height 242
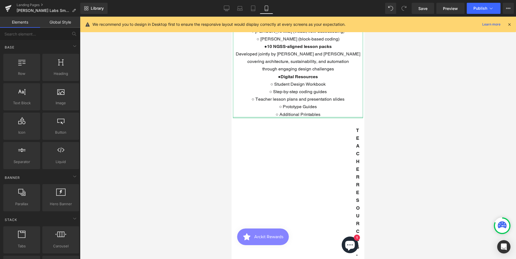
scroll to position [594, 0]
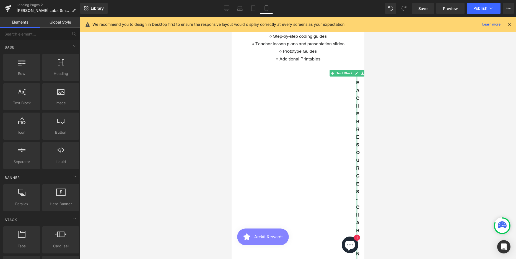
click at [357, 107] on div at bounding box center [356, 195] width 1 height 249
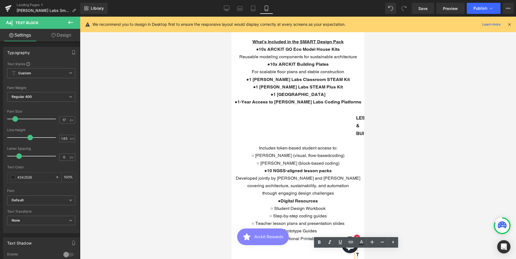
scroll to position [415, 0]
click at [357, 119] on div at bounding box center [356, 124] width 1 height 23
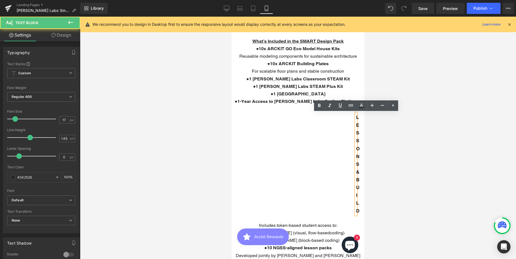
scroll to position [3203, 129]
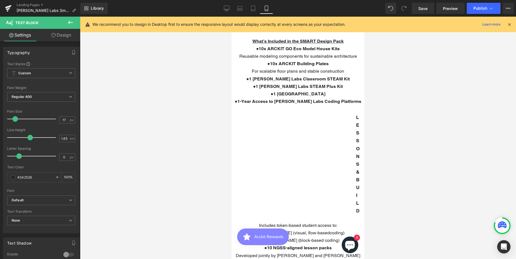
click at [66, 37] on link "Design" at bounding box center [61, 35] width 40 height 12
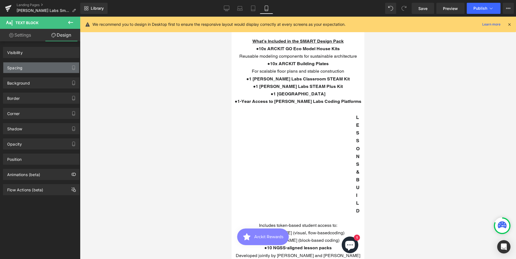
click at [29, 67] on div "Spacing" at bounding box center [41, 67] width 76 height 11
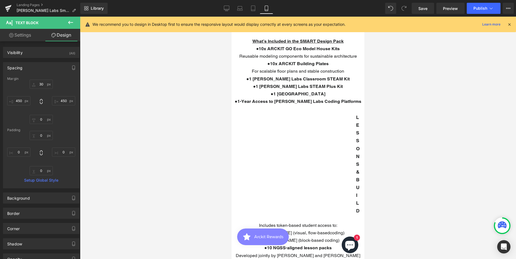
type input "30"
type input "450"
type input "0"
type input "450"
type input "0"
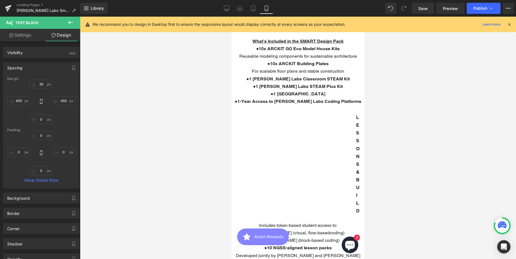
type input "0"
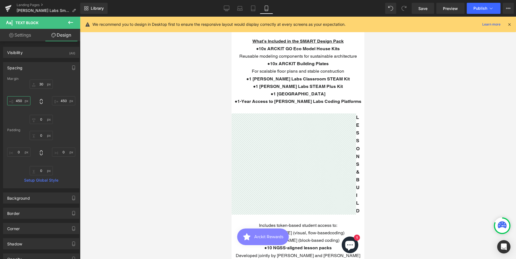
click at [18, 100] on input "450" at bounding box center [18, 100] width 23 height 9
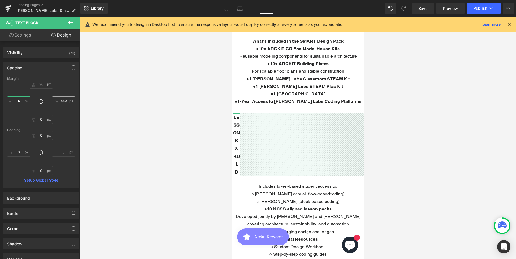
type input "5"
click at [59, 100] on input "450" at bounding box center [63, 100] width 23 height 9
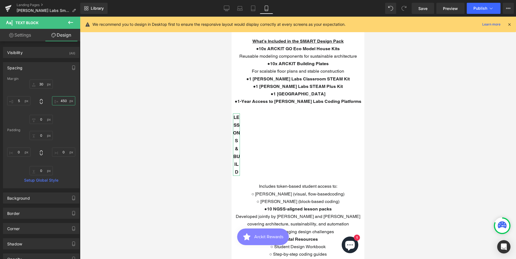
type input "5"
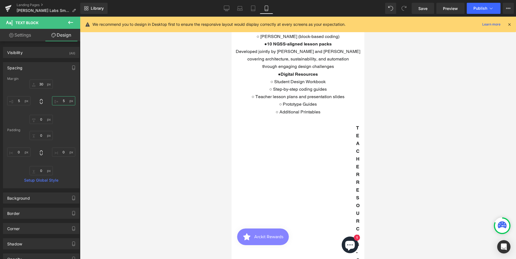
scroll to position [526, 0]
click at [357, 141] on div at bounding box center [356, 247] width 1 height 249
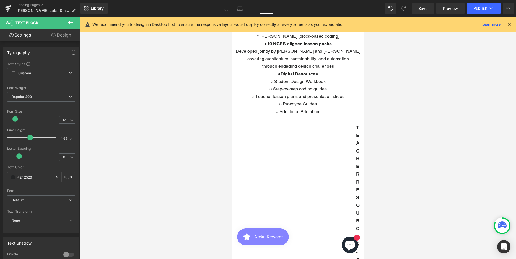
click at [60, 34] on link "Design" at bounding box center [61, 35] width 40 height 12
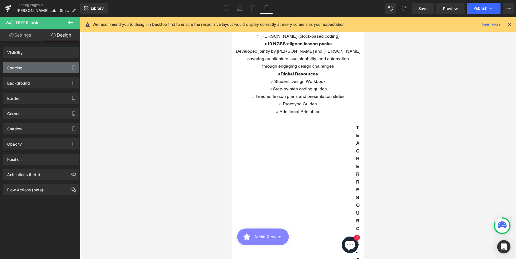
click at [31, 66] on div "Spacing" at bounding box center [41, 67] width 76 height 11
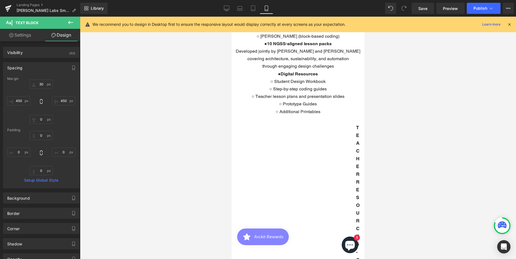
type input "30"
type input "450"
type input "0"
type input "450"
type input "0"
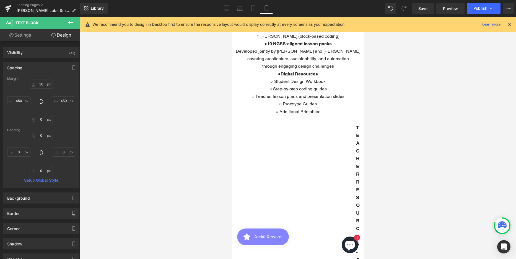
type input "0"
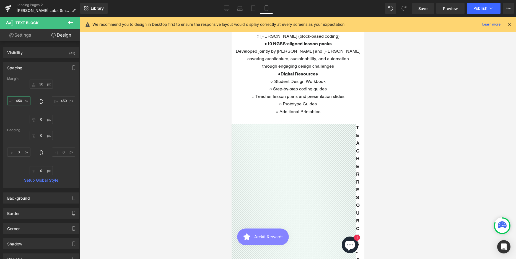
click at [19, 99] on input "450" at bounding box center [18, 100] width 23 height 9
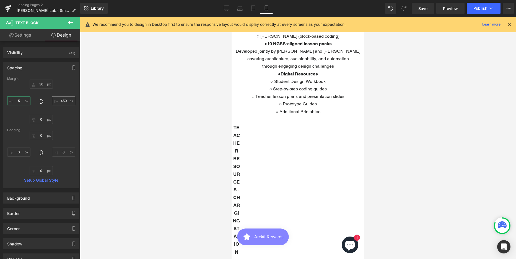
type input "5"
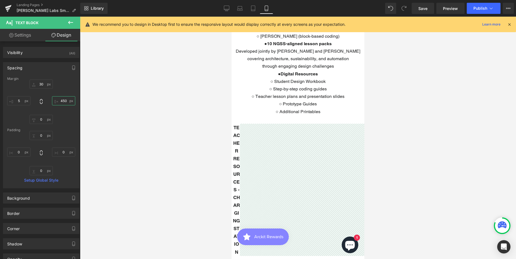
click at [58, 102] on input "450" at bounding box center [63, 100] width 23 height 9
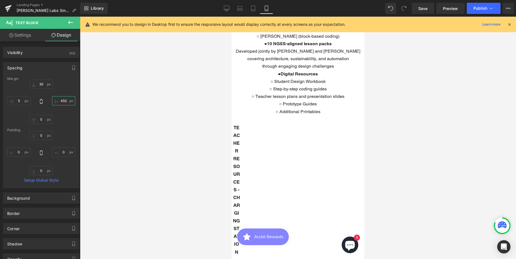
type input "5"
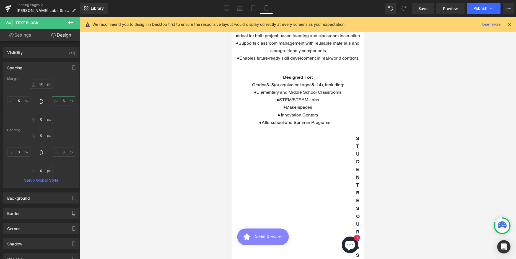
scroll to position [692, 0]
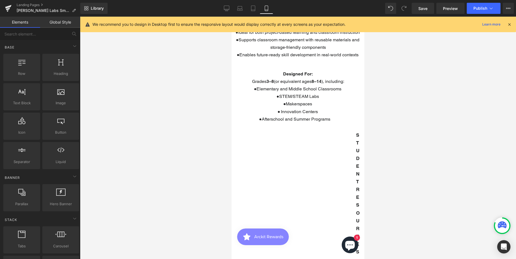
click at [358, 143] on strong "STUDENT RESOURCES - CHARGING STATION" at bounding box center [358, 255] width 4 height 246
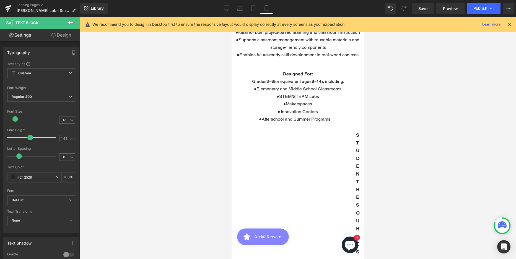
click at [63, 38] on link "Design" at bounding box center [61, 35] width 40 height 12
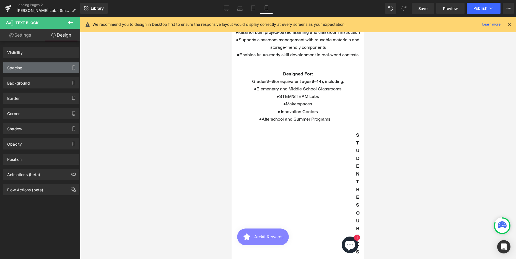
click at [23, 65] on div "Spacing" at bounding box center [41, 67] width 76 height 11
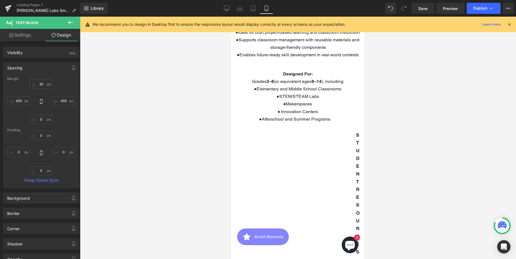
type input "30"
type input "450"
type input "0"
type input "450"
type input "0"
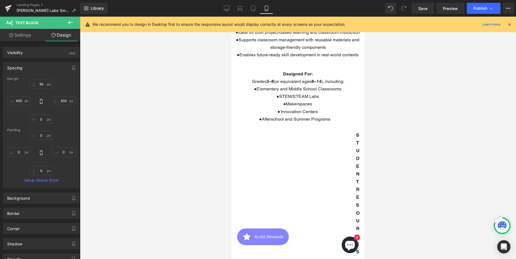
type input "0"
click at [19, 100] on input "450" at bounding box center [18, 100] width 23 height 9
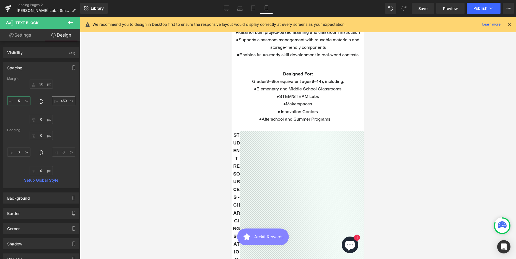
type input "5"
click at [64, 102] on input "450" at bounding box center [63, 100] width 23 height 9
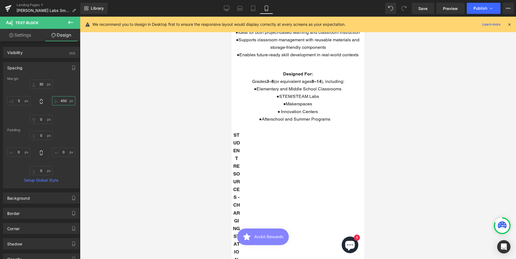
type input "5"
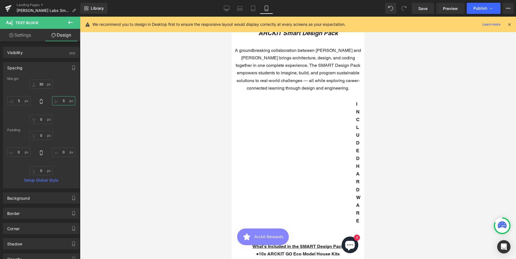
scroll to position [194, 0]
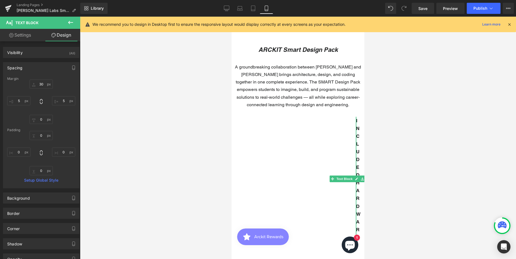
click at [358, 143] on strong "INCLUDED HARDWARE" at bounding box center [358, 179] width 4 height 122
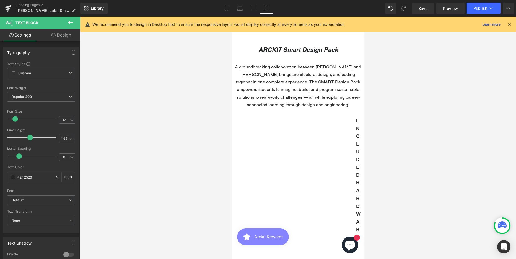
click at [67, 37] on link "Design" at bounding box center [61, 35] width 40 height 12
click at [0, 0] on div "Spacing" at bounding box center [0, 0] width 0 height 0
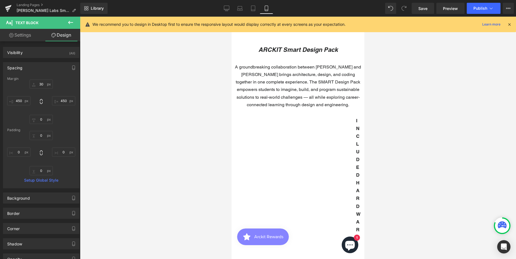
type input "30"
type input "450"
type input "0"
type input "450"
type input "0"
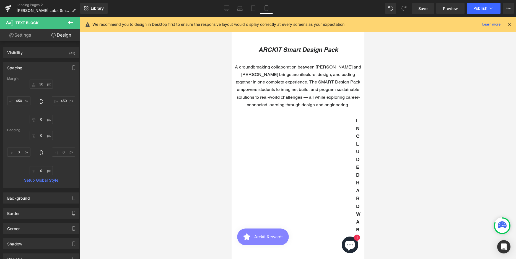
type input "0"
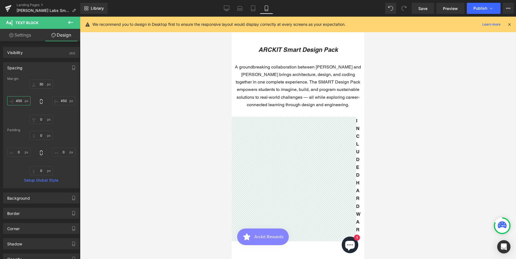
click at [19, 99] on input "450" at bounding box center [18, 100] width 23 height 9
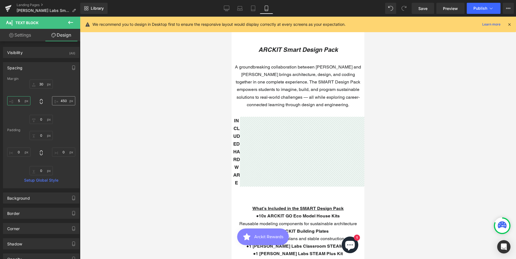
type input "5"
click at [59, 100] on input "450" at bounding box center [63, 100] width 23 height 9
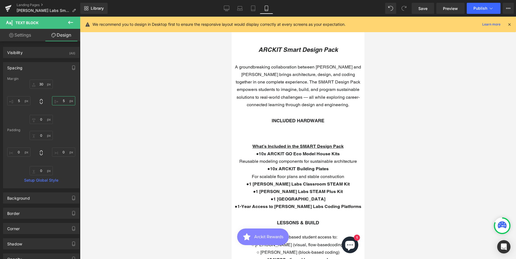
scroll to position [2513, 129]
type input "5"
click at [252, 8] on icon at bounding box center [253, 9] width 6 height 6
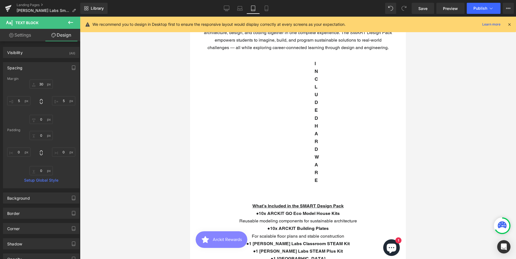
type input "30"
type input "450"
type input "0"
type input "450"
type input "0"
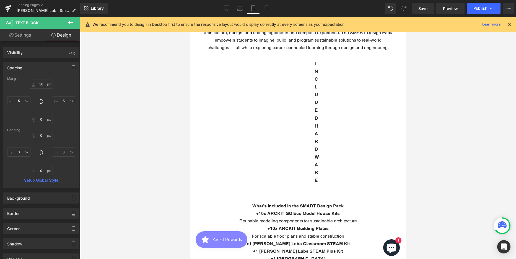
type input "0"
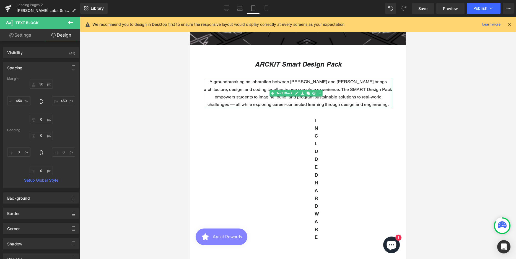
click at [249, 87] on p "A groundbreaking collaboration between [PERSON_NAME] and [PERSON_NAME] brings a…" at bounding box center [298, 93] width 188 height 30
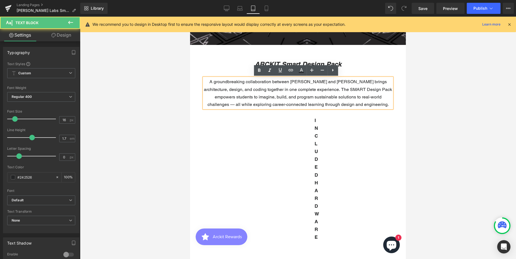
click at [66, 37] on link "Design" at bounding box center [61, 35] width 40 height 12
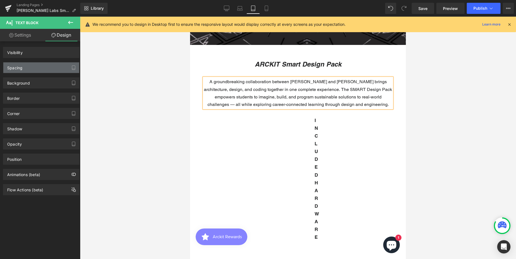
click at [33, 68] on div "Spacing" at bounding box center [41, 67] width 76 height 11
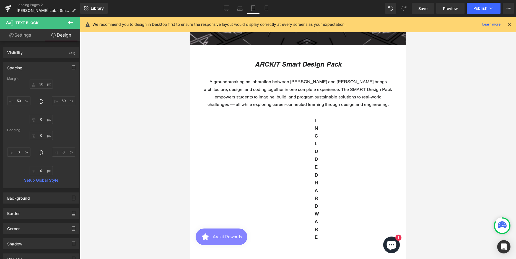
type input "30"
type input "50"
type input "0"
type input "50"
type input "0"
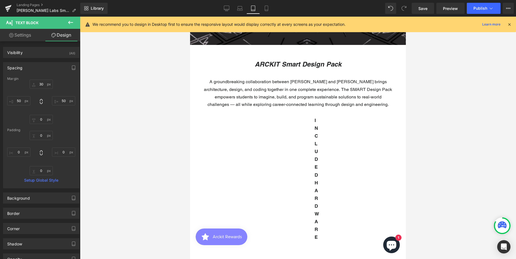
type input "0"
click at [190, 17] on div at bounding box center [190, 17] width 0 height 0
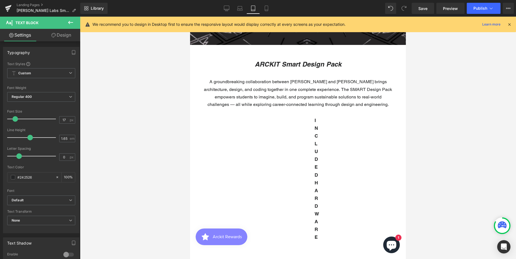
click at [66, 36] on link "Design" at bounding box center [61, 35] width 40 height 12
click at [0, 0] on div "Spacing" at bounding box center [0, 0] width 0 height 0
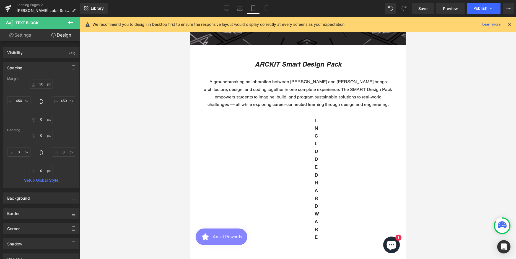
type input "30"
type input "450"
type input "0"
type input "450"
type input "0"
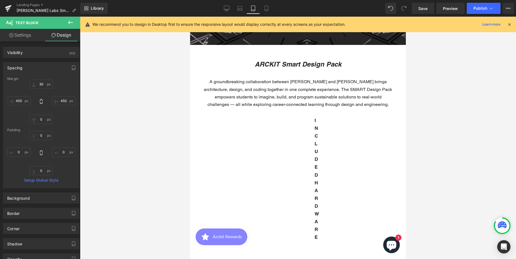
type input "0"
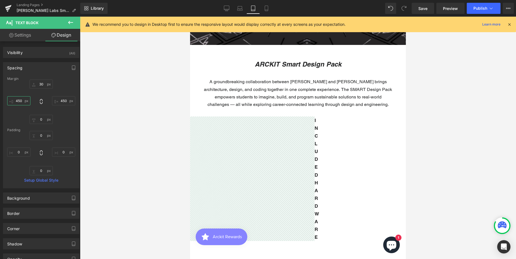
click at [20, 100] on input "450" at bounding box center [18, 100] width 23 height 9
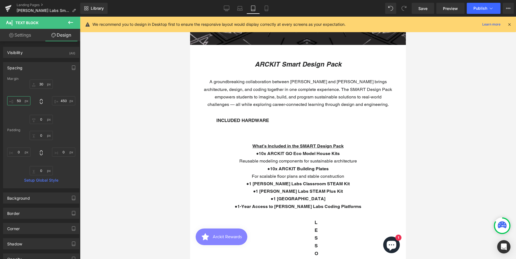
scroll to position [3263, 212]
type input "50"
click at [62, 102] on input "450" at bounding box center [63, 100] width 23 height 9
type input "50"
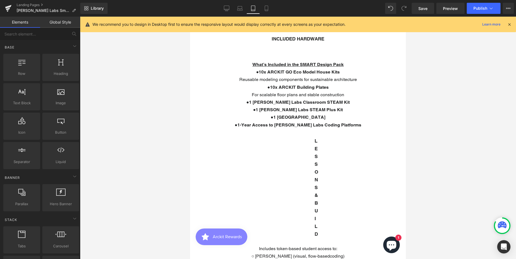
scroll to position [220, 0]
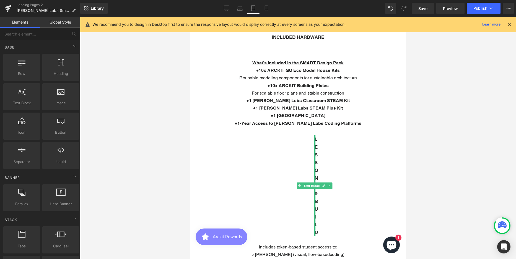
click at [316, 148] on div at bounding box center [315, 185] width 1 height 101
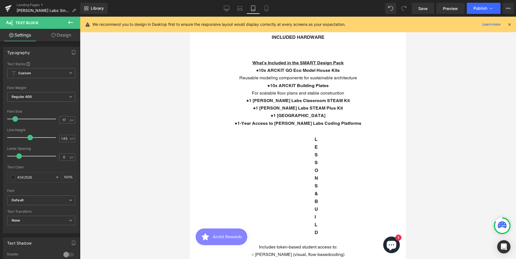
click at [63, 35] on link "Design" at bounding box center [61, 35] width 40 height 12
click at [0, 0] on div "Spacing" at bounding box center [0, 0] width 0 height 0
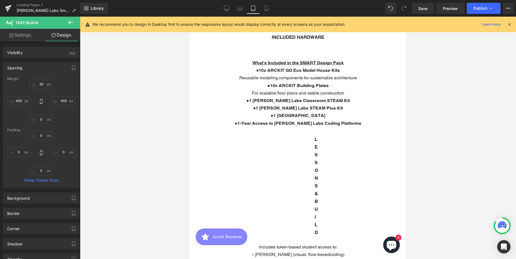
type input "30"
type input "450"
type input "0"
type input "450"
type input "0"
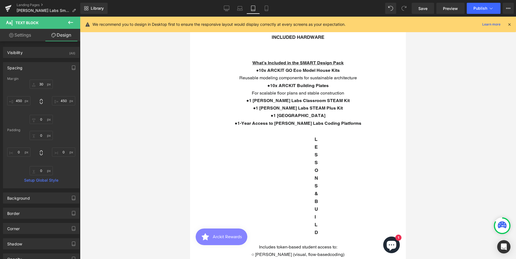
type input "0"
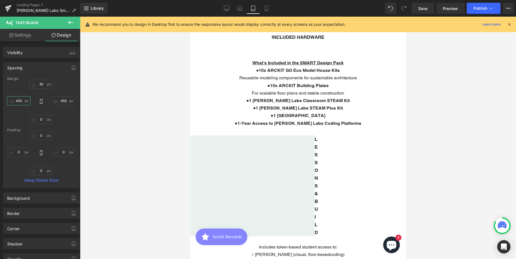
click at [19, 100] on input "450" at bounding box center [18, 100] width 23 height 9
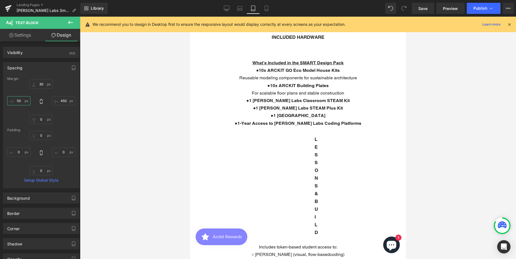
scroll to position [3170, 212]
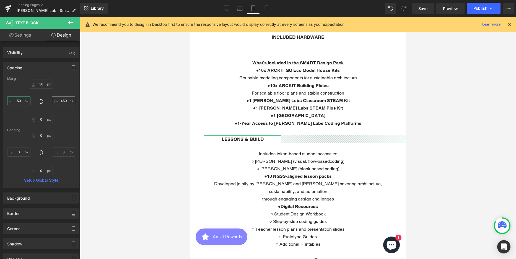
type input "50"
click at [64, 101] on input "450" at bounding box center [63, 100] width 23 height 9
type input "50"
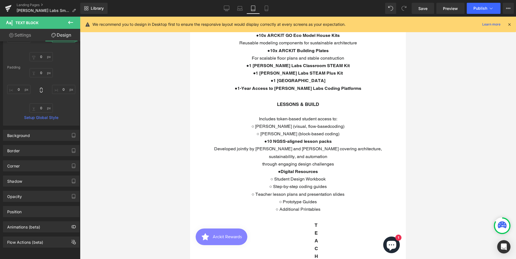
scroll to position [331, 0]
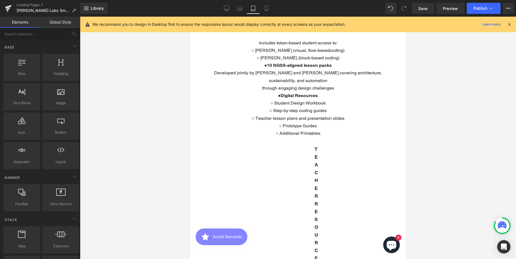
click at [190, 17] on div at bounding box center [190, 17] width 0 height 0
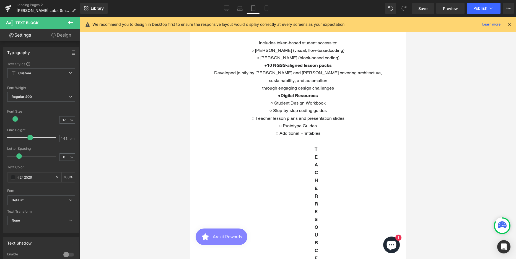
click at [65, 35] on link "Design" at bounding box center [61, 35] width 40 height 12
click at [0, 0] on div "Spacing" at bounding box center [0, 0] width 0 height 0
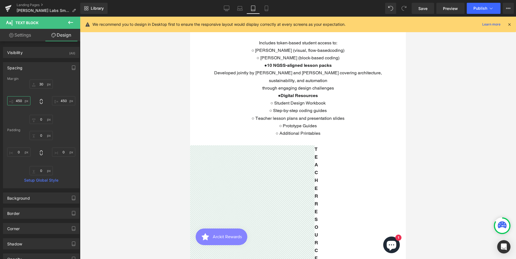
click at [20, 100] on input "450" at bounding box center [18, 100] width 23 height 9
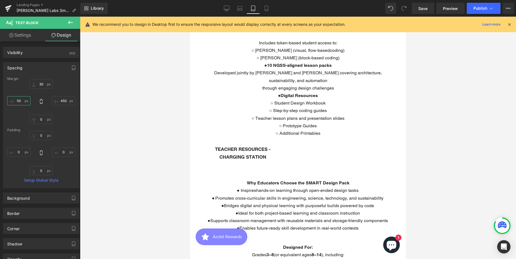
scroll to position [2937, 212]
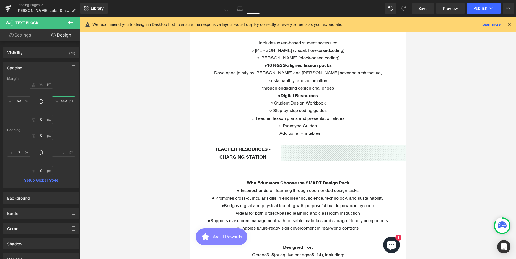
click at [62, 100] on input "450" at bounding box center [63, 100] width 23 height 9
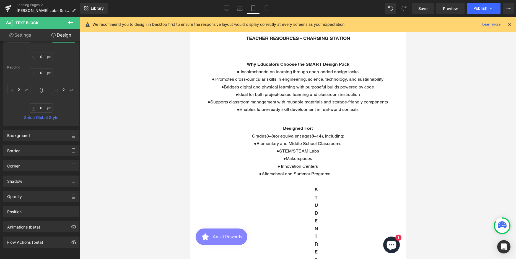
scroll to position [497, 0]
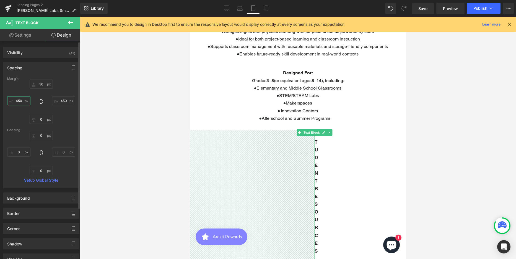
click at [19, 98] on input "450" at bounding box center [18, 100] width 23 height 9
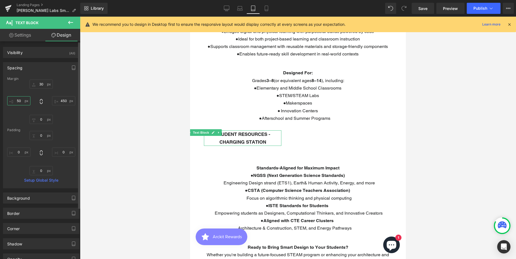
scroll to position [2697, 212]
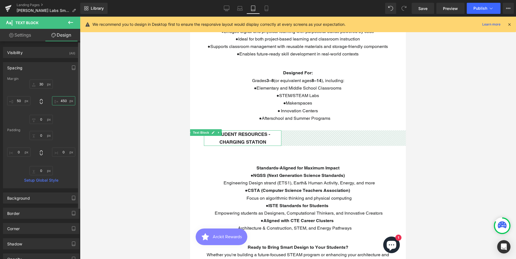
click at [69, 98] on input "450" at bounding box center [63, 100] width 23 height 9
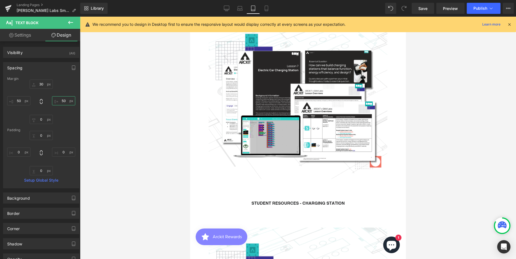
scroll to position [746, 0]
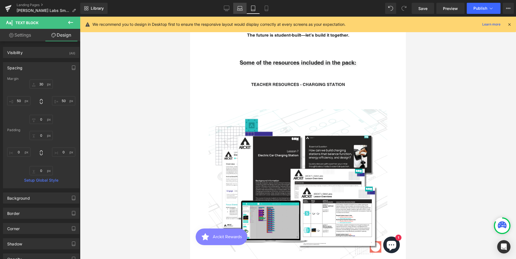
click at [237, 8] on icon at bounding box center [240, 9] width 6 height 6
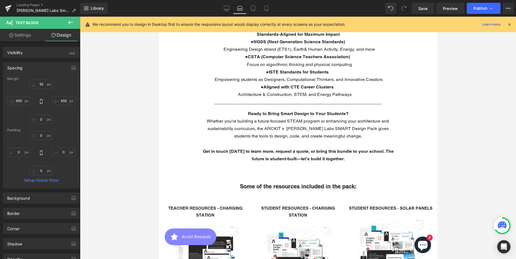
scroll to position [1801, 274]
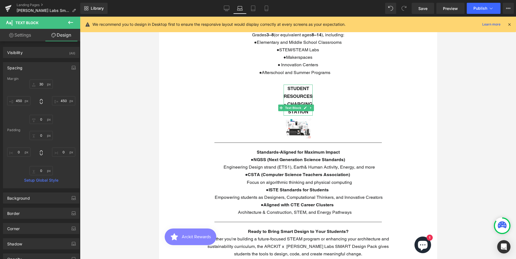
click at [293, 111] on strong "STUDENT RESOURCES - CHARGING STATION" at bounding box center [297, 100] width 29 height 29
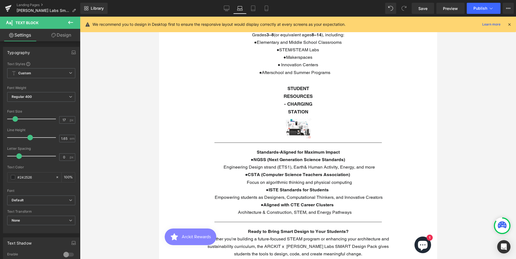
click at [66, 36] on link "Design" at bounding box center [61, 35] width 40 height 12
click at [0, 0] on div "Spacing" at bounding box center [0, 0] width 0 height 0
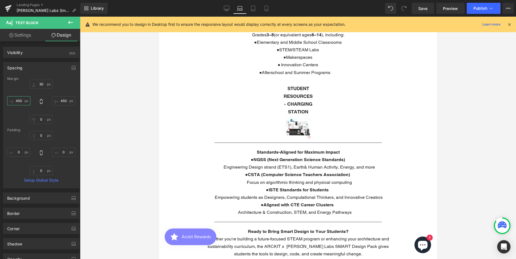
click at [19, 100] on input "450" at bounding box center [18, 100] width 23 height 9
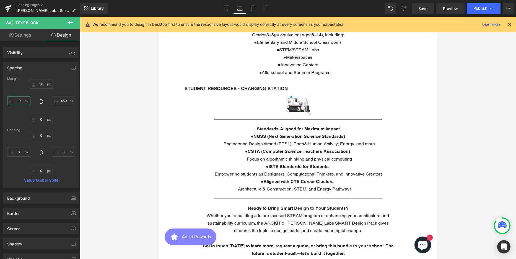
scroll to position [1762, 274]
click at [67, 100] on input "450" at bounding box center [63, 100] width 23 height 9
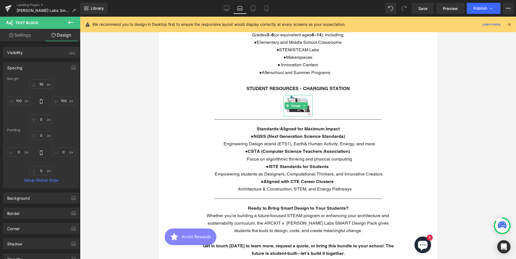
click at [291, 116] on img at bounding box center [297, 105] width 29 height 21
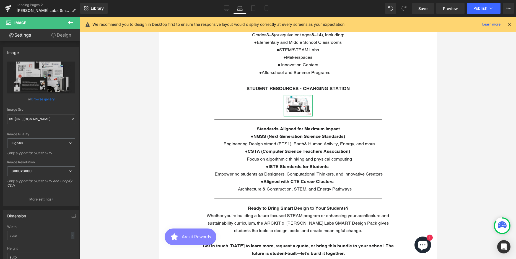
click at [60, 35] on link "Design" at bounding box center [61, 35] width 40 height 12
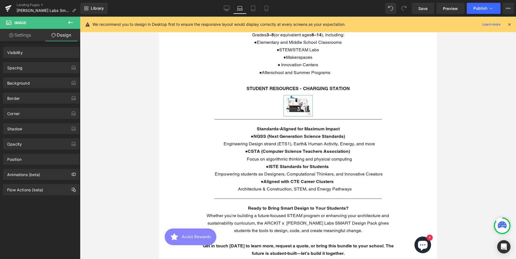
click at [30, 67] on div "Spacing" at bounding box center [41, 67] width 76 height 11
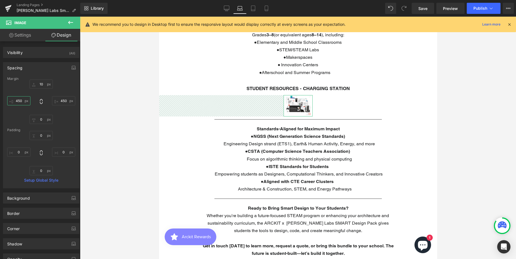
click at [19, 99] on input "450" at bounding box center [18, 100] width 23 height 9
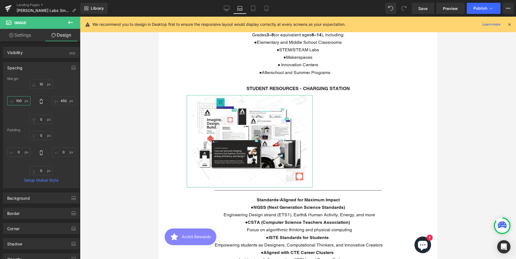
scroll to position [1833, 274]
click at [19, 100] on input "100" at bounding box center [18, 100] width 23 height 9
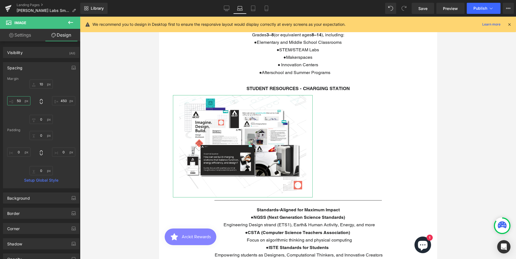
scroll to position [1843, 274]
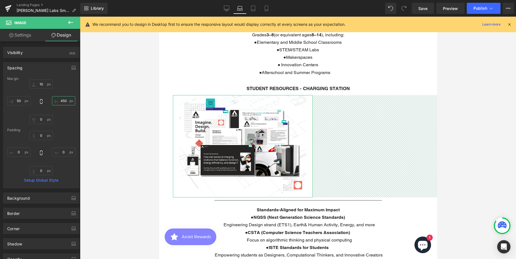
click at [63, 103] on input "450" at bounding box center [63, 100] width 23 height 9
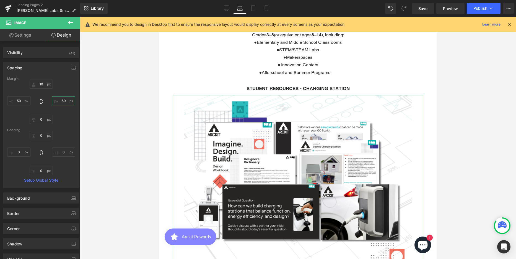
scroll to position [1924, 274]
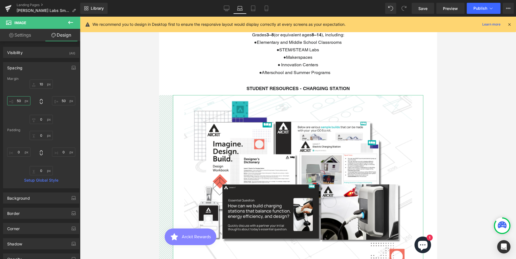
click at [21, 100] on input "50" at bounding box center [18, 100] width 23 height 9
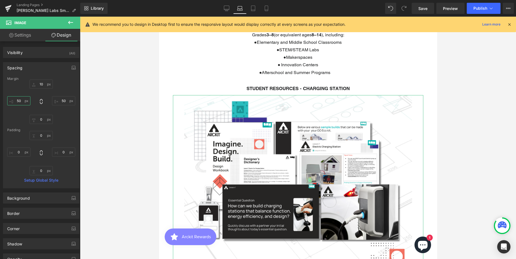
click at [21, 100] on input "50" at bounding box center [18, 100] width 23 height 9
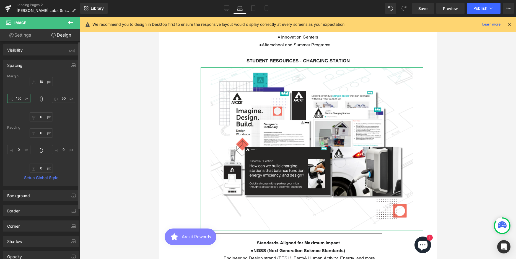
scroll to position [0, 0]
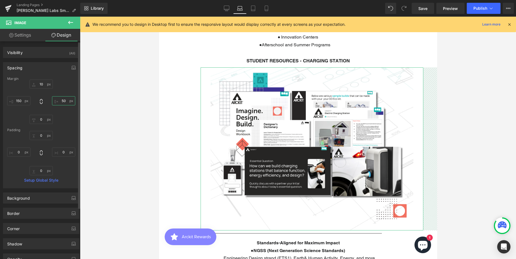
click at [61, 102] on input "50" at bounding box center [63, 100] width 23 height 9
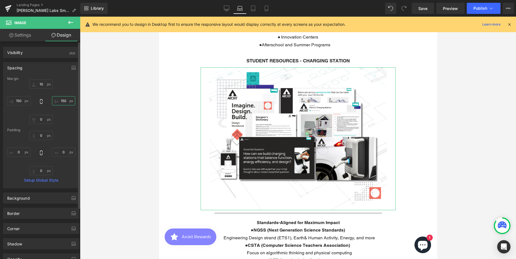
scroll to position [1884, 274]
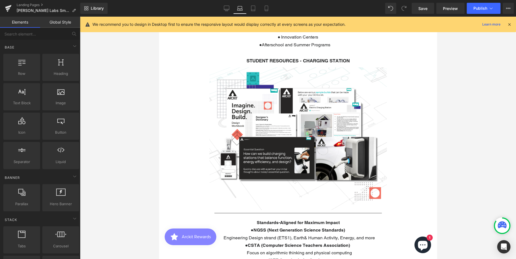
click at [485, 131] on div at bounding box center [298, 138] width 436 height 242
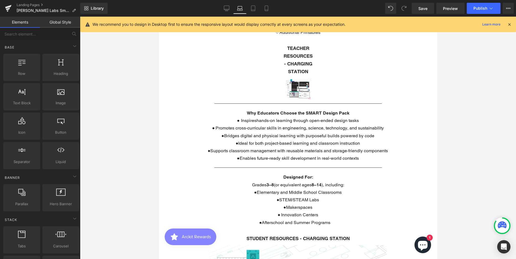
scroll to position [462, 0]
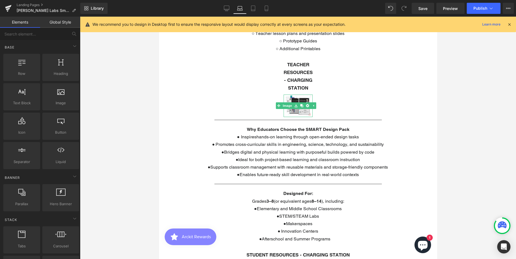
click at [295, 115] on img at bounding box center [297, 105] width 29 height 22
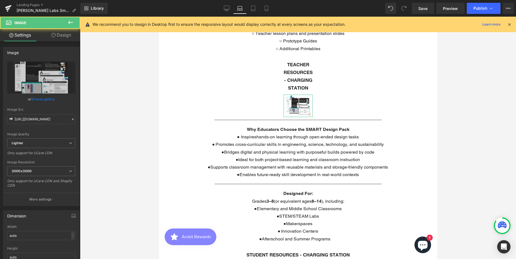
click at [62, 34] on link "Design" at bounding box center [61, 35] width 40 height 12
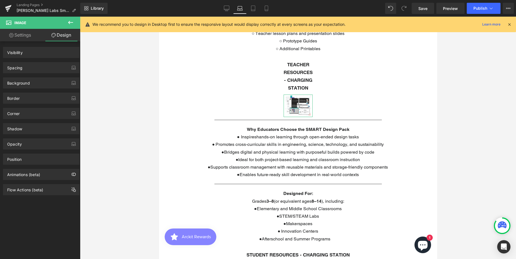
click at [16, 69] on div "Spacing" at bounding box center [14, 66] width 15 height 8
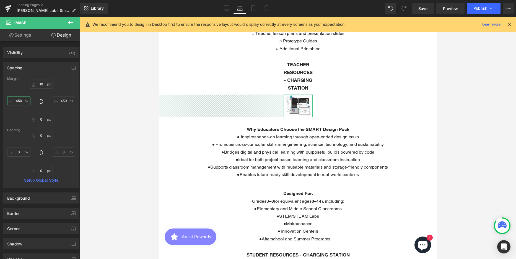
click at [17, 100] on input "450" at bounding box center [18, 100] width 23 height 9
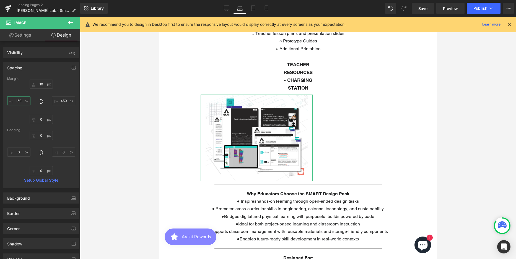
scroll to position [1948, 274]
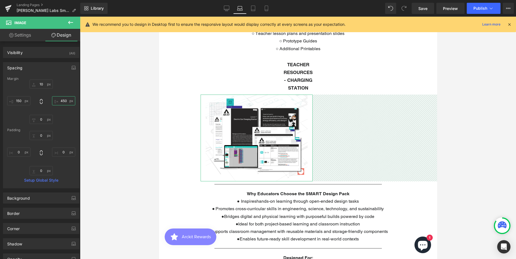
click at [63, 101] on input "450" at bounding box center [63, 100] width 23 height 9
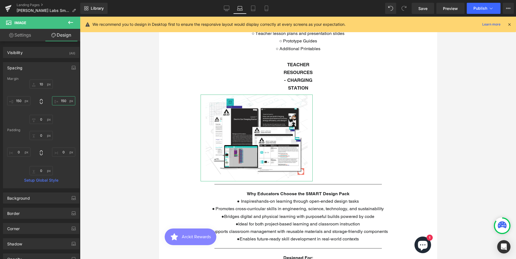
scroll to position [2012, 274]
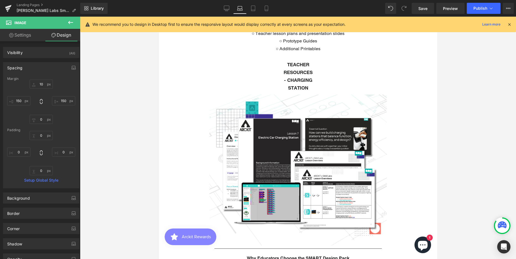
click at [301, 76] on strong "TEACHER RESOURCES - CHARGING STATION" at bounding box center [297, 76] width 29 height 29
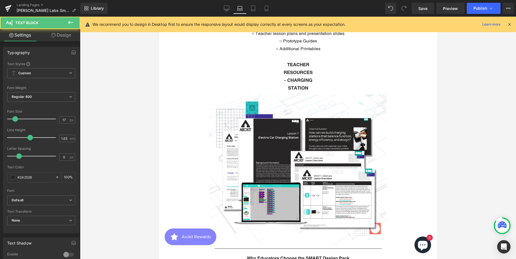
click at [56, 35] on link "Design" at bounding box center [61, 35] width 40 height 12
click at [0, 0] on div "Spacing" at bounding box center [0, 0] width 0 height 0
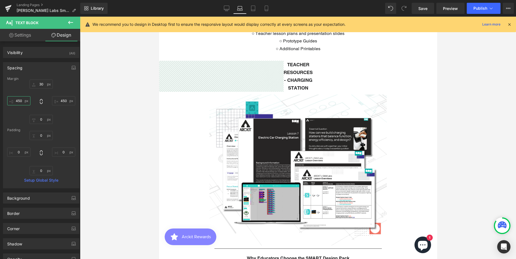
click at [21, 99] on input "450" at bounding box center [18, 100] width 23 height 9
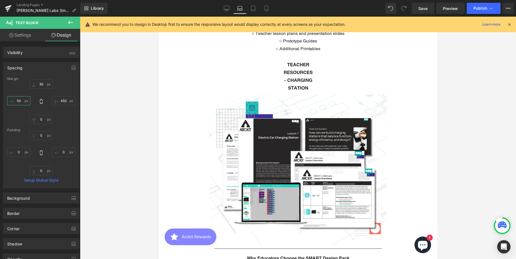
scroll to position [1973, 274]
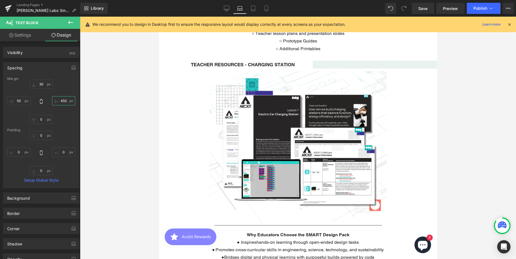
click at [60, 102] on input "450" at bounding box center [63, 100] width 23 height 9
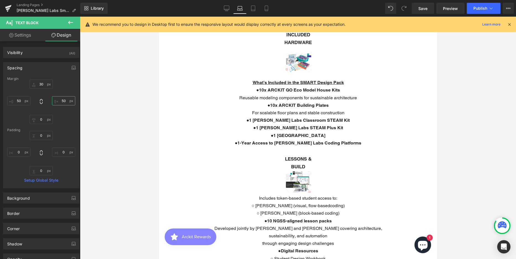
scroll to position [213, 0]
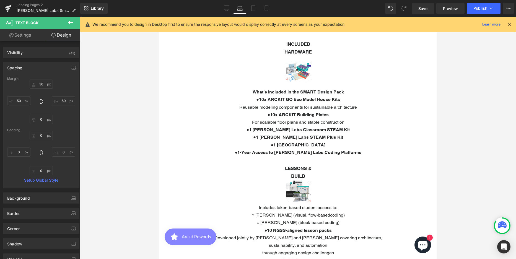
click at [296, 195] on div "Image" at bounding box center [297, 192] width 29 height 24
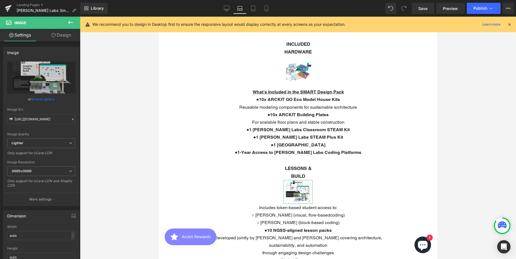
click at [66, 37] on link "Design" at bounding box center [61, 35] width 40 height 12
click at [0, 0] on div "Spacing" at bounding box center [0, 0] width 0 height 0
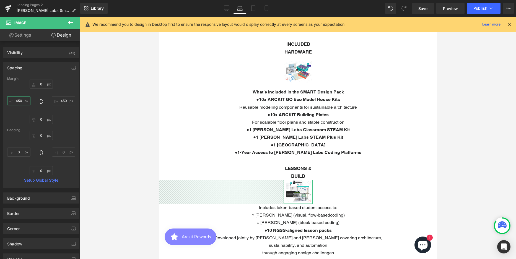
click at [17, 100] on input "450" at bounding box center [18, 100] width 23 height 9
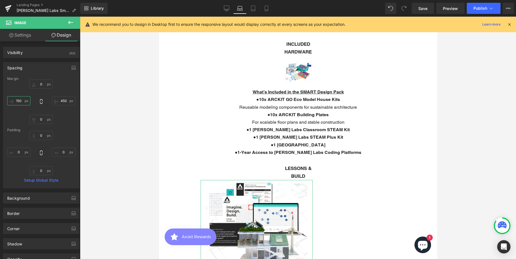
scroll to position [2042, 274]
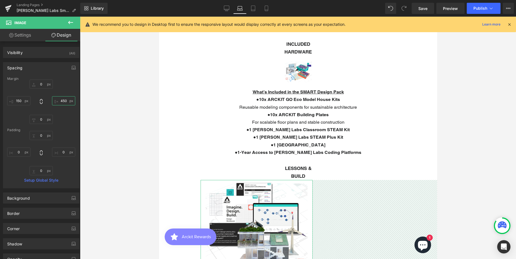
click at [60, 99] on input "450" at bounding box center [63, 100] width 23 height 9
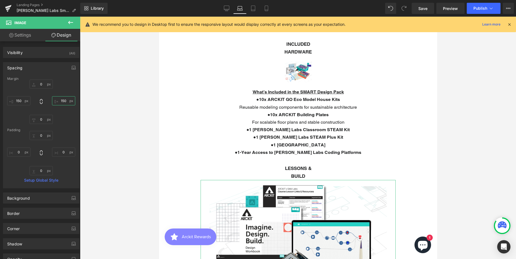
scroll to position [2109, 274]
click at [290, 171] on strong "LESSONS & BUILD" at bounding box center [298, 171] width 27 height 13
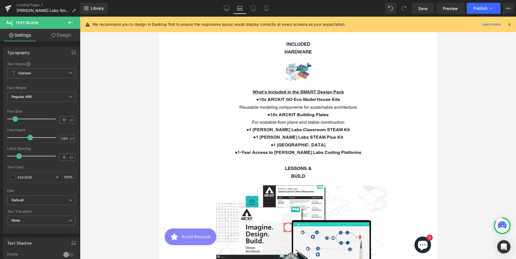
click at [67, 35] on link "Design" at bounding box center [61, 35] width 40 height 12
click at [0, 0] on div "Spacing" at bounding box center [0, 0] width 0 height 0
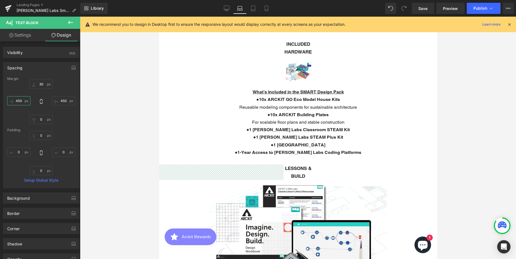
click at [21, 100] on input "450" at bounding box center [18, 100] width 23 height 9
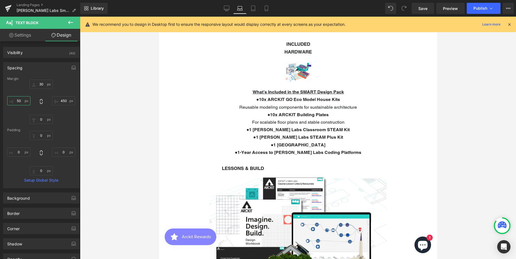
scroll to position [2102, 274]
click at [62, 103] on input "450" at bounding box center [63, 100] width 23 height 9
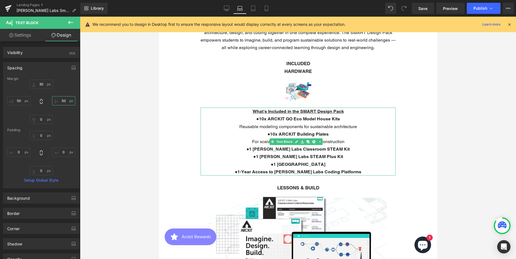
scroll to position [158, 0]
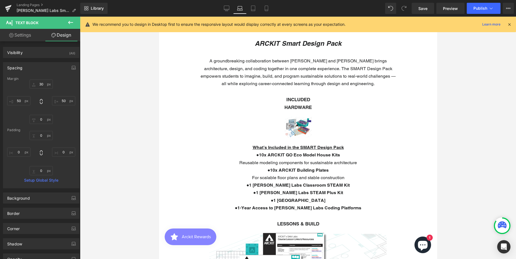
click at [293, 132] on div "Image" at bounding box center [297, 127] width 29 height 21
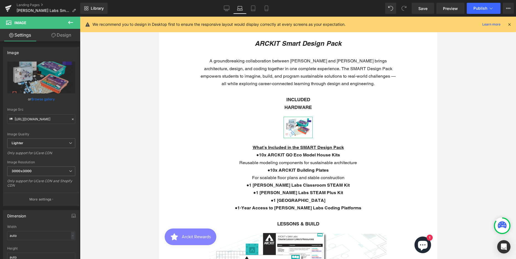
click at [67, 35] on link "Design" at bounding box center [61, 35] width 40 height 12
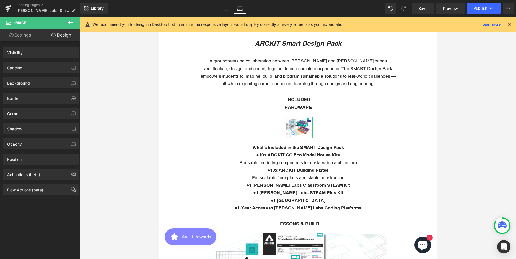
click at [29, 69] on div "Spacing" at bounding box center [41, 67] width 76 height 11
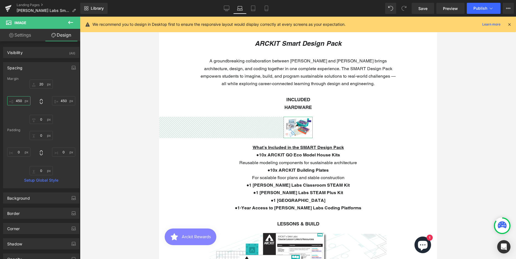
click at [22, 102] on input "450" at bounding box center [18, 100] width 23 height 9
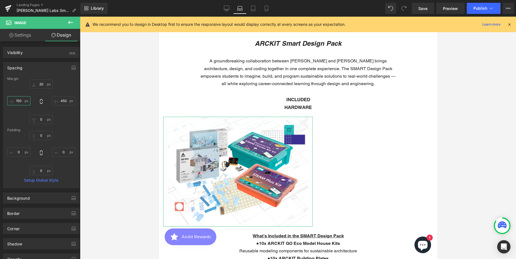
scroll to position [2162, 274]
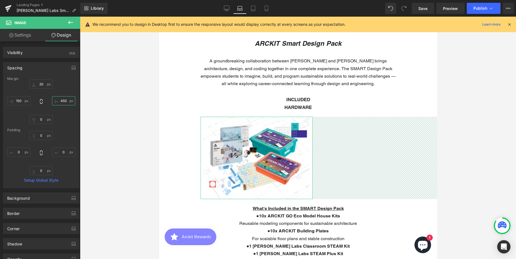
click at [60, 102] on input "450" at bounding box center [63, 100] width 23 height 9
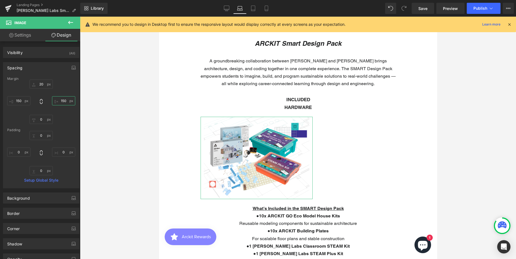
scroll to position [2223, 274]
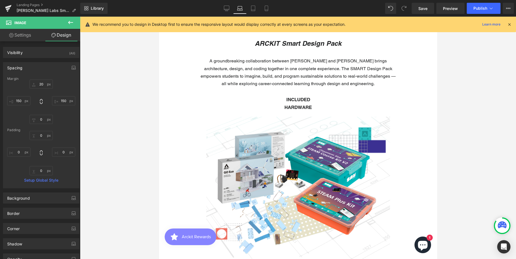
click at [290, 101] on strong "INCLUDED HARDWARE" at bounding box center [297, 103] width 27 height 13
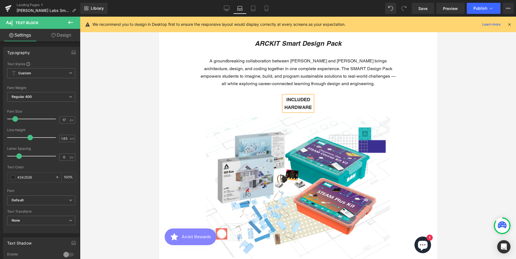
click at [64, 35] on link "Design" at bounding box center [61, 35] width 40 height 12
click at [0, 0] on div "Spacing" at bounding box center [0, 0] width 0 height 0
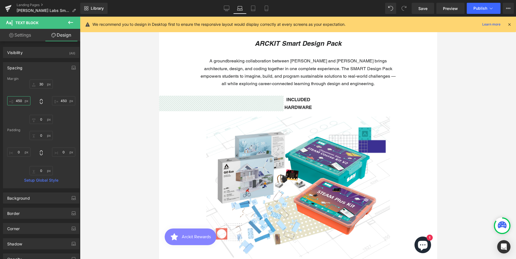
click at [20, 101] on input "450" at bounding box center [18, 100] width 23 height 9
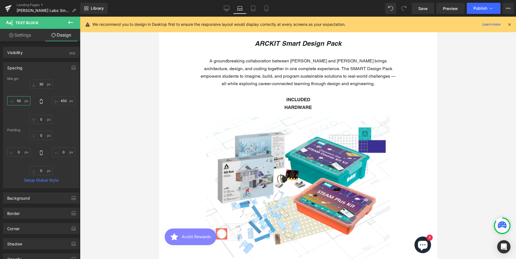
scroll to position [2208, 274]
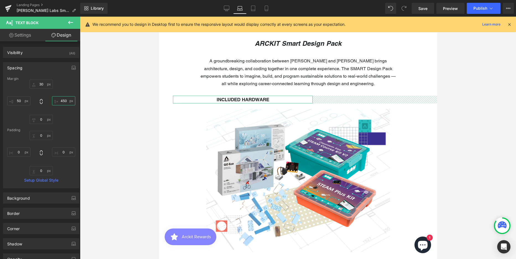
click at [60, 100] on input "450" at bounding box center [63, 100] width 23 height 9
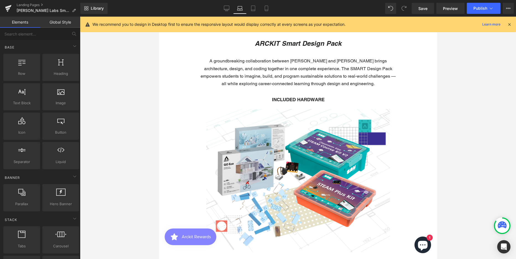
click at [483, 108] on div at bounding box center [298, 138] width 436 height 242
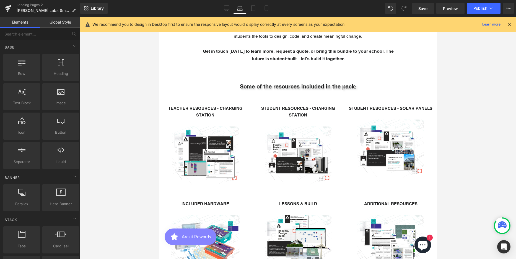
scroll to position [1265, 0]
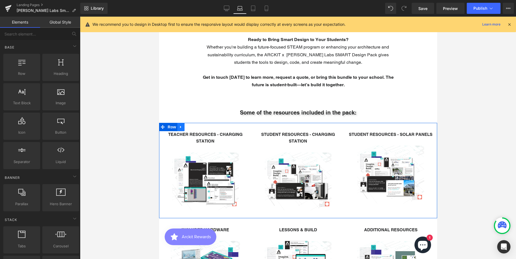
click at [180, 125] on icon at bounding box center [180, 126] width 1 height 2
click at [195, 125] on icon at bounding box center [195, 127] width 4 height 4
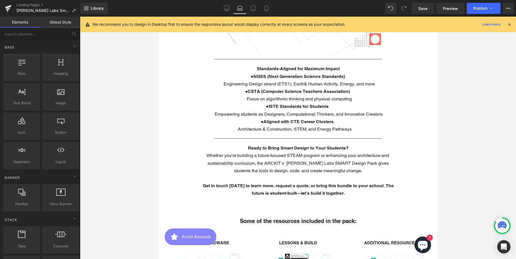
scroll to position [1071, 0]
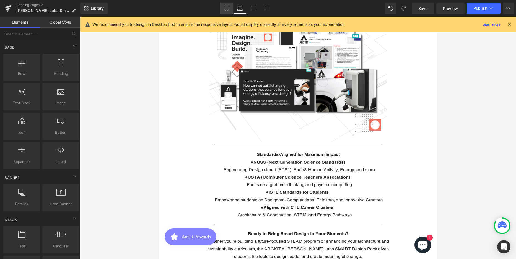
click at [228, 6] on icon at bounding box center [227, 9] width 6 height 6
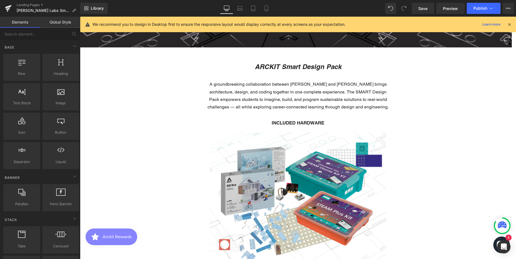
scroll to position [221, 0]
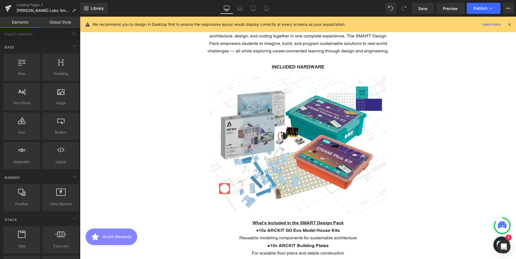
click at [299, 108] on img at bounding box center [298, 144] width 187 height 137
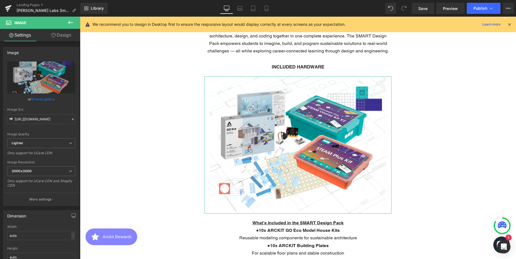
click at [62, 36] on link "Design" at bounding box center [61, 35] width 40 height 12
click at [0, 0] on div "Spacing" at bounding box center [0, 0] width 0 height 0
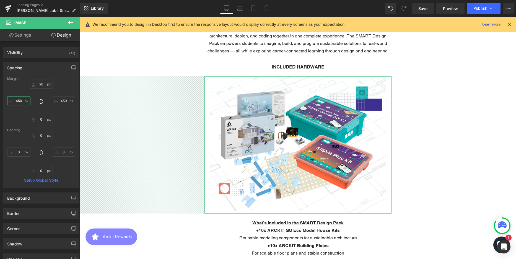
click at [20, 101] on input "450" at bounding box center [18, 100] width 23 height 9
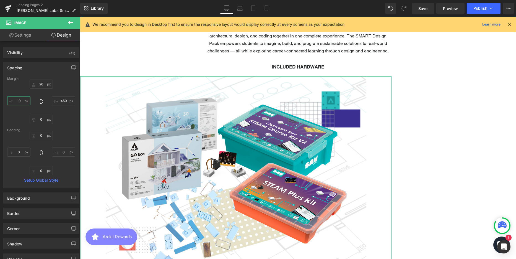
scroll to position [2103, 432]
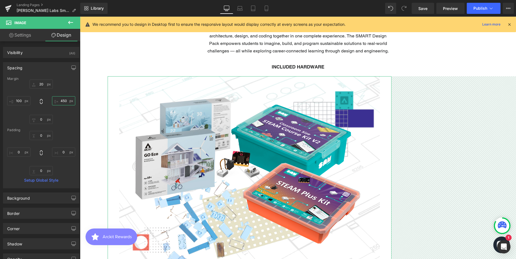
click at [63, 101] on input "450" at bounding box center [63, 100] width 23 height 9
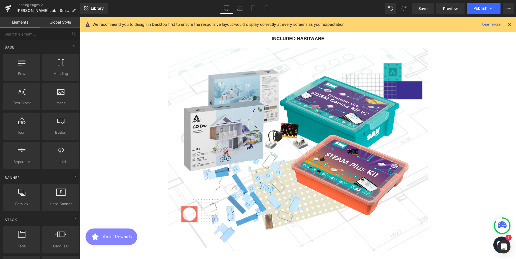
scroll to position [249, 0]
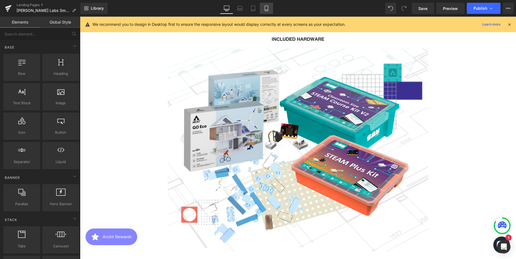
click at [270, 6] on link "Mobile" at bounding box center [266, 8] width 13 height 11
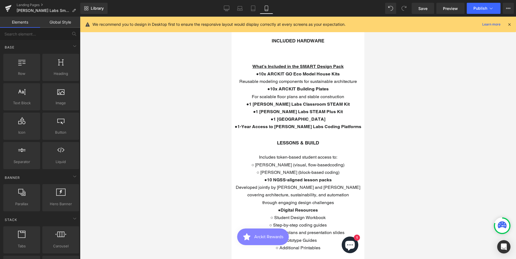
scroll to position [277, 0]
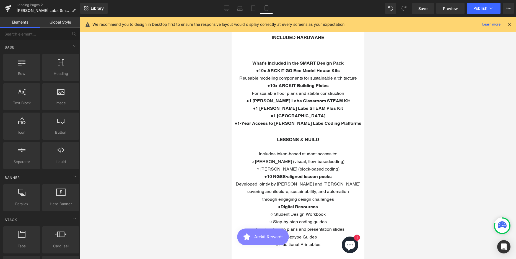
click at [429, 72] on div at bounding box center [298, 138] width 436 height 242
click at [425, 9] on span "Save" at bounding box center [422, 9] width 9 height 6
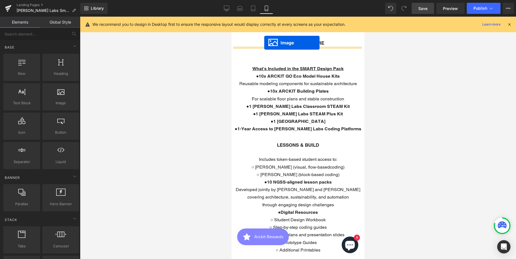
scroll to position [260, 0]
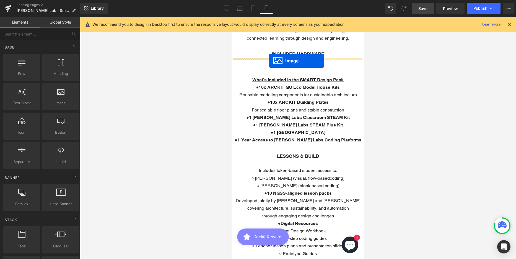
drag, startPoint x: 287, startPoint y: 137, endPoint x: 269, endPoint y: 61, distance: 78.1
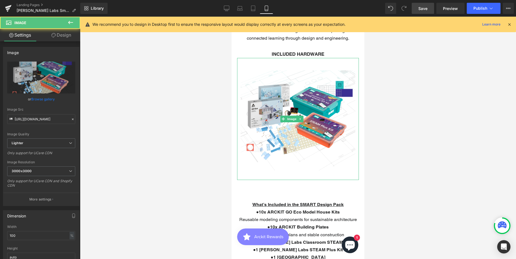
scroll to position [2158, 129]
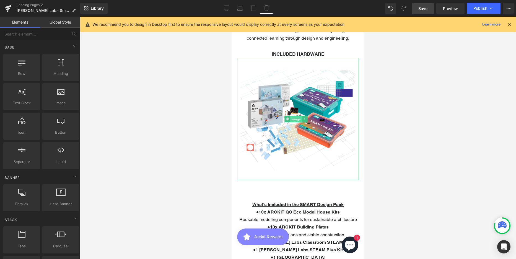
click at [297, 116] on span "Image" at bounding box center [296, 119] width 12 height 7
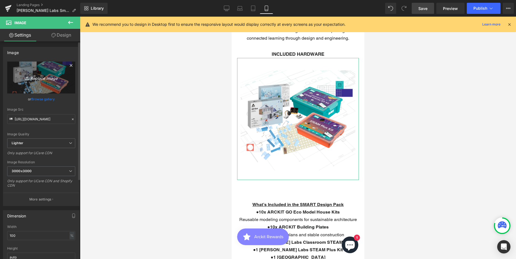
click at [44, 79] on icon "Replace Image" at bounding box center [41, 77] width 44 height 7
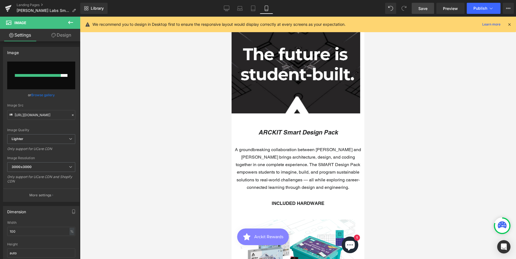
scroll to position [194, 0]
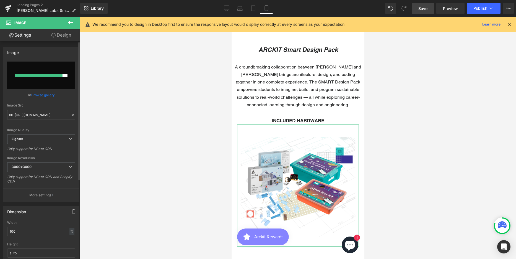
click at [44, 77] on input "file" at bounding box center [41, 75] width 68 height 28
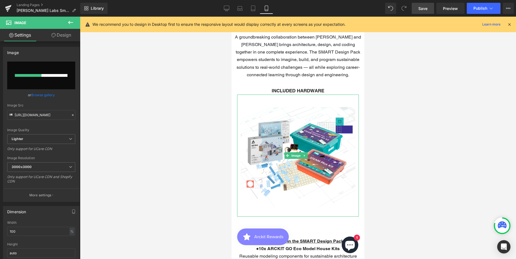
scroll to position [277, 0]
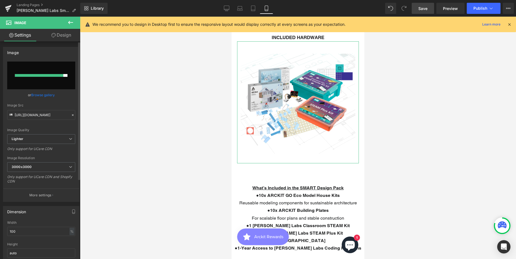
click at [41, 78] on input "file" at bounding box center [41, 75] width 68 height 28
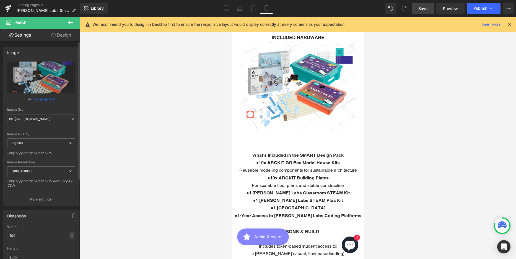
scroll to position [2127, 129]
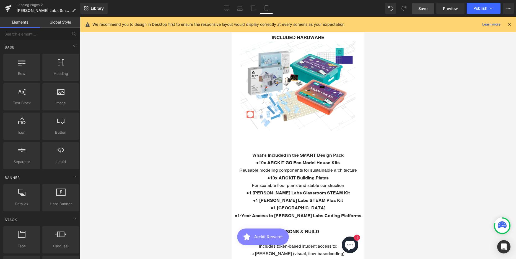
drag, startPoint x: 274, startPoint y: 141, endPoint x: 273, endPoint y: 135, distance: 6.2
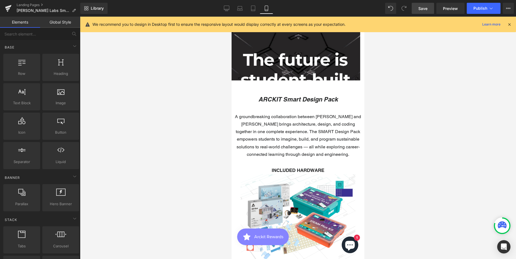
scroll to position [138, 0]
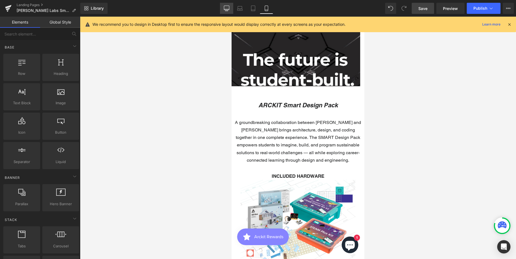
click at [228, 9] on icon at bounding box center [226, 9] width 5 height 0
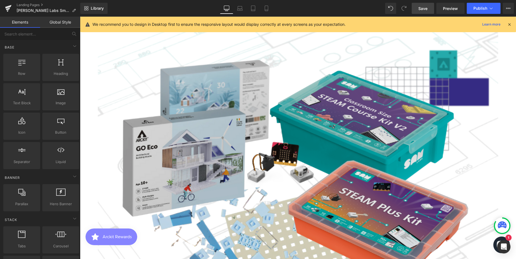
scroll to position [265, 0]
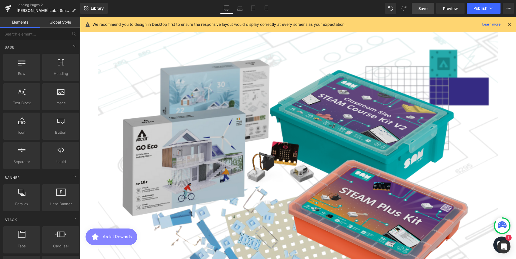
click at [311, 121] on img at bounding box center [298, 182] width 425 height 311
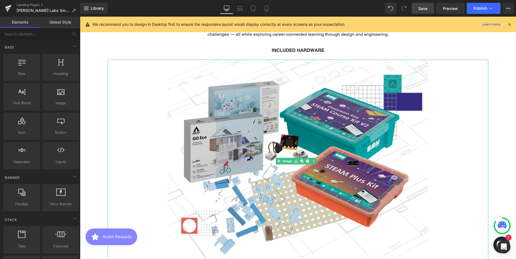
scroll to position [237, 0]
click at [340, 118] on img at bounding box center [298, 161] width 277 height 203
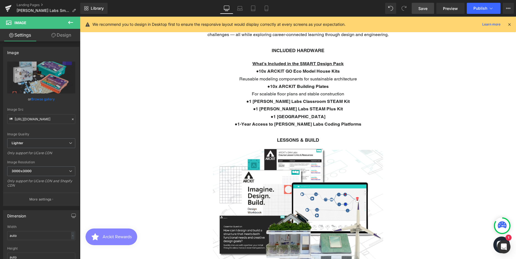
scroll to position [1895, 432]
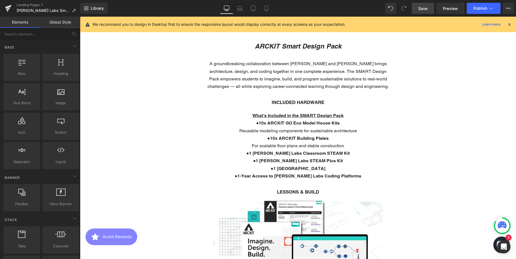
scroll to position [126, 0]
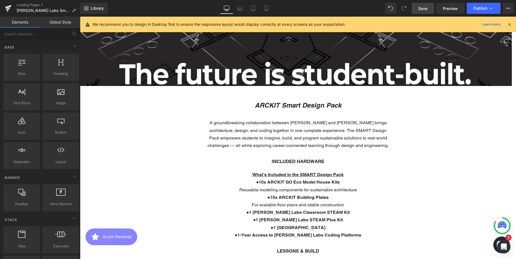
click at [424, 9] on span "Save" at bounding box center [422, 9] width 9 height 6
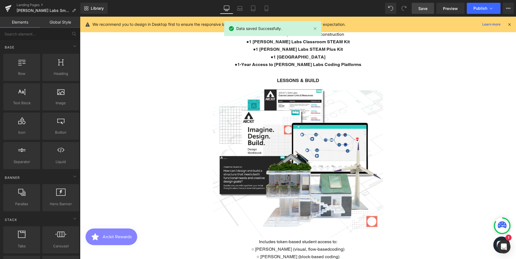
scroll to position [210, 0]
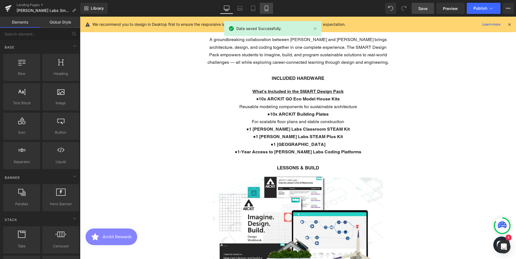
click at [268, 9] on icon at bounding box center [267, 9] width 6 height 6
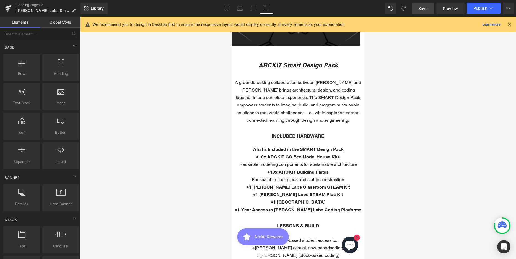
scroll to position [259, 0]
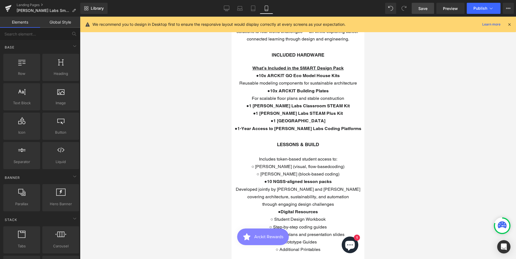
click at [232, 17] on div at bounding box center [232, 17] width 0 height 0
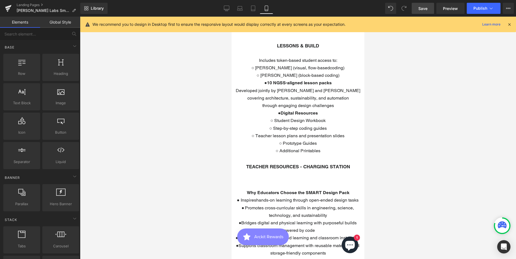
scroll to position [370, 0]
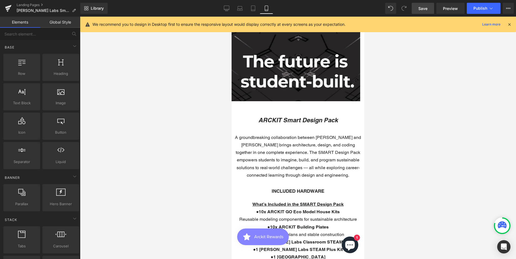
scroll to position [121, 0]
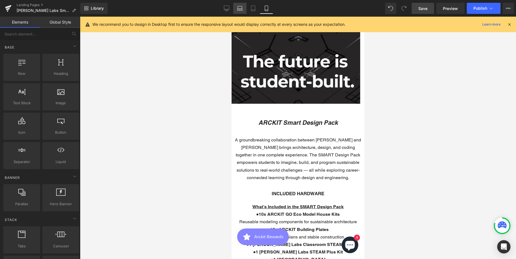
drag, startPoint x: 240, startPoint y: 8, endPoint x: 117, endPoint y: 42, distance: 127.0
click at [240, 8] on icon at bounding box center [240, 9] width 6 height 6
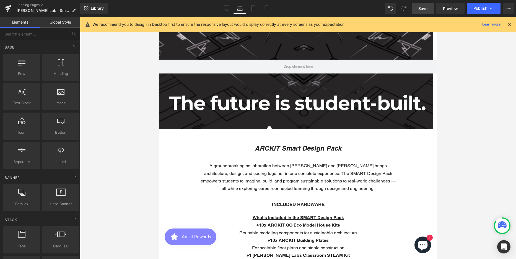
scroll to position [43, 0]
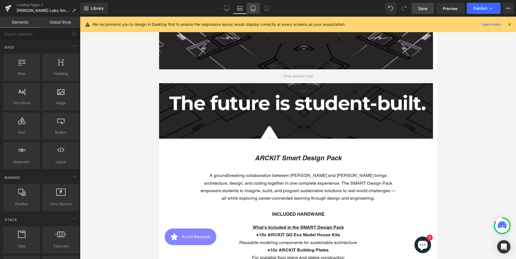
drag, startPoint x: 254, startPoint y: 7, endPoint x: 91, endPoint y: 46, distance: 167.7
click at [254, 7] on icon at bounding box center [253, 9] width 6 height 6
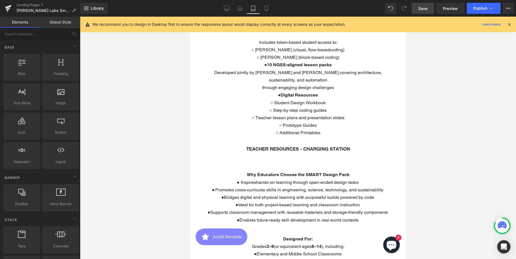
scroll to position [320, 0]
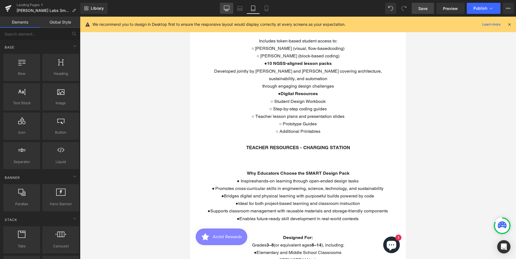
click at [225, 8] on icon at bounding box center [227, 9] width 6 height 6
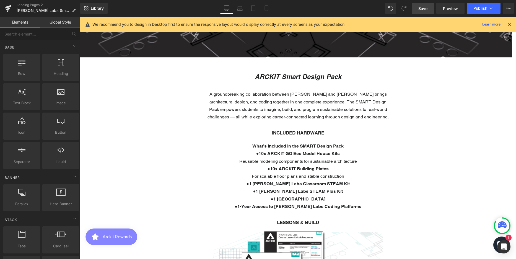
scroll to position [273, 0]
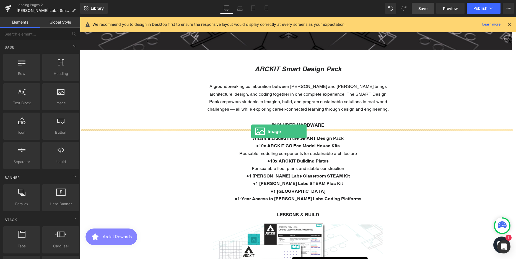
drag, startPoint x: 132, startPoint y: 117, endPoint x: 251, endPoint y: 131, distance: 119.8
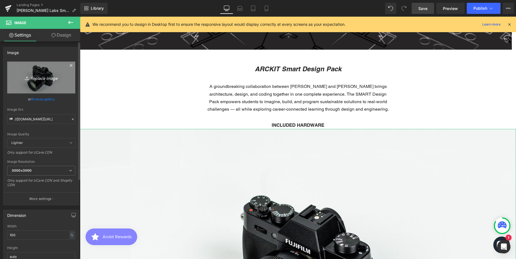
click at [48, 78] on icon "Replace Image" at bounding box center [41, 77] width 44 height 7
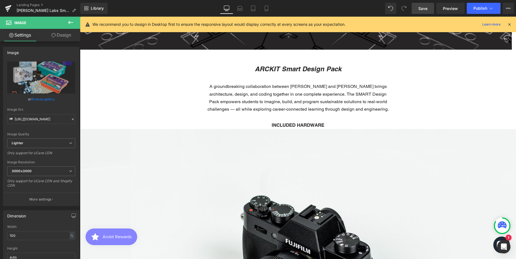
scroll to position [2211, 432]
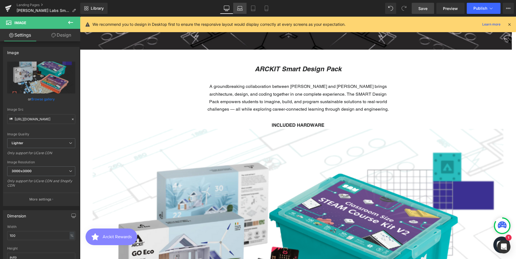
click at [239, 9] on icon at bounding box center [239, 10] width 5 height 2
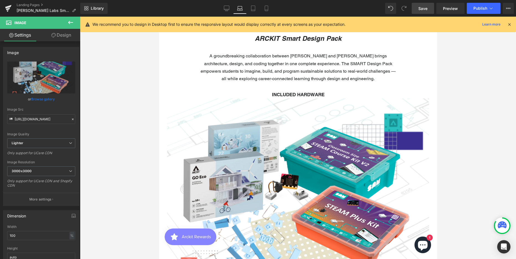
scroll to position [132, 0]
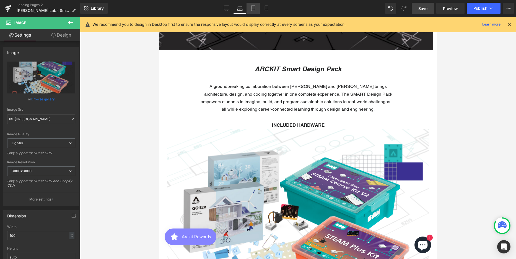
click at [254, 5] on link "Tablet" at bounding box center [253, 8] width 13 height 11
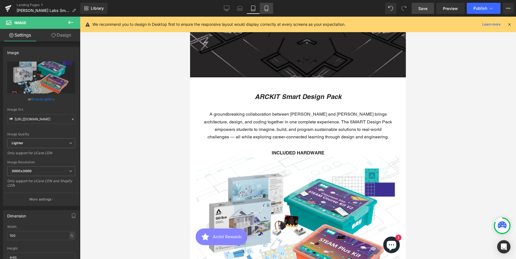
click at [265, 9] on icon at bounding box center [267, 9] width 6 height 6
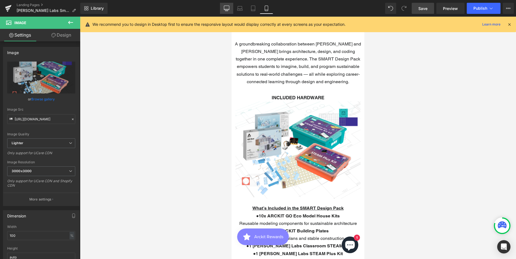
click at [227, 7] on icon at bounding box center [227, 9] width 6 height 6
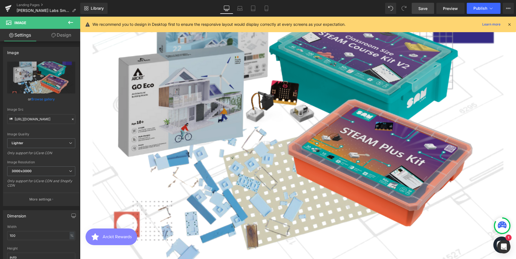
click at [307, 123] on div "Image" at bounding box center [298, 122] width 436 height 319
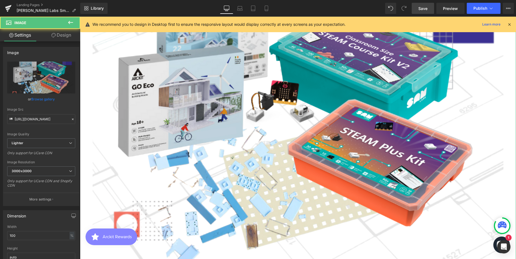
click at [65, 32] on link "Design" at bounding box center [61, 35] width 40 height 12
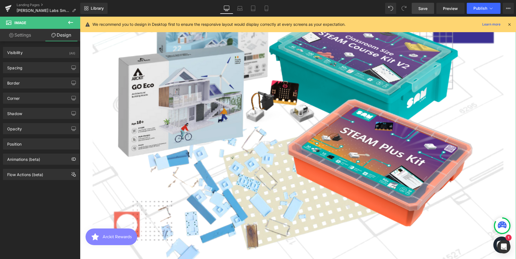
click at [19, 35] on link "Settings" at bounding box center [20, 35] width 40 height 12
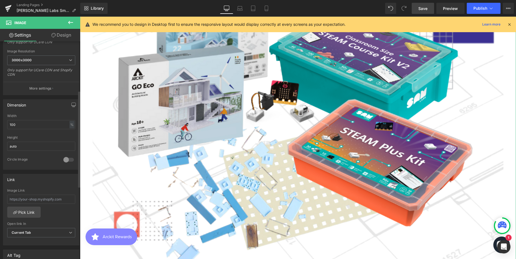
click at [71, 160] on div at bounding box center [68, 159] width 13 height 9
click at [62, 159] on div at bounding box center [68, 159] width 13 height 9
click at [27, 122] on input "100" at bounding box center [41, 124] width 68 height 9
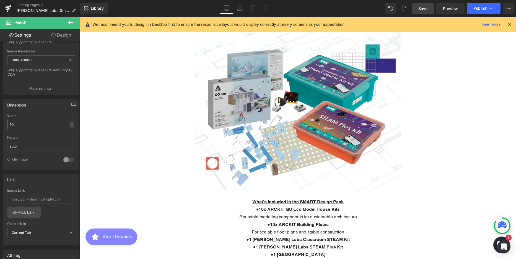
scroll to position [190, 0]
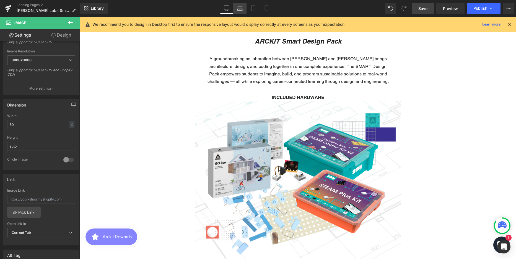
click at [239, 7] on icon at bounding box center [240, 9] width 6 height 6
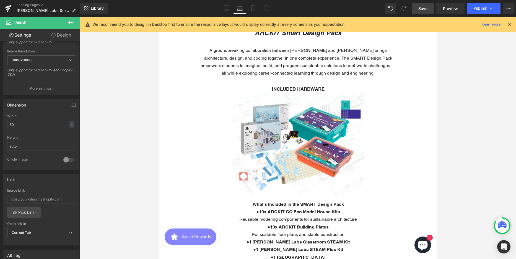
scroll to position [160, 0]
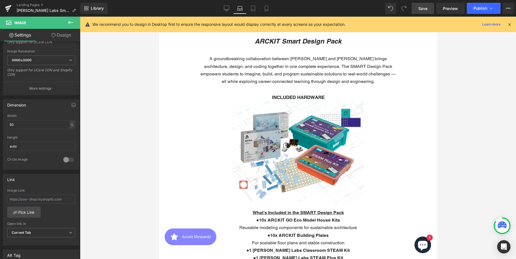
click at [314, 128] on img at bounding box center [297, 152] width 139 height 102
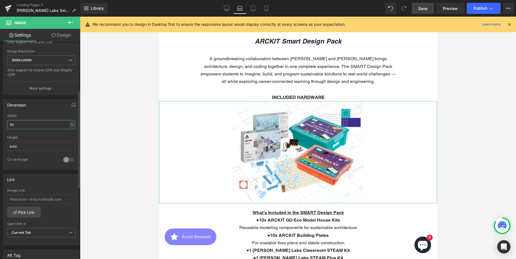
click at [11, 124] on input "50" at bounding box center [41, 124] width 68 height 9
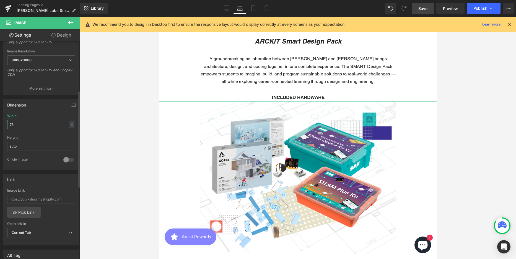
scroll to position [2119, 274]
click at [226, 7] on icon at bounding box center [227, 9] width 6 height 6
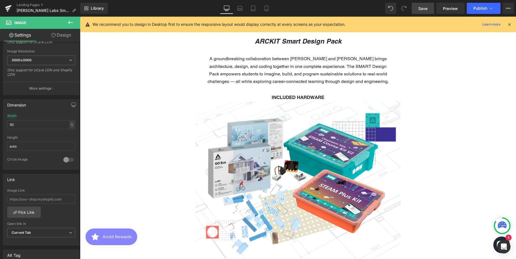
scroll to position [2053, 432]
click at [238, 9] on icon at bounding box center [240, 9] width 6 height 6
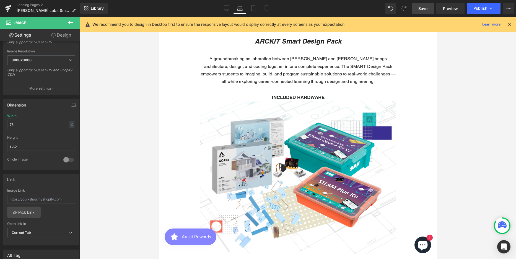
scroll to position [3, 3]
click at [254, 8] on icon at bounding box center [253, 9] width 6 height 6
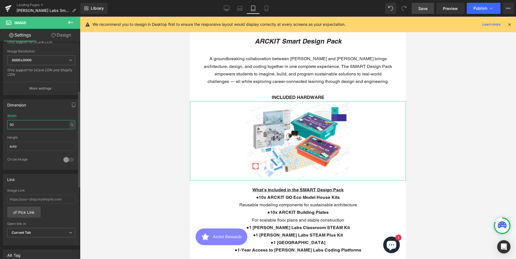
click at [9, 122] on input "50" at bounding box center [41, 124] width 68 height 9
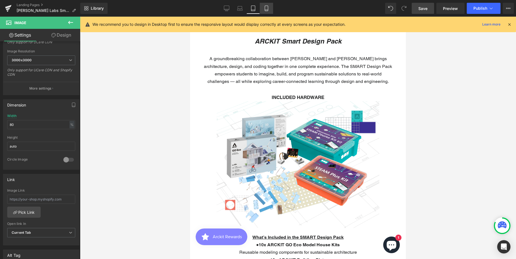
click at [265, 7] on icon at bounding box center [267, 9] width 6 height 6
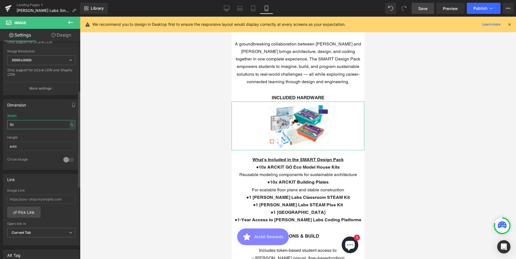
click at [20, 123] on input "50" at bounding box center [41, 124] width 68 height 9
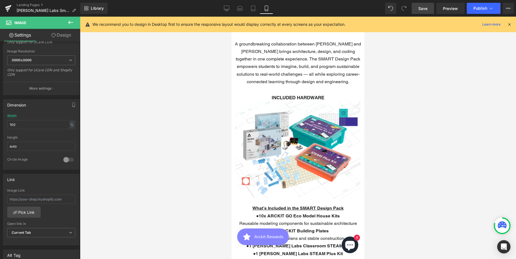
click at [495, 216] on div at bounding box center [298, 138] width 436 height 242
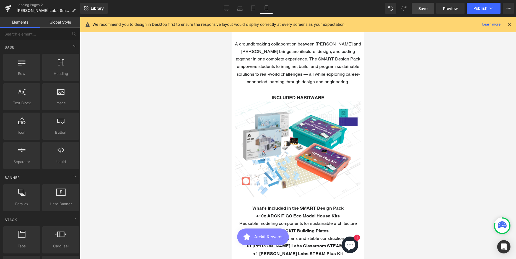
click at [423, 6] on span "Save" at bounding box center [422, 9] width 9 height 6
drag, startPoint x: 229, startPoint y: 7, endPoint x: 225, endPoint y: 17, distance: 11.2
click at [229, 7] on icon at bounding box center [227, 9] width 6 height 6
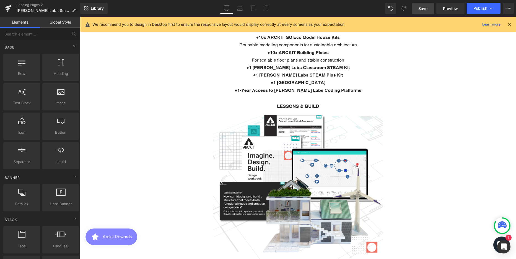
scroll to position [431, 0]
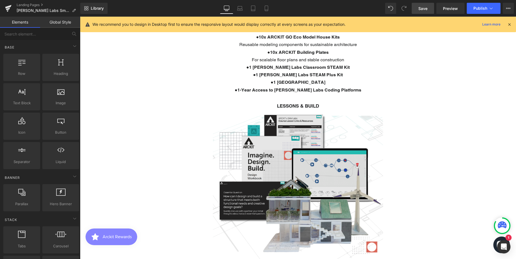
click at [346, 162] on img at bounding box center [298, 186] width 187 height 153
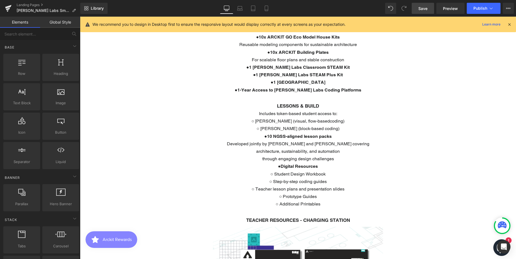
scroll to position [1903, 432]
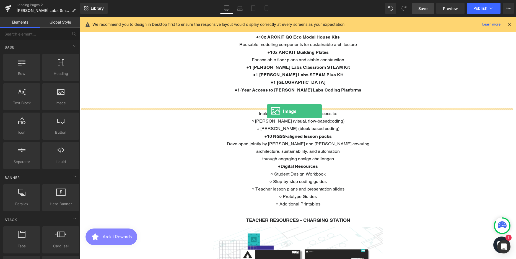
drag, startPoint x: 135, startPoint y: 115, endPoint x: 267, endPoint y: 111, distance: 132.1
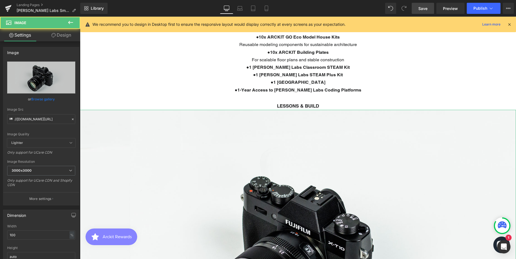
scroll to position [3, 3]
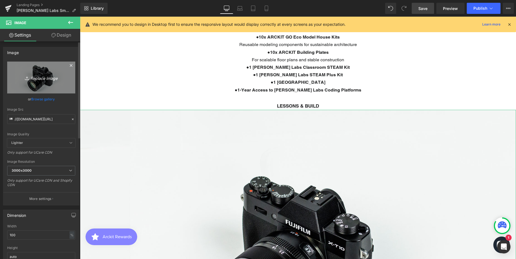
click at [41, 77] on icon "Replace Image" at bounding box center [41, 77] width 44 height 7
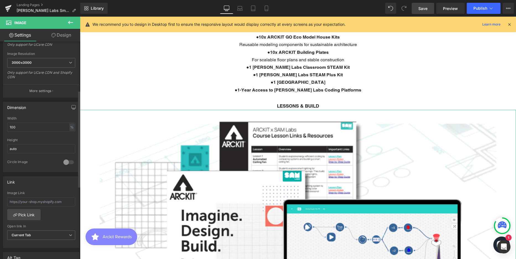
scroll to position [111, 0]
click at [19, 125] on input "100" at bounding box center [41, 124] width 68 height 9
drag, startPoint x: 19, startPoint y: 125, endPoint x: 1, endPoint y: 125, distance: 18.0
click at [1, 125] on div "Dimension 10050% Width 10050 % % px auto Height auto 0 Circle Image" at bounding box center [41, 132] width 83 height 74
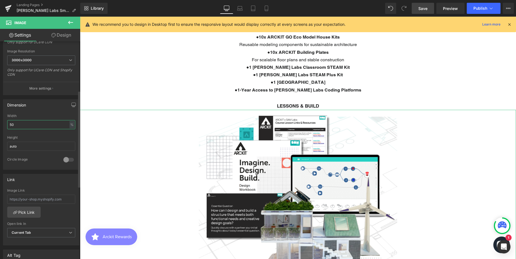
scroll to position [2080, 432]
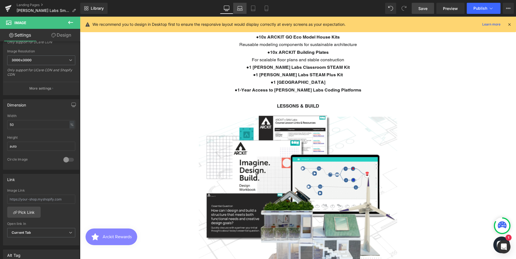
click at [240, 10] on icon at bounding box center [239, 10] width 5 height 2
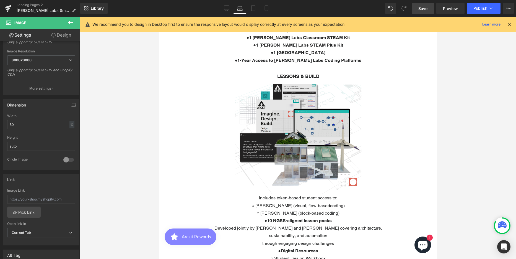
scroll to position [426, 0]
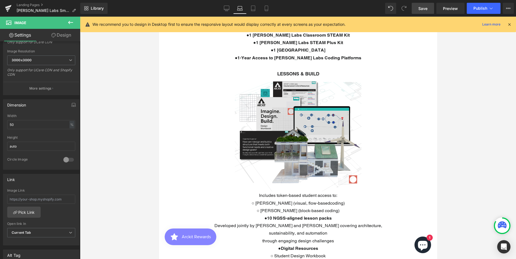
click at [304, 121] on img at bounding box center [297, 134] width 139 height 114
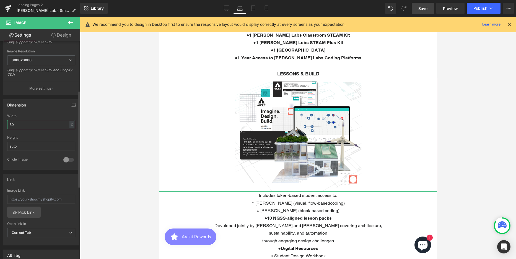
click at [16, 125] on input "50" at bounding box center [41, 124] width 68 height 9
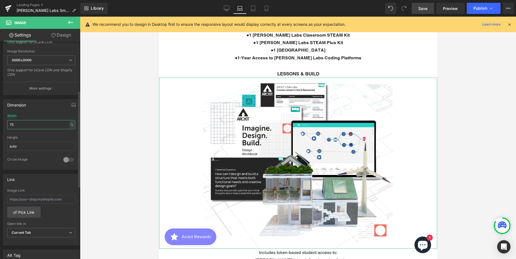
scroll to position [2131, 274]
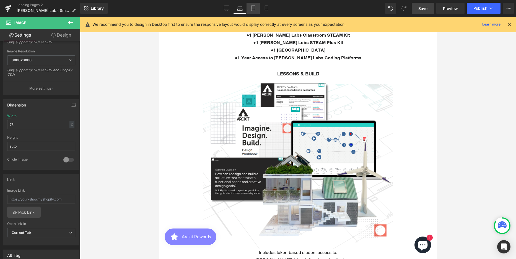
click at [257, 8] on link "Tablet" at bounding box center [253, 8] width 13 height 11
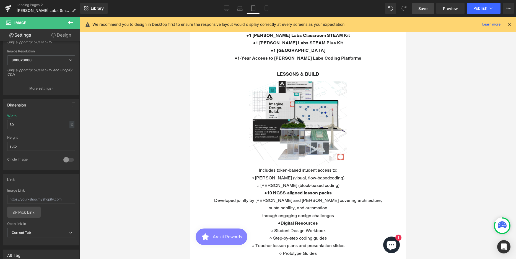
scroll to position [2082, 212]
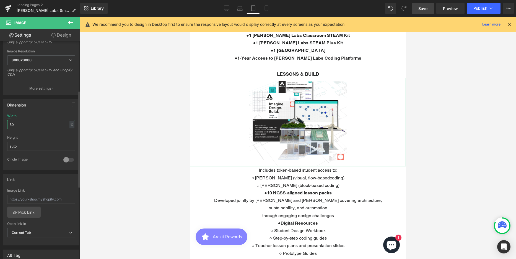
click at [20, 124] on input "50" at bounding box center [41, 124] width 68 height 9
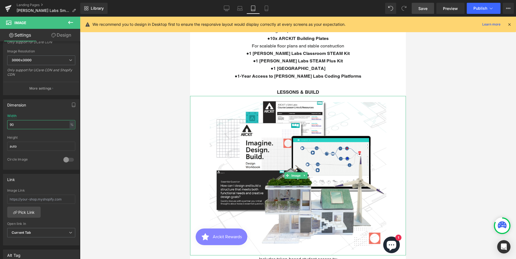
scroll to position [371, 0]
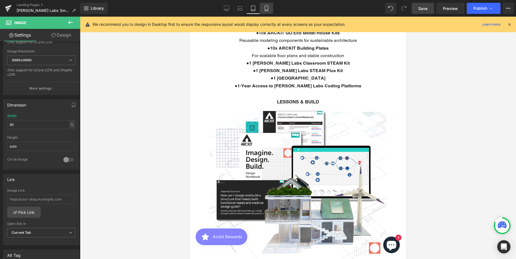
click at [267, 9] on icon at bounding box center [267, 9] width 6 height 6
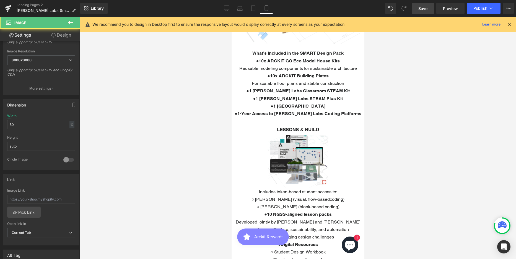
click at [288, 133] on div "Image" at bounding box center [298, 160] width 133 height 55
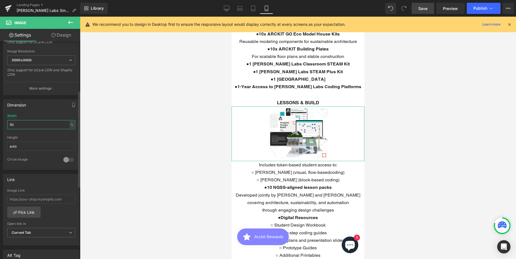
click at [30, 123] on input "50" at bounding box center [41, 124] width 68 height 9
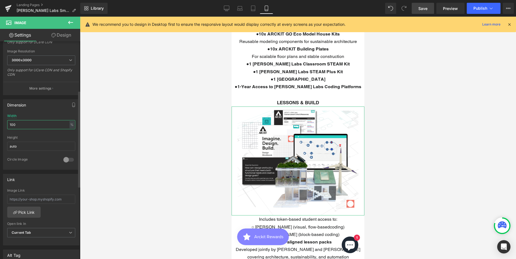
scroll to position [3, 3]
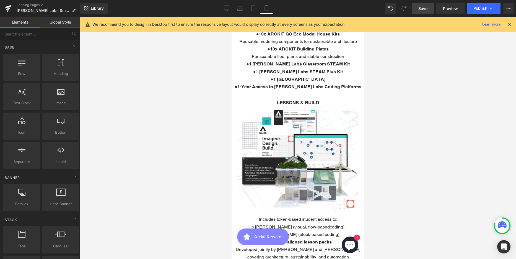
click at [445, 152] on div at bounding box center [298, 138] width 436 height 242
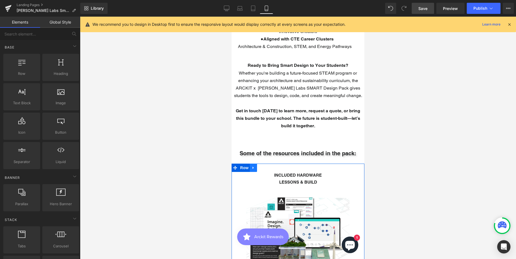
click at [253, 166] on icon at bounding box center [254, 168] width 4 height 4
click at [268, 166] on icon at bounding box center [268, 168] width 4 height 4
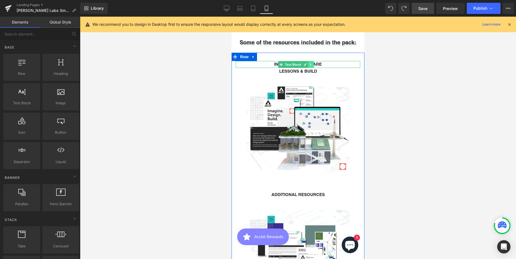
click at [310, 63] on icon at bounding box center [310, 64] width 3 height 3
click at [312, 63] on icon at bounding box center [313, 64] width 3 height 3
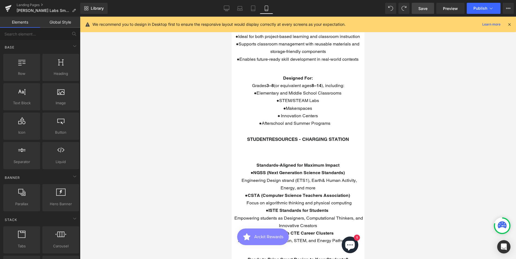
scroll to position [730, 0]
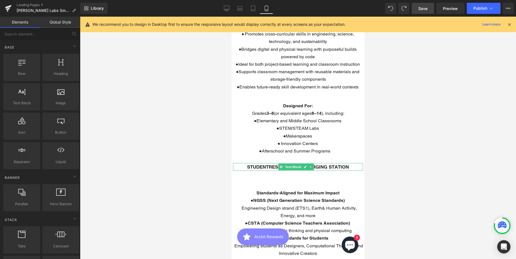
click at [267, 164] on strong "STUDENTRESOURCES - CHARGING STATION" at bounding box center [298, 167] width 102 height 6
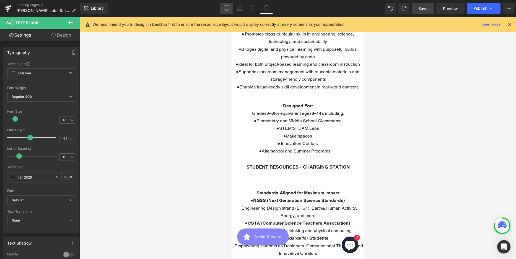
click at [227, 9] on icon at bounding box center [227, 9] width 6 height 6
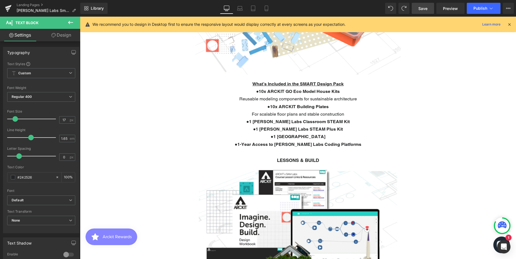
scroll to position [315, 0]
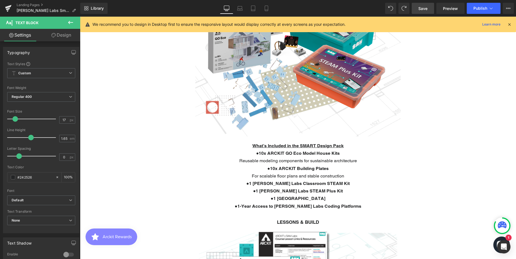
click at [326, 91] on img at bounding box center [298, 56] width 218 height 160
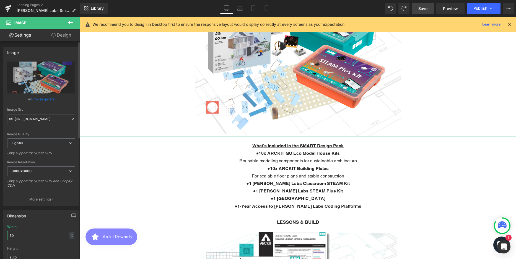
click at [14, 237] on input "50" at bounding box center [41, 235] width 68 height 9
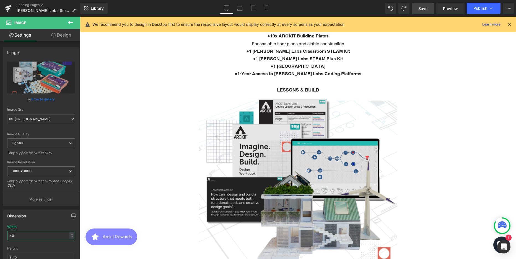
scroll to position [453, 0]
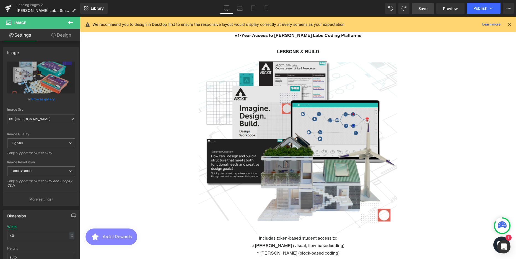
click at [276, 128] on img at bounding box center [298, 144] width 218 height 179
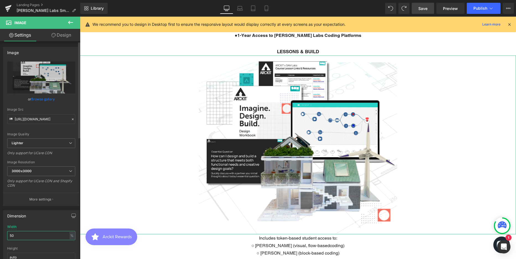
click at [15, 237] on input "50" at bounding box center [41, 235] width 68 height 9
click at [16, 237] on input "50" at bounding box center [41, 235] width 68 height 9
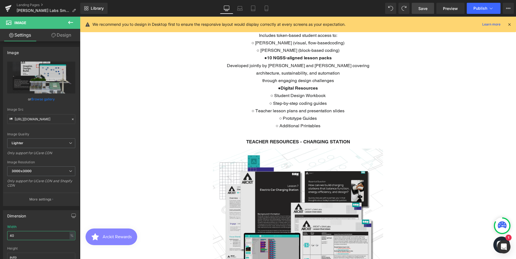
scroll to position [675, 0]
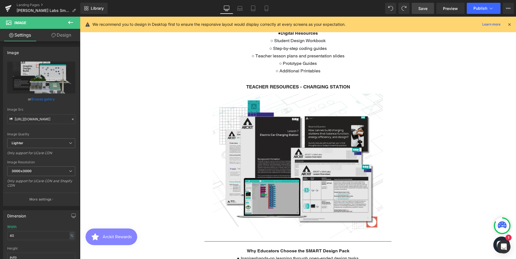
click at [345, 143] on img at bounding box center [298, 166] width 187 height 145
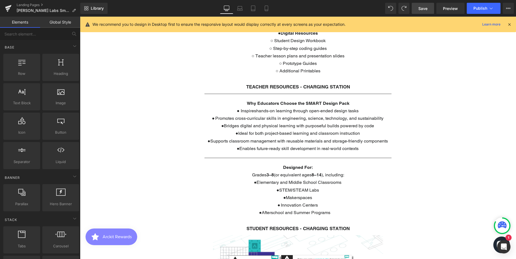
scroll to position [1869, 432]
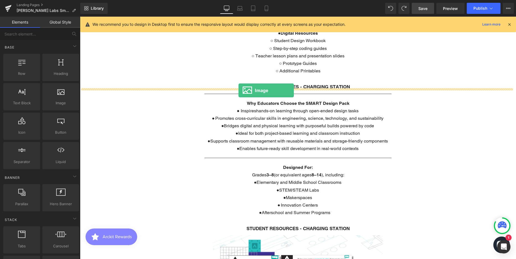
drag, startPoint x: 136, startPoint y: 113, endPoint x: 239, endPoint y: 90, distance: 104.9
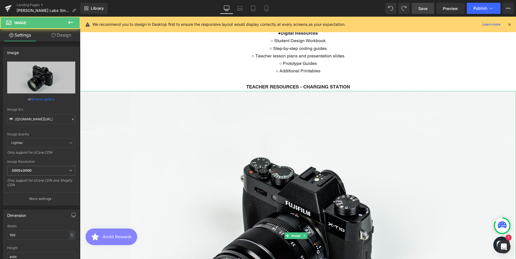
scroll to position [3, 3]
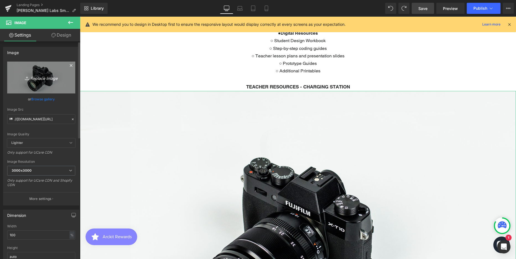
click at [44, 78] on icon "Replace Image" at bounding box center [41, 77] width 44 height 7
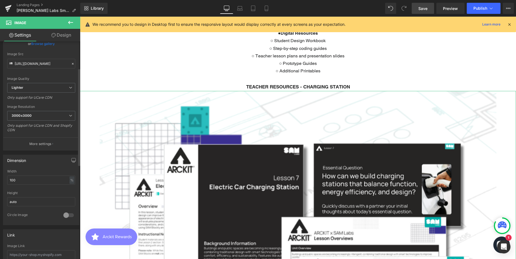
scroll to position [60, 0]
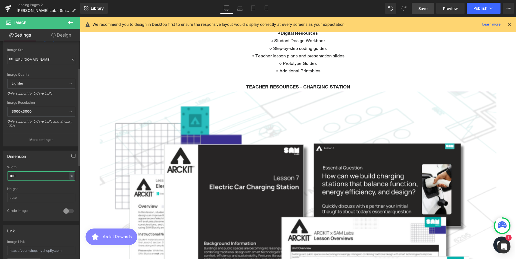
click at [19, 175] on input "100" at bounding box center [41, 175] width 68 height 9
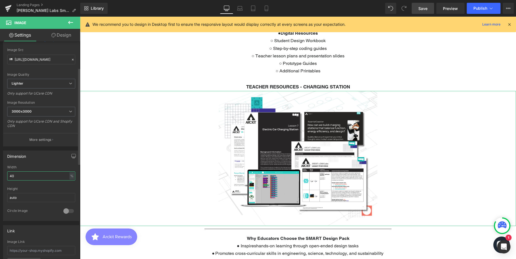
scroll to position [2003, 432]
click at [241, 9] on icon at bounding box center [239, 10] width 5 height 2
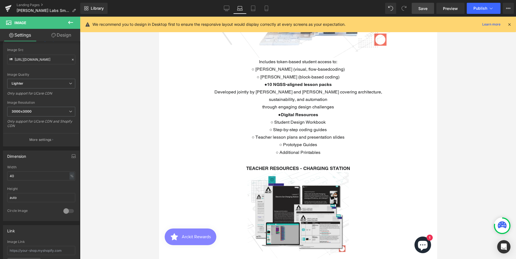
scroll to position [3, 3]
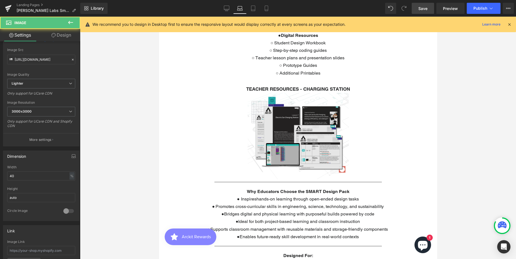
click at [300, 127] on div "Image" at bounding box center [298, 136] width 278 height 86
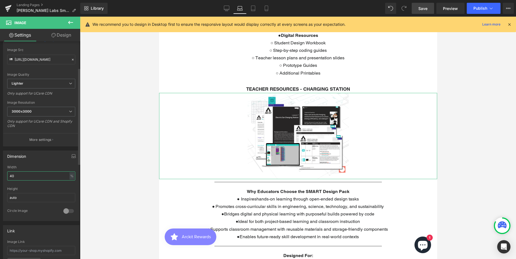
click at [18, 177] on input "40" at bounding box center [41, 175] width 68 height 9
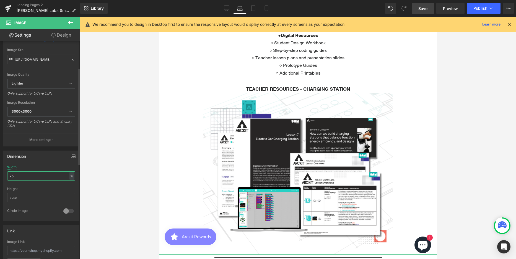
scroll to position [2139, 274]
click at [253, 9] on icon at bounding box center [253, 9] width 6 height 6
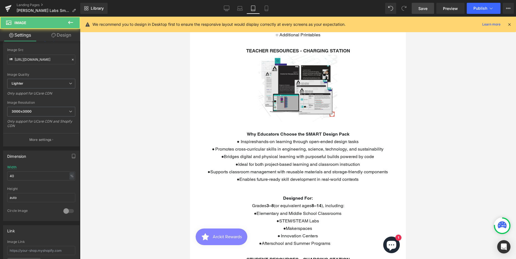
click at [296, 110] on img at bounding box center [298, 88] width 86 height 67
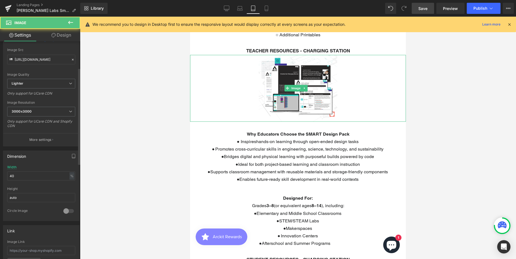
scroll to position [2215, 212]
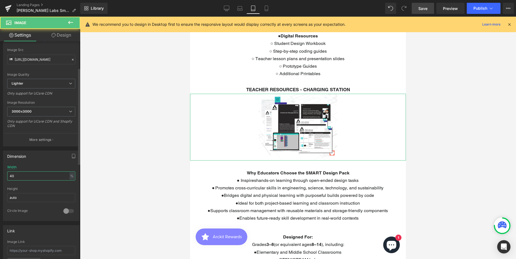
click at [17, 174] on input "40" at bounding box center [41, 175] width 68 height 9
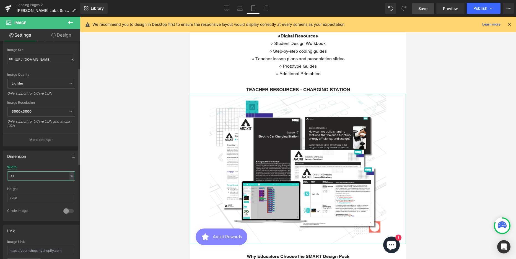
scroll to position [3, 3]
click at [265, 6] on icon at bounding box center [266, 8] width 3 height 5
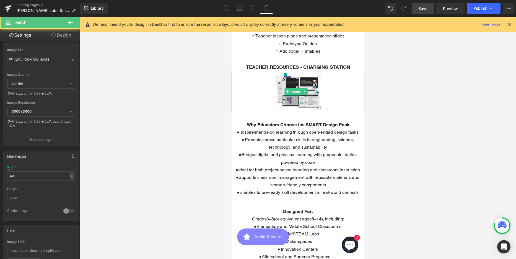
drag, startPoint x: 290, startPoint y: 115, endPoint x: 250, endPoint y: 195, distance: 89.1
click at [290, 112] on img at bounding box center [298, 91] width 53 height 41
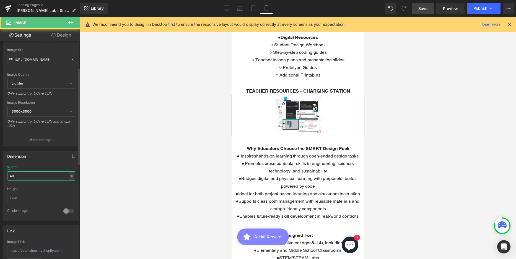
click at [18, 177] on input "40" at bounding box center [41, 175] width 68 height 9
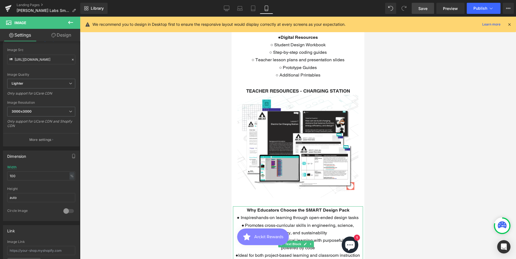
click at [321, 206] on p "Why Educators Choose the SMART Design Pack" at bounding box center [298, 209] width 130 height 7
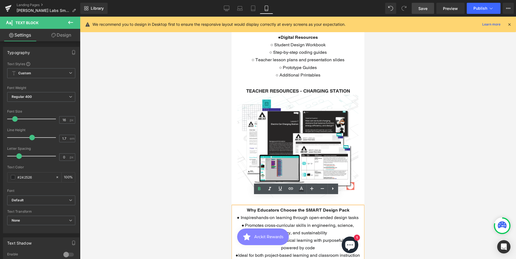
click at [64, 36] on link "Design" at bounding box center [61, 35] width 40 height 12
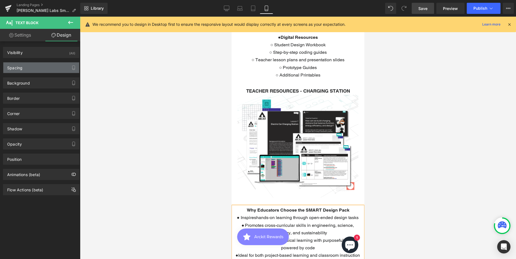
click at [24, 68] on div "Spacing" at bounding box center [41, 67] width 76 height 11
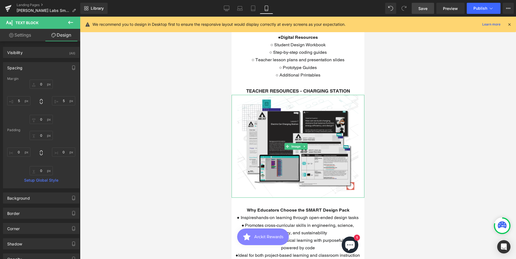
click at [304, 155] on img at bounding box center [298, 146] width 133 height 103
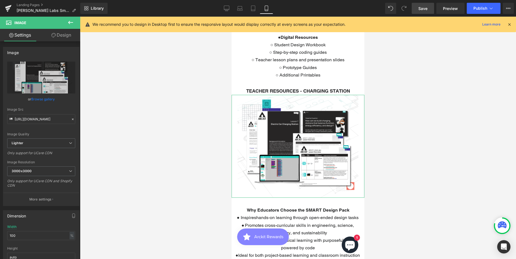
click at [67, 34] on link "Design" at bounding box center [61, 35] width 40 height 12
click at [0, 0] on div "Spacing" at bounding box center [0, 0] width 0 height 0
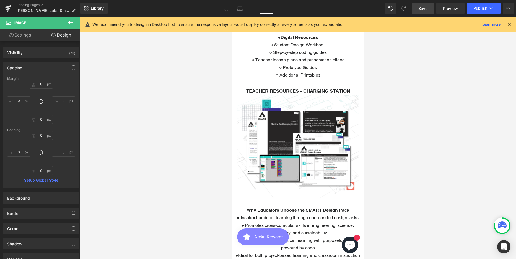
click at [440, 151] on div at bounding box center [298, 138] width 436 height 242
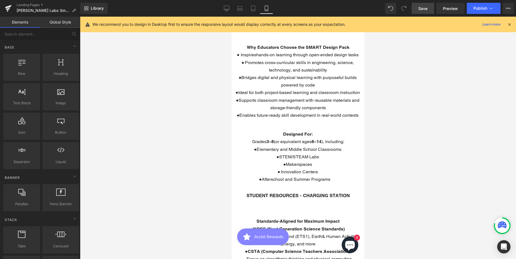
scroll to position [799, 0]
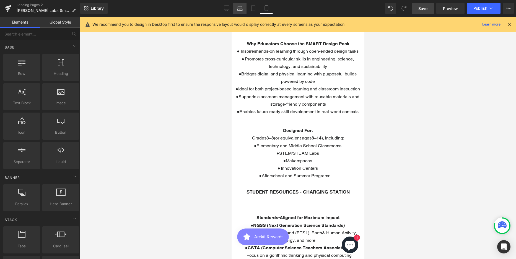
click at [241, 10] on icon at bounding box center [239, 10] width 5 height 2
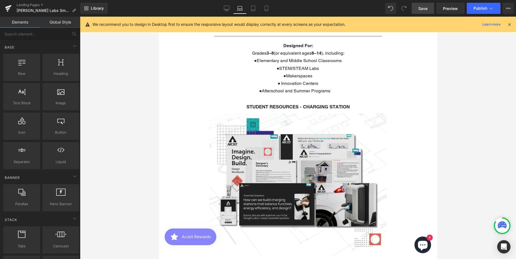
scroll to position [1064, 0]
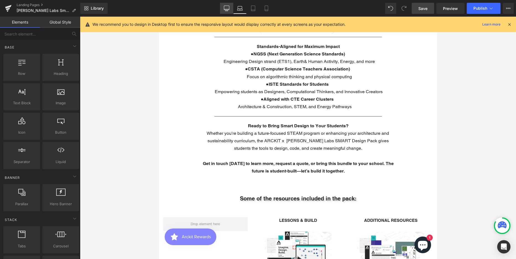
click at [224, 10] on icon at bounding box center [227, 9] width 6 height 6
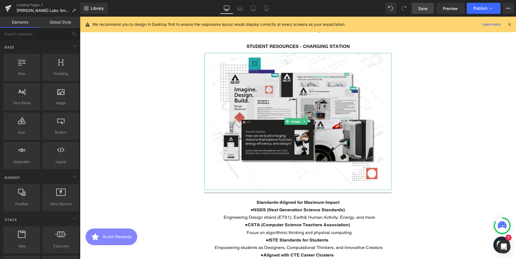
click at [300, 99] on img at bounding box center [298, 121] width 187 height 137
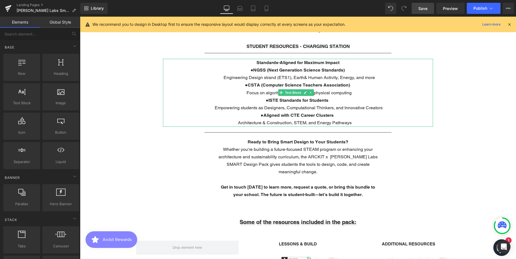
scroll to position [1866, 432]
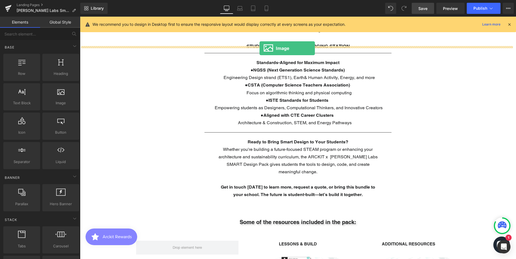
drag, startPoint x: 134, startPoint y: 117, endPoint x: 260, endPoint y: 48, distance: 143.2
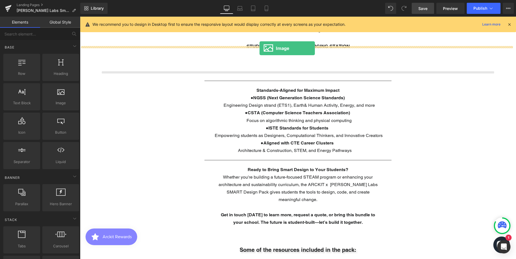
scroll to position [1894, 432]
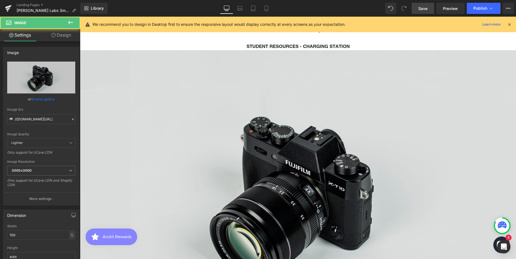
click at [292, 155] on img at bounding box center [298, 194] width 436 height 289
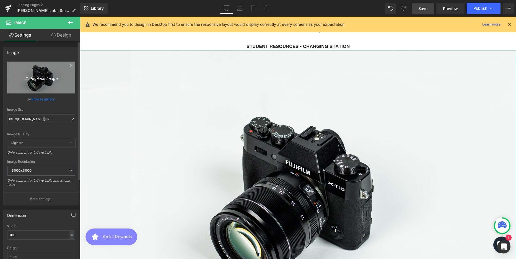
click at [39, 75] on icon "Replace Image" at bounding box center [41, 77] width 44 height 7
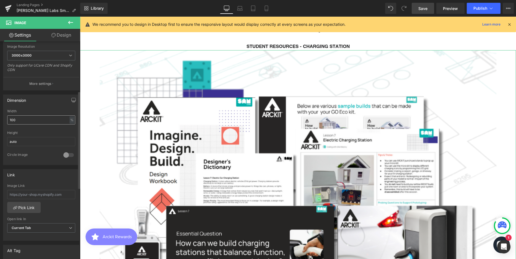
scroll to position [3, 3]
click at [18, 118] on input "100" at bounding box center [41, 119] width 68 height 9
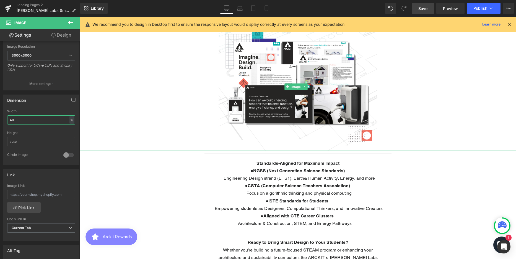
scroll to position [1019, 0]
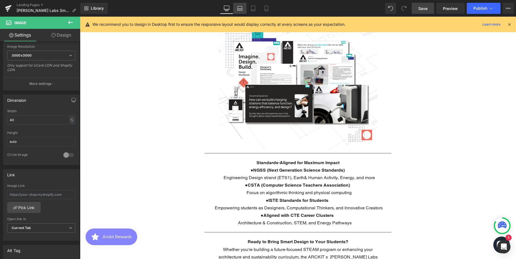
click at [238, 9] on icon at bounding box center [239, 10] width 5 height 2
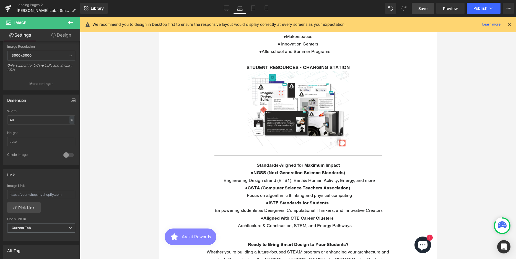
scroll to position [3, 3]
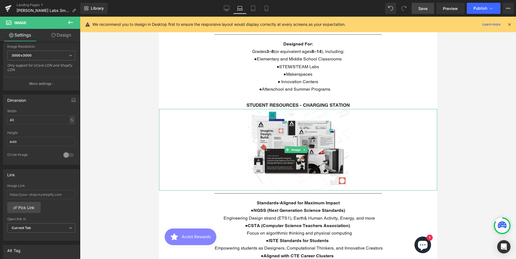
click at [303, 144] on div "Image" at bounding box center [298, 149] width 278 height 81
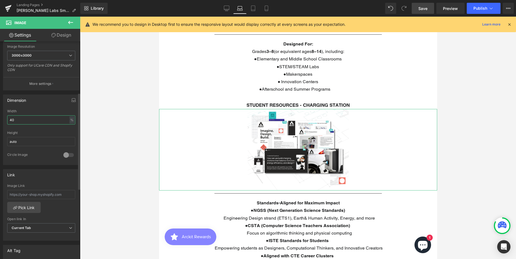
click at [22, 119] on input "40" at bounding box center [41, 119] width 68 height 9
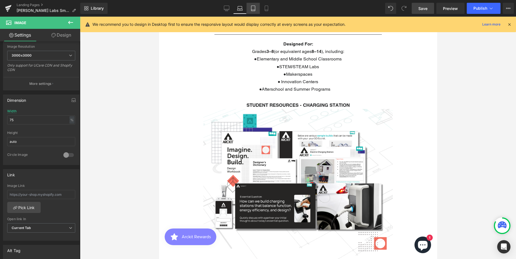
click at [253, 8] on icon at bounding box center [253, 9] width 6 height 6
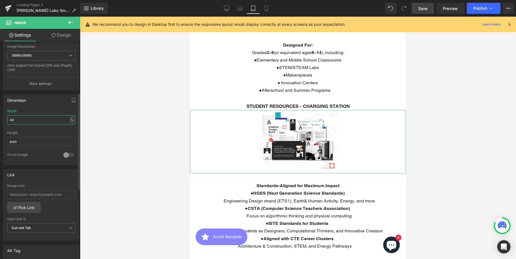
click at [21, 117] on input "40" at bounding box center [41, 119] width 68 height 9
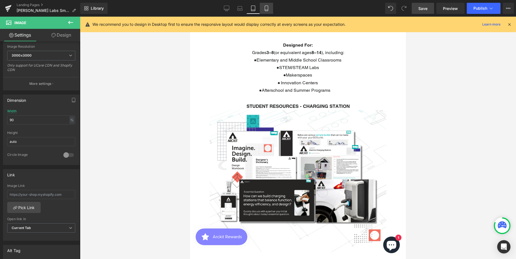
click at [265, 8] on icon at bounding box center [267, 9] width 6 height 6
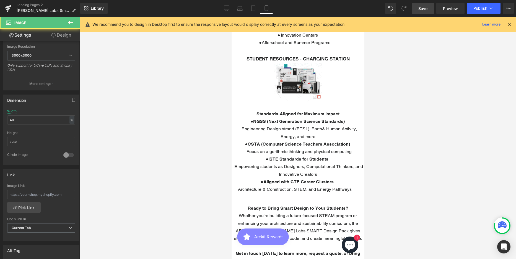
click at [293, 101] on img at bounding box center [298, 82] width 53 height 39
click at [26, 120] on input "40" at bounding box center [41, 119] width 68 height 9
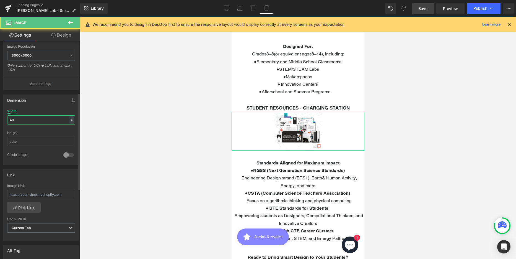
click at [26, 120] on input "40" at bounding box center [41, 119] width 68 height 9
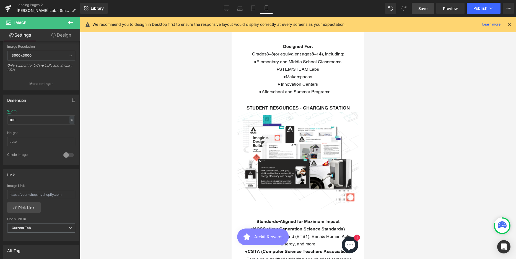
click at [468, 172] on div at bounding box center [298, 138] width 436 height 242
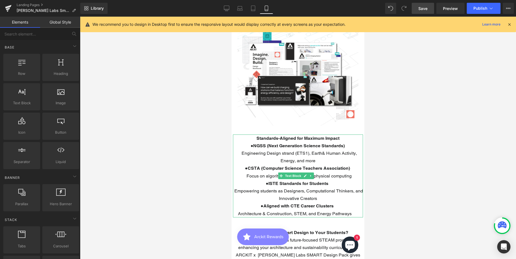
click at [350, 134] on p "Standards-Aligned for Maximum Impact" at bounding box center [298, 137] width 130 height 7
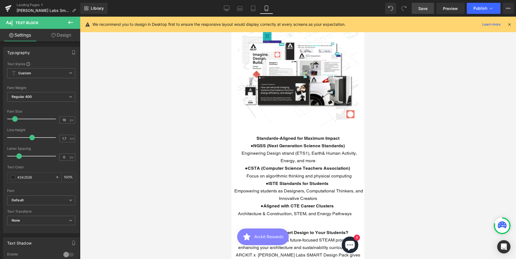
drag, startPoint x: 69, startPoint y: 35, endPoint x: 486, endPoint y: 139, distance: 430.4
click at [69, 35] on link "Design" at bounding box center [61, 35] width 40 height 12
click at [0, 0] on div "Spacing" at bounding box center [0, 0] width 0 height 0
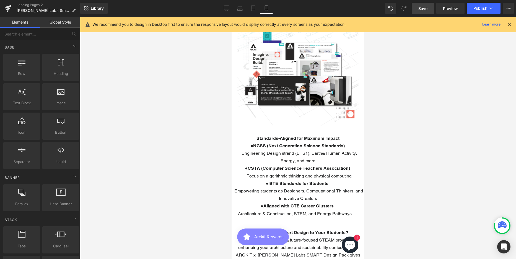
click at [438, 110] on div at bounding box center [298, 138] width 436 height 242
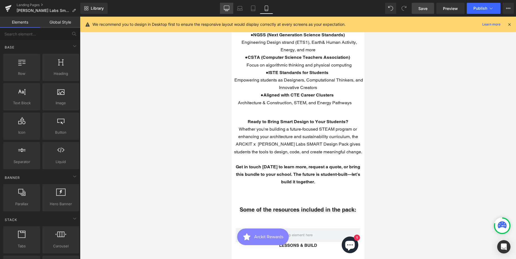
click at [228, 10] on icon at bounding box center [226, 8] width 5 height 4
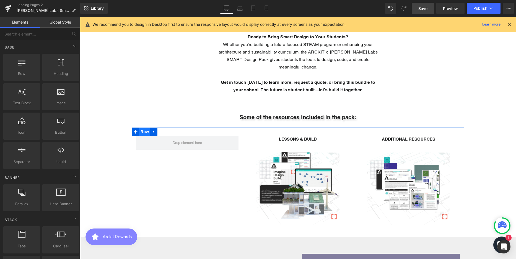
click at [143, 127] on span "Row" at bounding box center [144, 131] width 11 height 8
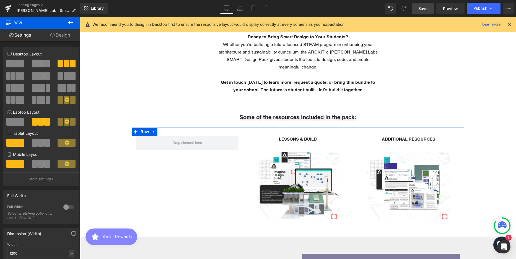
click at [33, 62] on span at bounding box center [36, 64] width 9 height 8
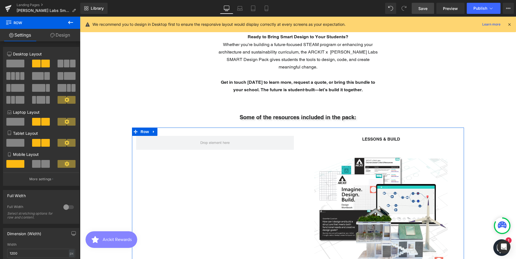
scroll to position [2202, 432]
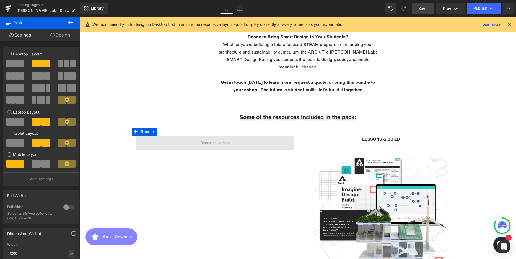
click at [200, 138] on span at bounding box center [214, 142] width 33 height 9
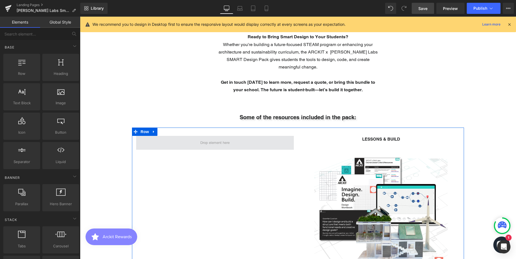
click at [200, 138] on span at bounding box center [214, 142] width 33 height 9
click at [252, 138] on span at bounding box center [215, 143] width 158 height 14
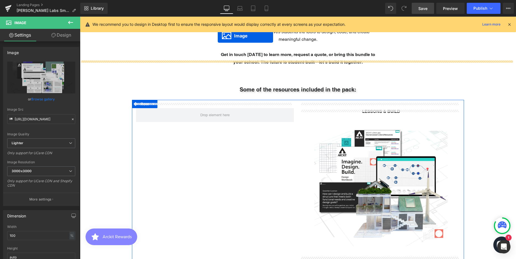
scroll to position [1235, 0]
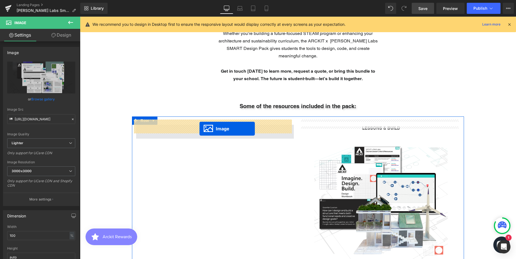
drag, startPoint x: 370, startPoint y: 253, endPoint x: 200, endPoint y: 128, distance: 211.0
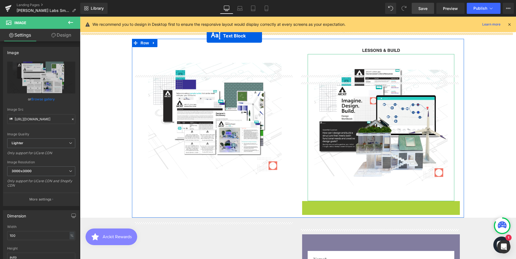
scroll to position [1274, 0]
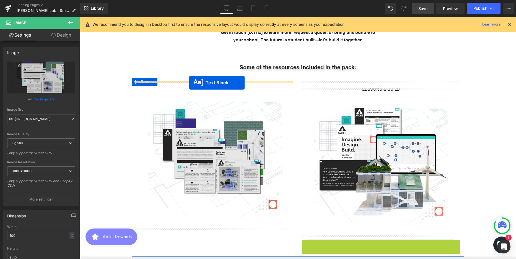
drag, startPoint x: 366, startPoint y: 166, endPoint x: 189, endPoint y: 82, distance: 194.9
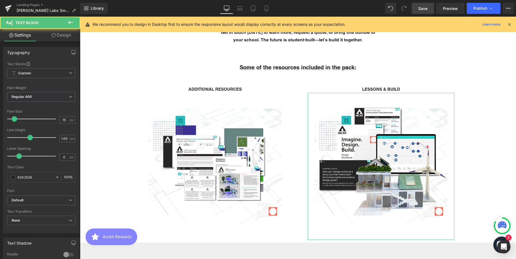
scroll to position [2048, 432]
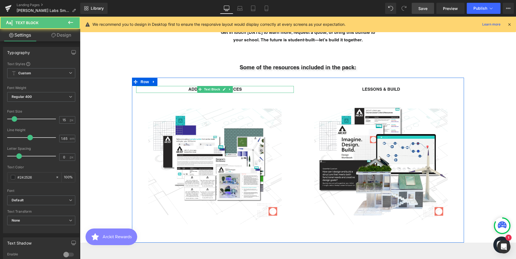
click at [237, 87] on strong "ADDITIONAL RESOURCES" at bounding box center [214, 89] width 53 height 5
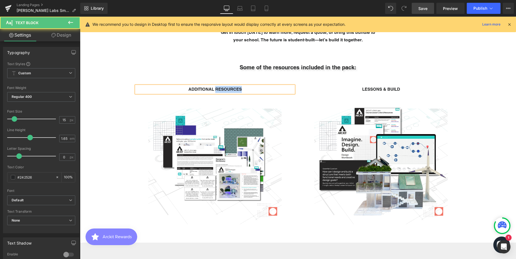
click at [237, 87] on strong "ADDITIONAL RESOURCES" at bounding box center [214, 89] width 53 height 5
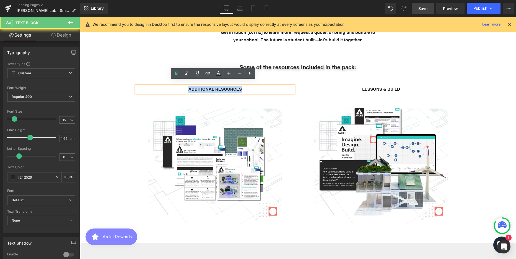
click at [237, 87] on strong "ADDITIONAL RESOURCES" at bounding box center [214, 89] width 53 height 5
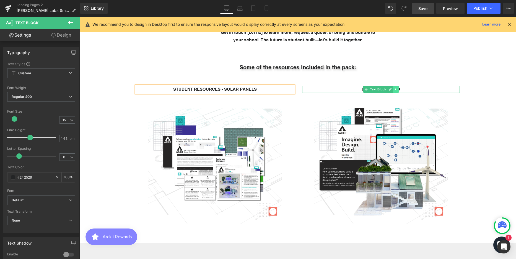
click at [393, 86] on link at bounding box center [396, 89] width 6 height 7
click at [409, 86] on p "LESSONS & BUILD" at bounding box center [381, 89] width 158 height 7
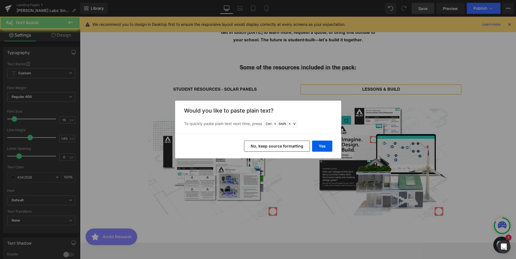
click at [298, 146] on button "No, keep source formatting" at bounding box center [277, 145] width 66 height 11
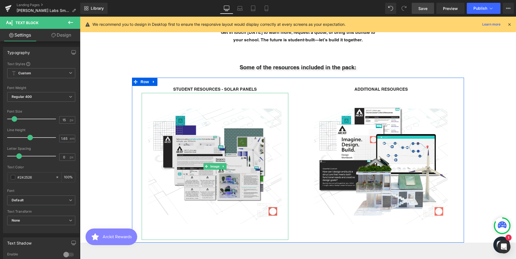
click at [204, 123] on img at bounding box center [215, 166] width 147 height 147
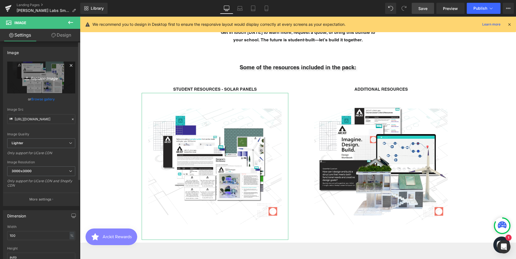
click at [52, 76] on icon "Replace Image" at bounding box center [41, 77] width 44 height 7
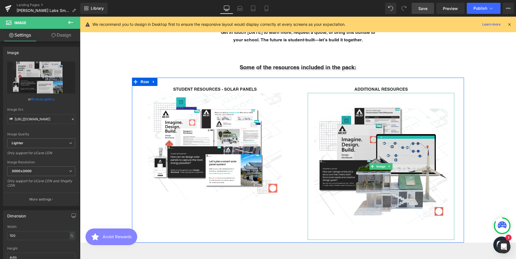
click at [376, 121] on img at bounding box center [381, 166] width 147 height 147
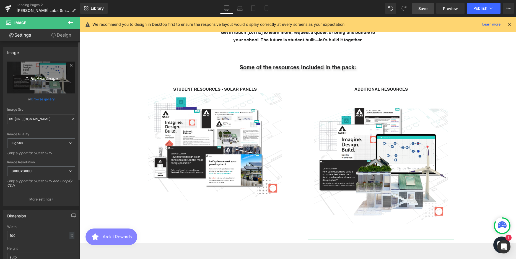
click at [42, 77] on icon "Replace Image" at bounding box center [41, 77] width 44 height 7
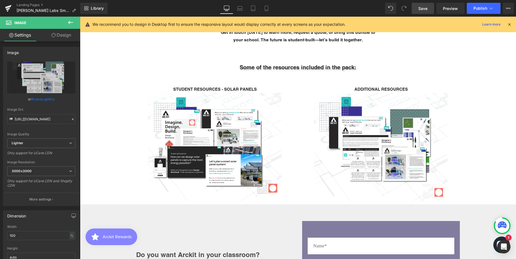
scroll to position [2010, 432]
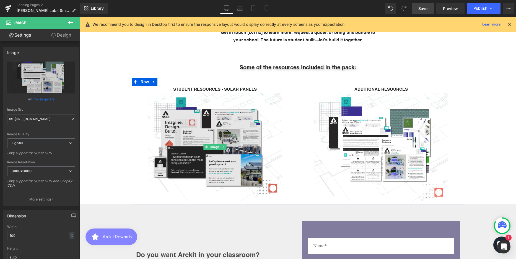
click at [239, 117] on img at bounding box center [215, 147] width 147 height 108
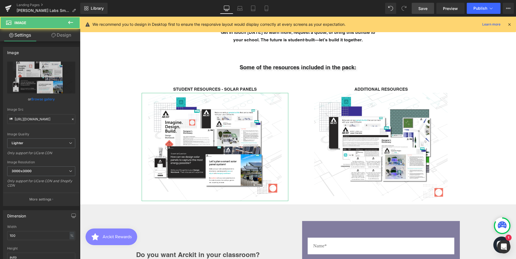
click at [64, 33] on link "Design" at bounding box center [61, 35] width 40 height 12
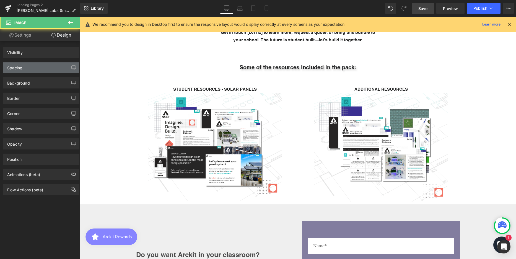
click at [37, 70] on div "Spacing" at bounding box center [41, 67] width 76 height 11
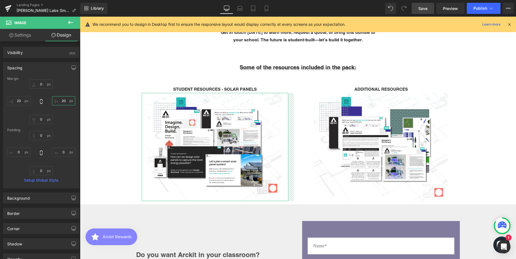
click at [64, 101] on input "20" at bounding box center [63, 100] width 23 height 9
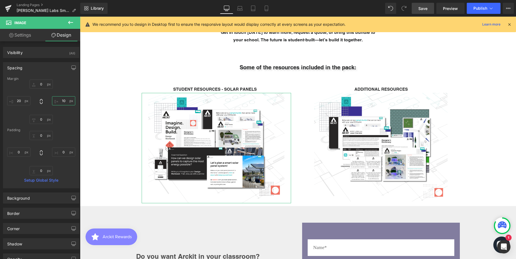
scroll to position [2011, 432]
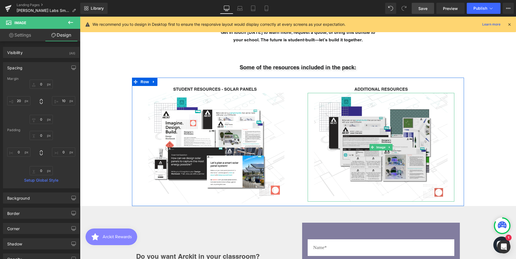
click at [396, 133] on img at bounding box center [381, 147] width 147 height 108
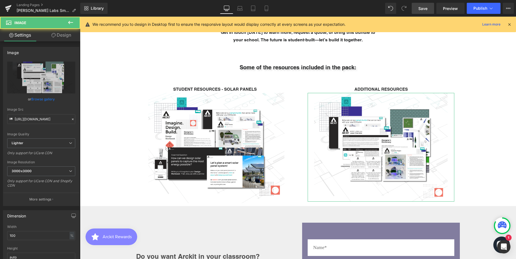
click at [65, 37] on link "Design" at bounding box center [61, 35] width 40 height 12
click at [0, 0] on div "Spacing" at bounding box center [0, 0] width 0 height 0
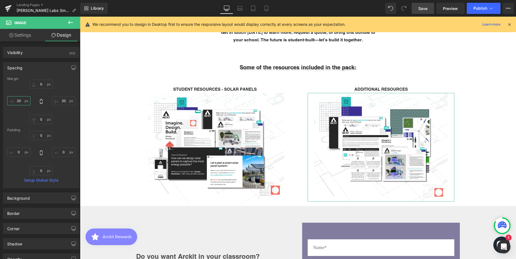
click at [19, 101] on input "20" at bounding box center [18, 100] width 23 height 9
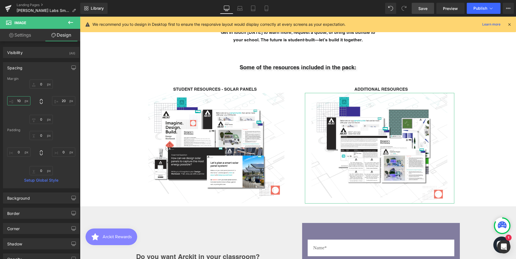
scroll to position [2012, 432]
click at [246, 64] on strong "Some of the resources included in the pack:" at bounding box center [298, 67] width 117 height 7
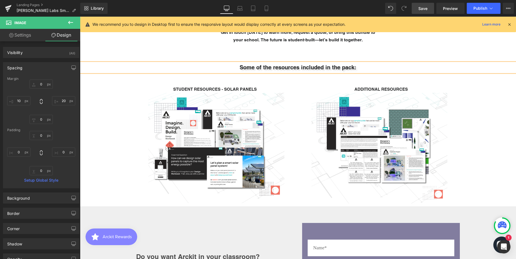
click at [255, 64] on strong "Some of the resources included in the pack:" at bounding box center [298, 67] width 117 height 7
click at [267, 64] on strong "Some of the resources included in the pack:" at bounding box center [298, 67] width 117 height 7
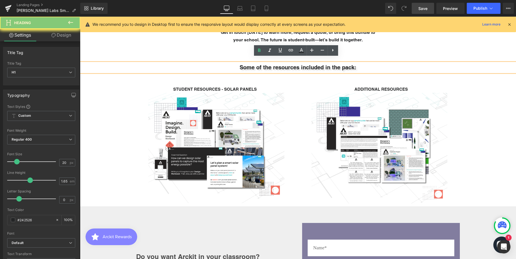
drag, startPoint x: 270, startPoint y: 63, endPoint x: 235, endPoint y: 62, distance: 34.9
click at [235, 63] on h1 "Some of the resources included in the pack:" at bounding box center [298, 67] width 436 height 9
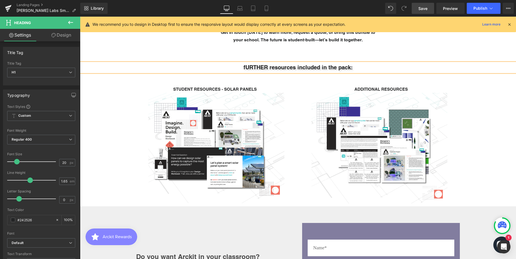
click at [245, 64] on strong "fURTHER resources included in the pack:" at bounding box center [298, 67] width 109 height 7
click at [239, 8] on icon at bounding box center [240, 9] width 6 height 6
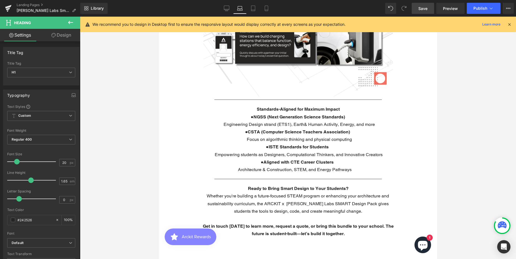
scroll to position [1142, 0]
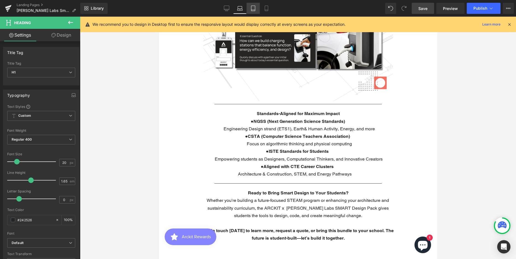
drag, startPoint x: 253, startPoint y: 7, endPoint x: 199, endPoint y: 94, distance: 102.4
click at [253, 7] on icon at bounding box center [253, 9] width 6 height 6
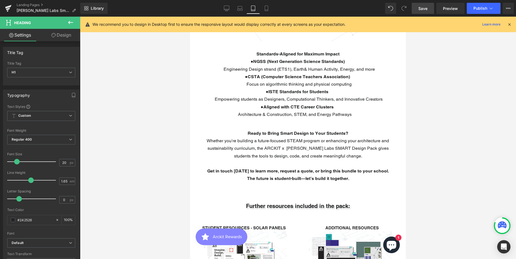
scroll to position [3, 3]
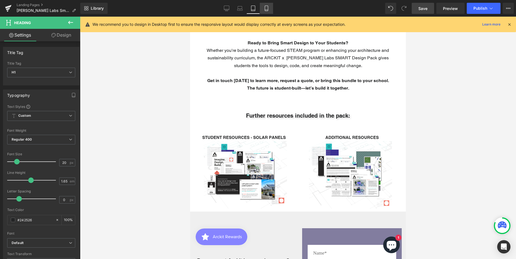
click at [268, 9] on icon at bounding box center [266, 8] width 3 height 5
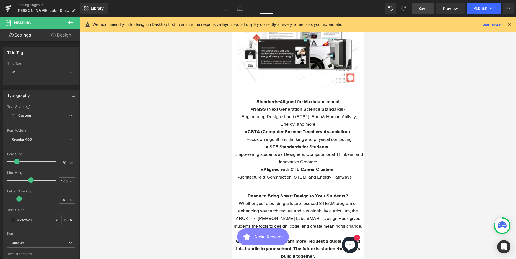
scroll to position [1002, 0]
click at [479, 7] on span "Publish" at bounding box center [481, 8] width 14 height 4
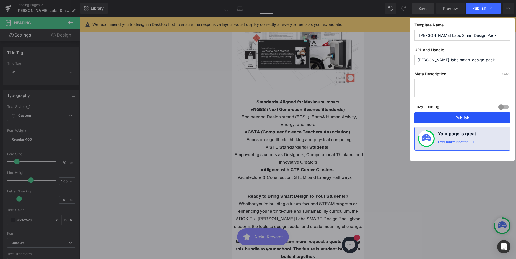
drag, startPoint x: 462, startPoint y: 117, endPoint x: 118, endPoint y: 22, distance: 356.7
click at [462, 117] on button "Publish" at bounding box center [463, 117] width 96 height 11
